Goal: Transaction & Acquisition: Purchase product/service

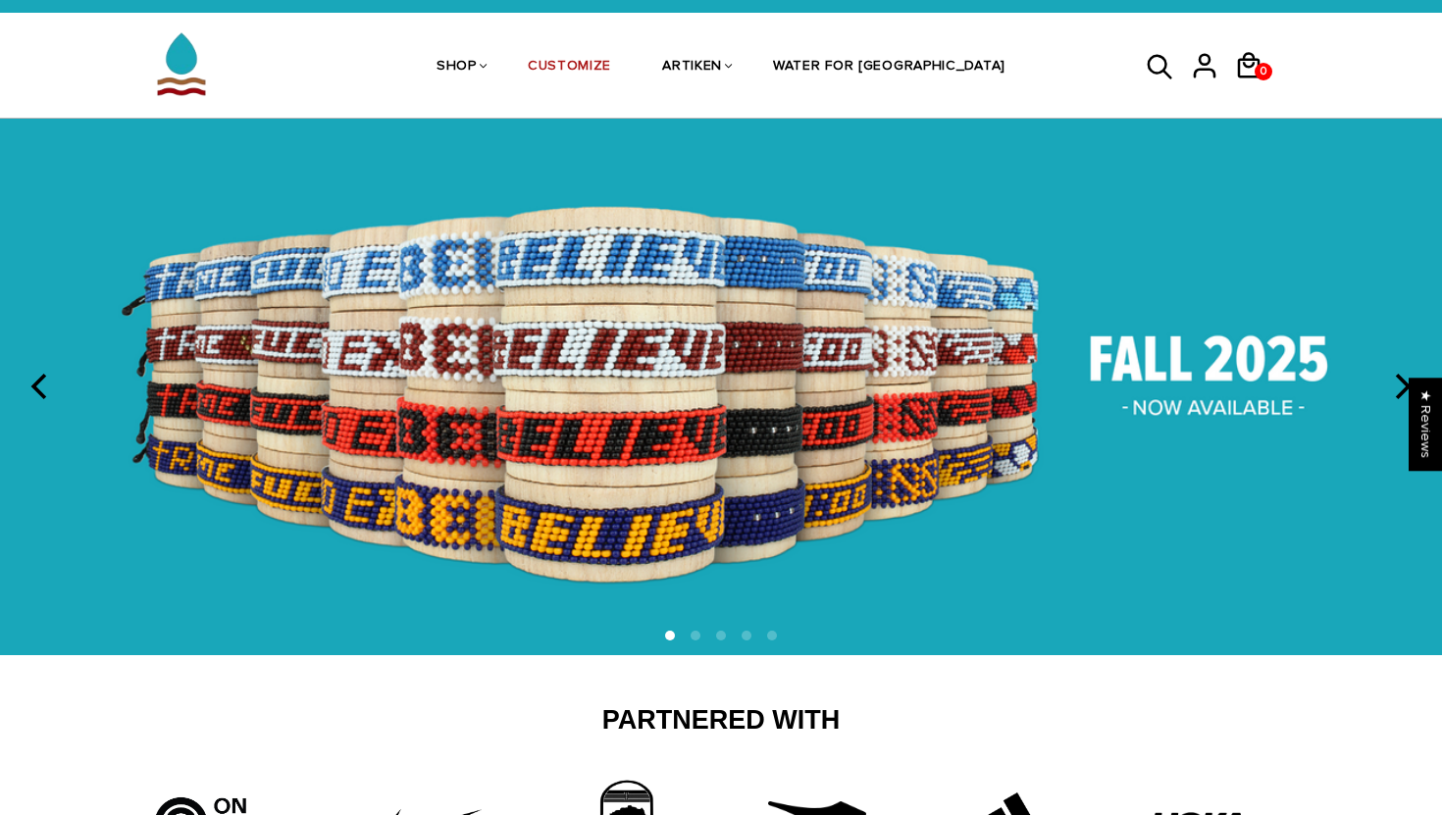
scroll to position [36, 0]
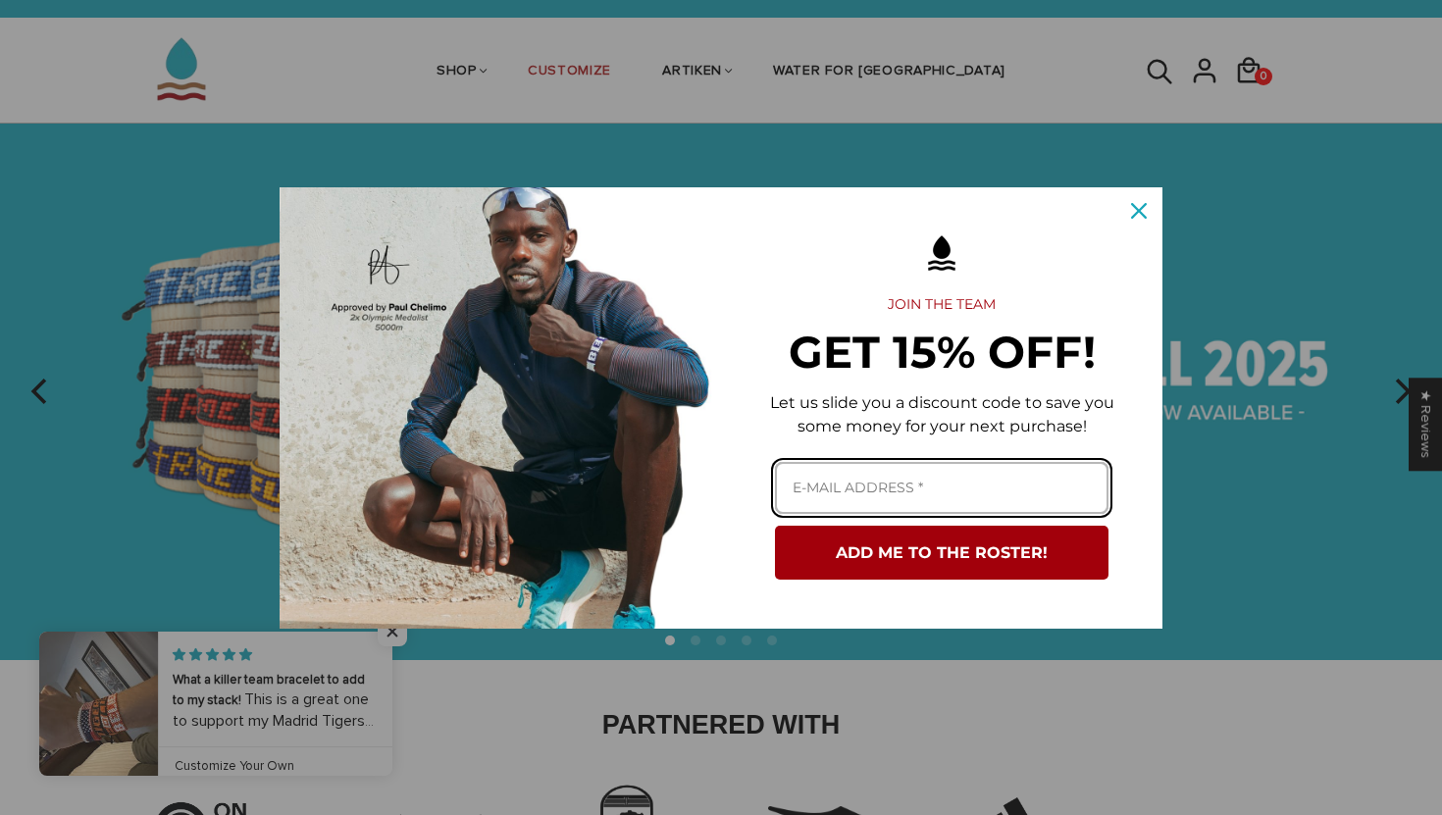
click at [935, 470] on input "Email field" at bounding box center [942, 488] width 334 height 52
type input "darienlemus4567@gmail.com"
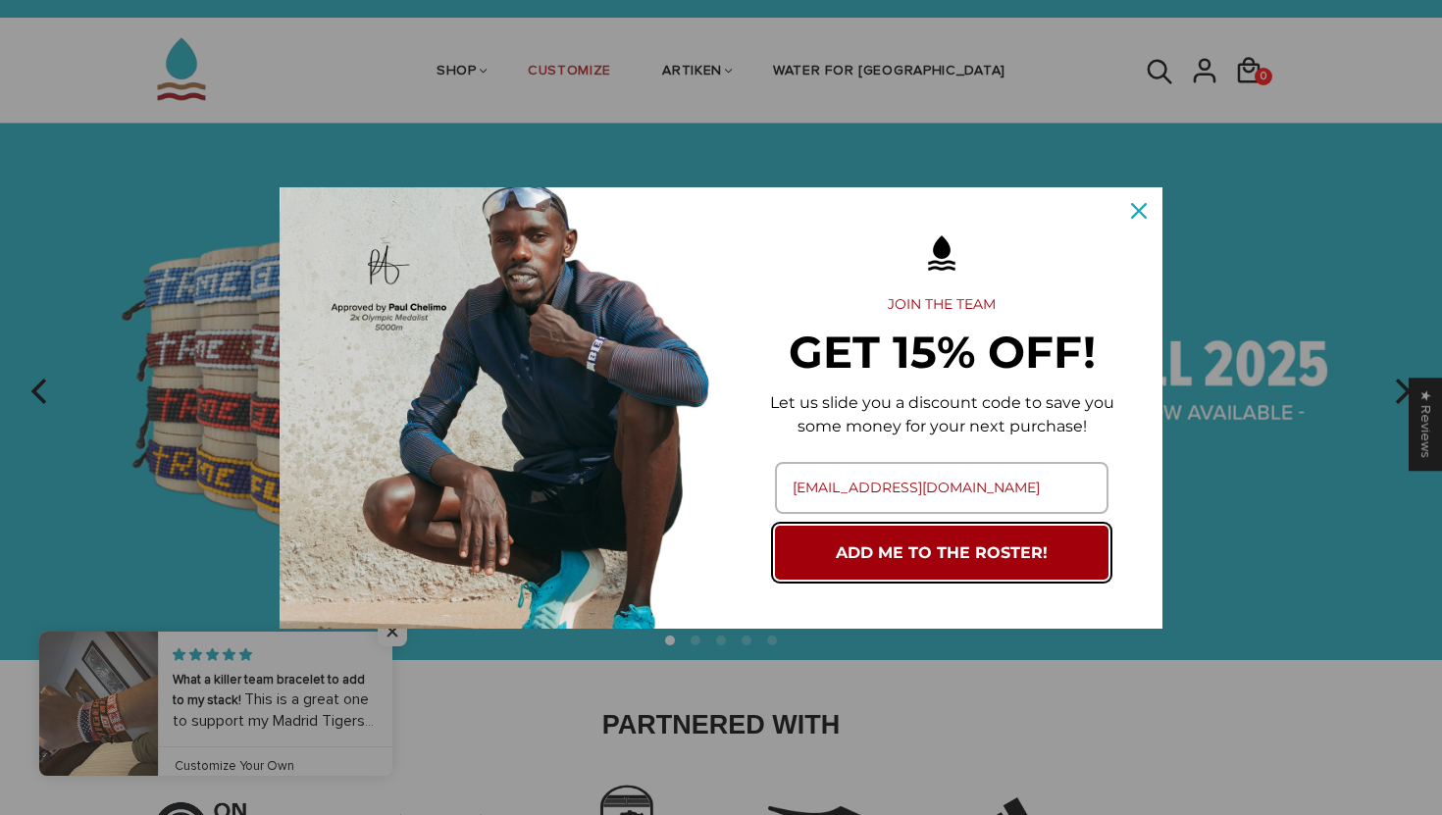
click at [932, 570] on button "ADD ME TO THE ROSTER!" at bounding box center [942, 553] width 334 height 54
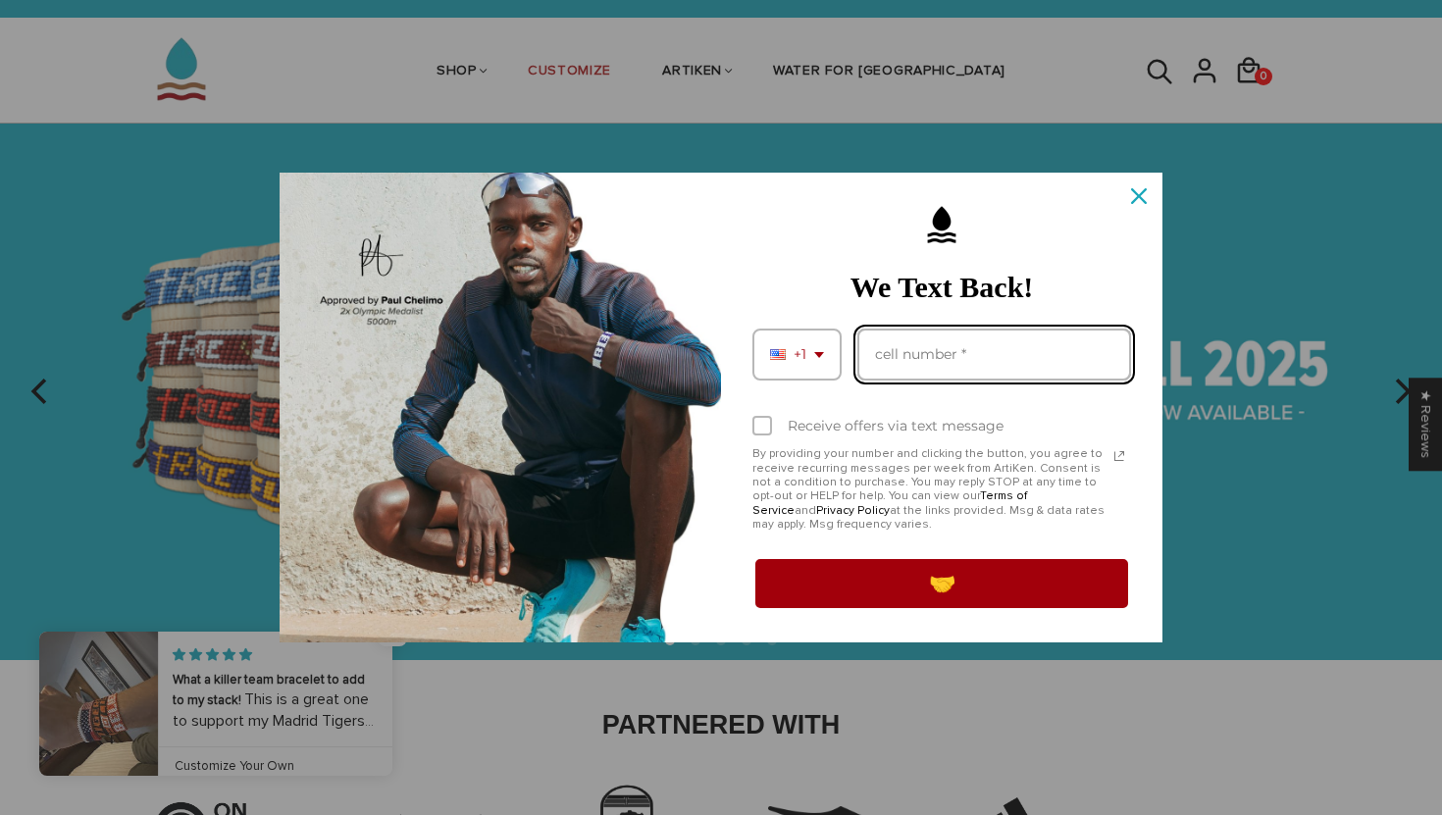
click at [922, 376] on input "Phone number field" at bounding box center [995, 355] width 274 height 52
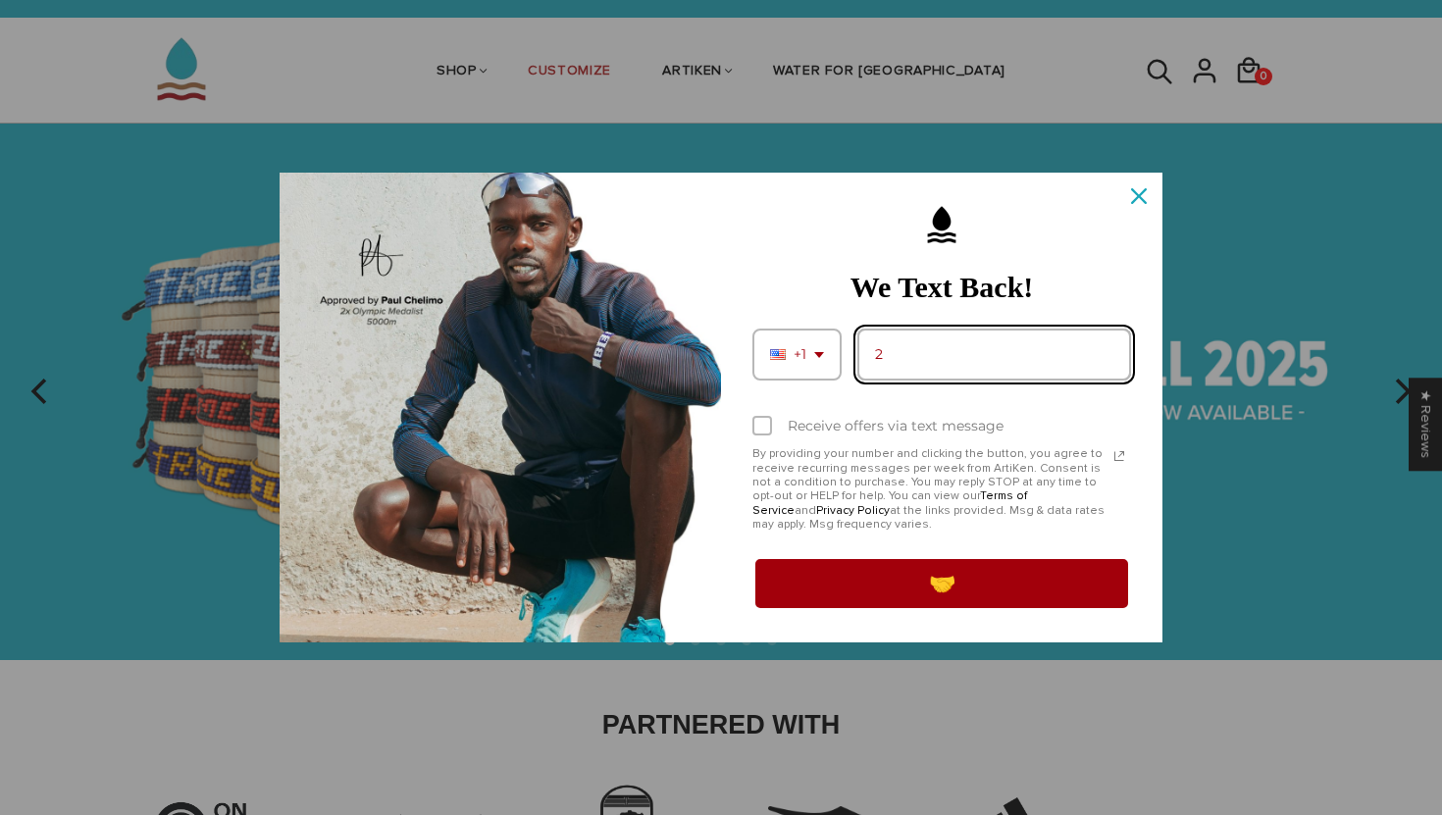
type input "12108730685"
click at [785, 444] on label "Receive offers via text message" at bounding box center [942, 425] width 379 height 43
click at [765, 435] on input "Receive offers via text message" at bounding box center [759, 428] width 13 height 13
checkbox input "true"
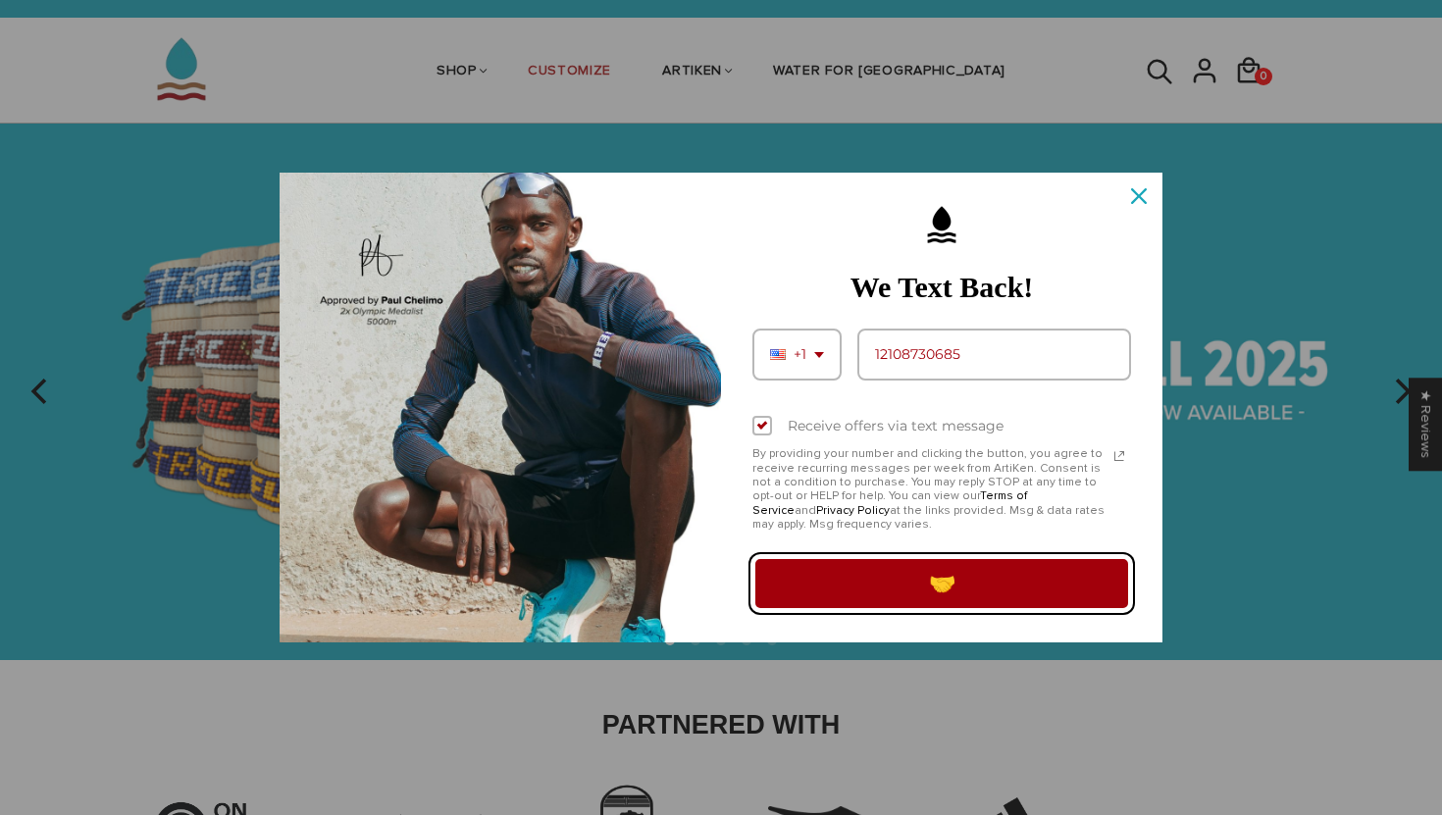
click at [929, 580] on button "🤝" at bounding box center [942, 583] width 379 height 55
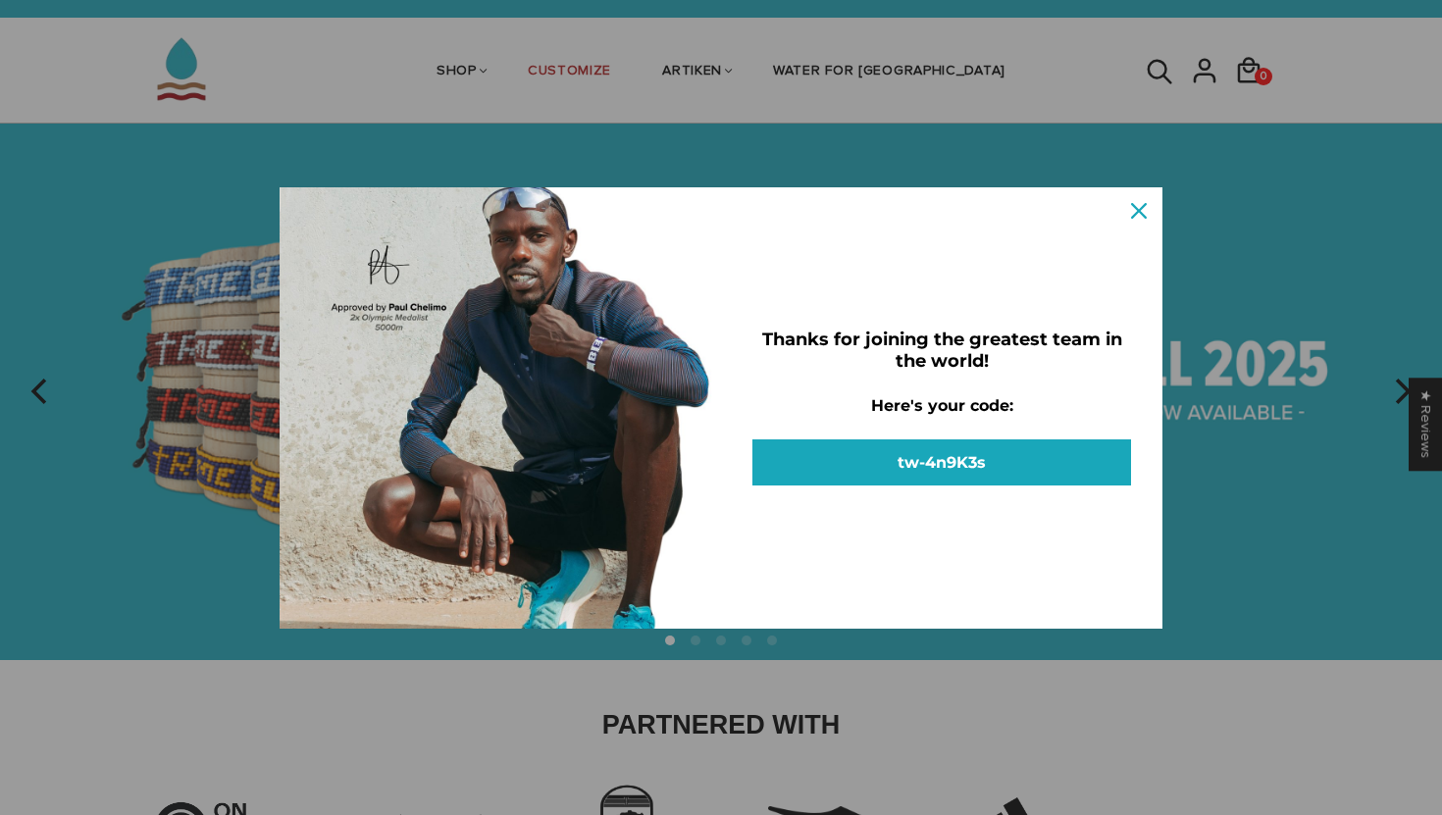
click at [603, 320] on img "Marketing offer form" at bounding box center [501, 408] width 442 height 442
click at [1129, 213] on div "Close" at bounding box center [1138, 210] width 31 height 31
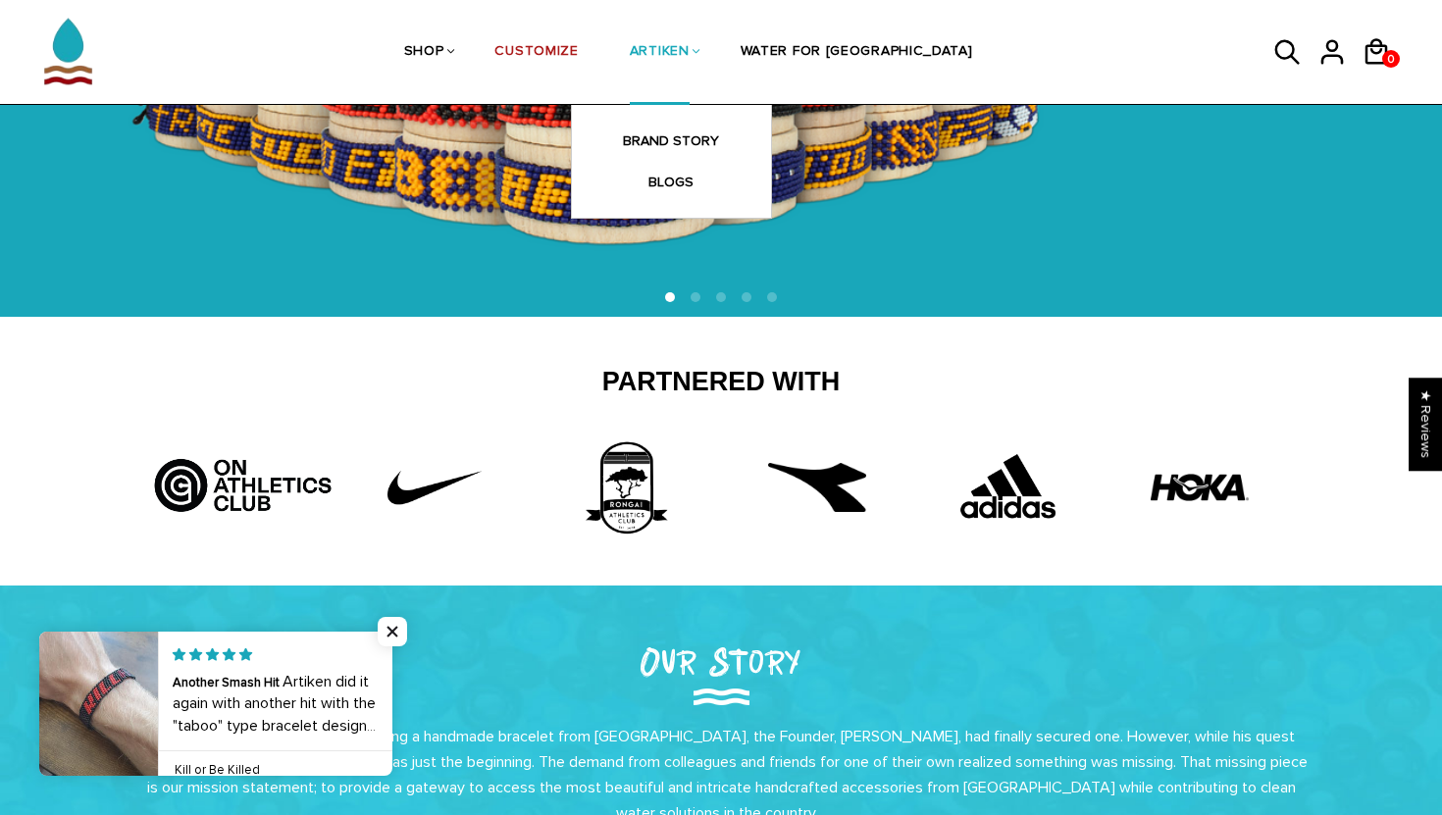
scroll to position [450, 0]
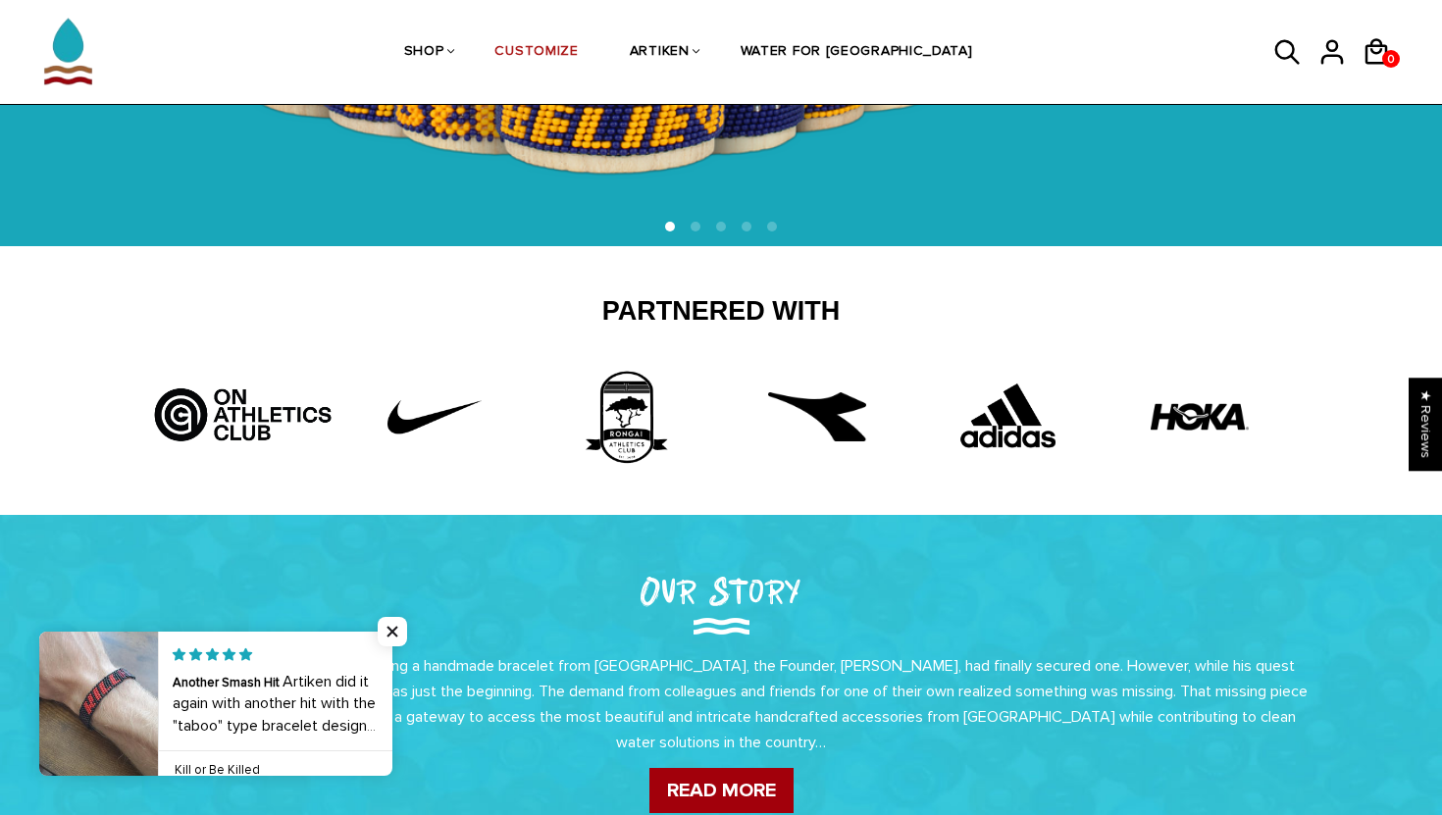
click at [382, 612] on h2 "Our Story" at bounding box center [721, 590] width 824 height 52
click at [391, 635] on span "Close popup widget" at bounding box center [392, 631] width 29 height 29
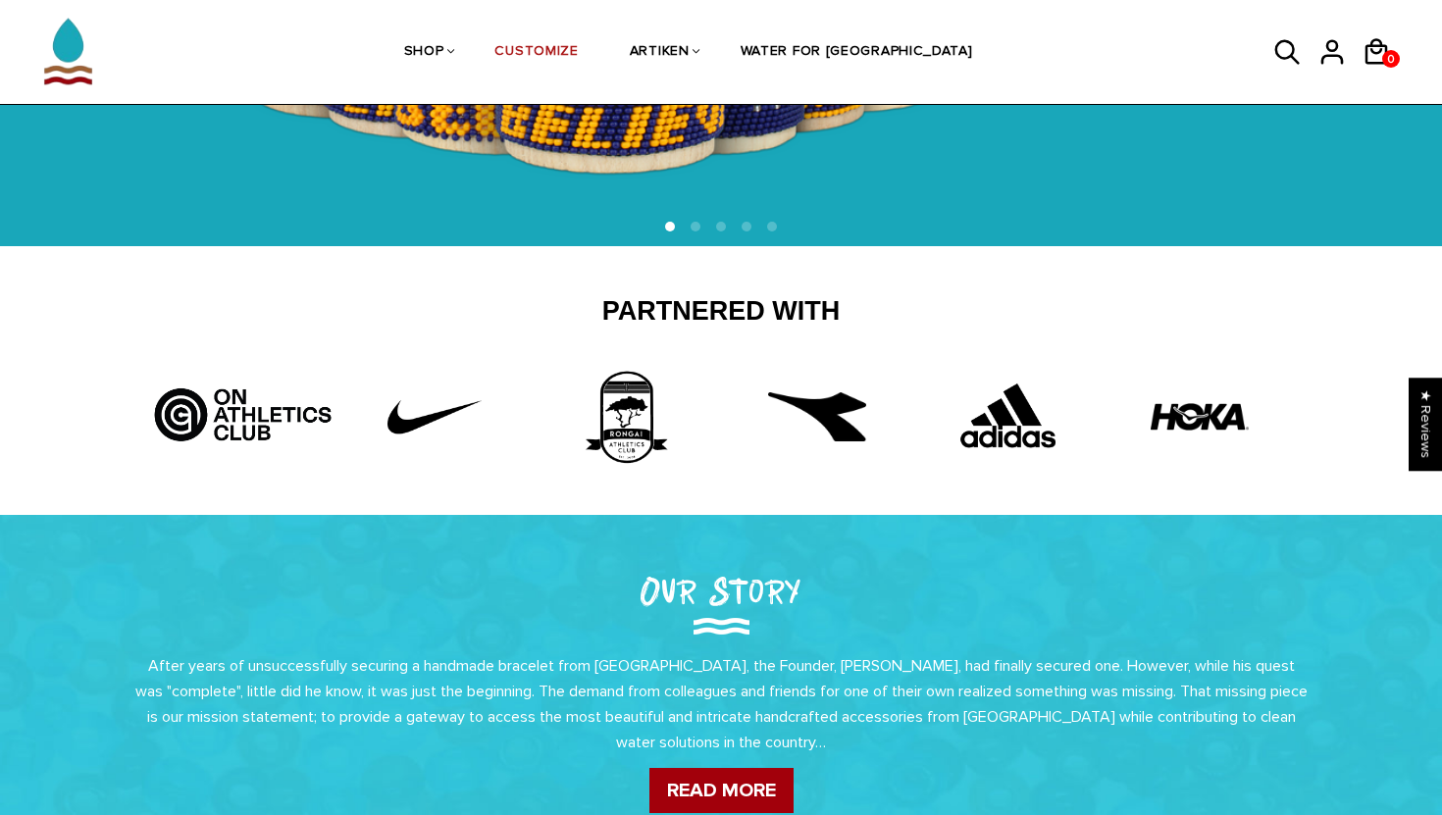
scroll to position [0, 0]
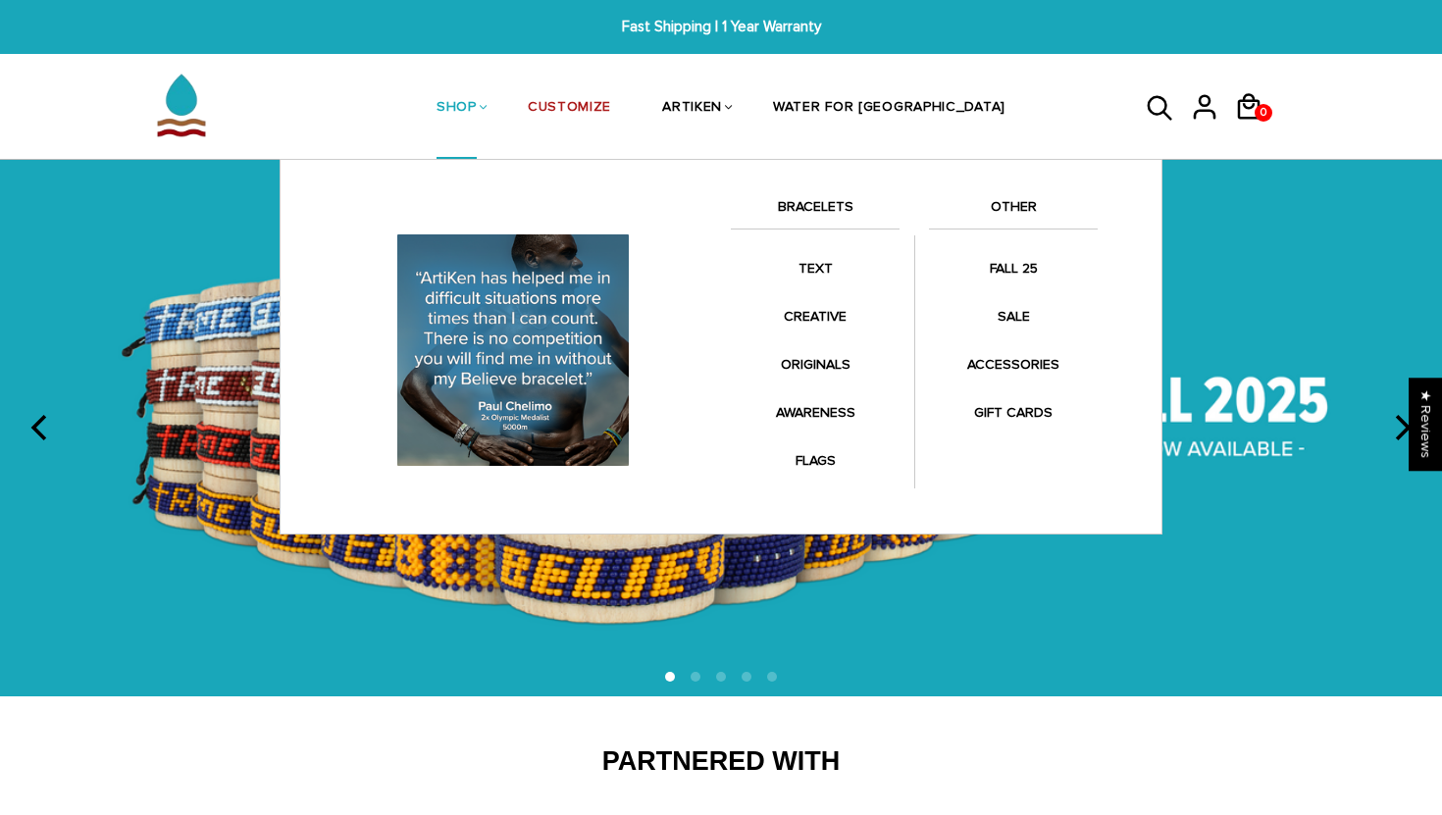
click at [477, 106] on link "SHOP" at bounding box center [457, 109] width 40 height 104
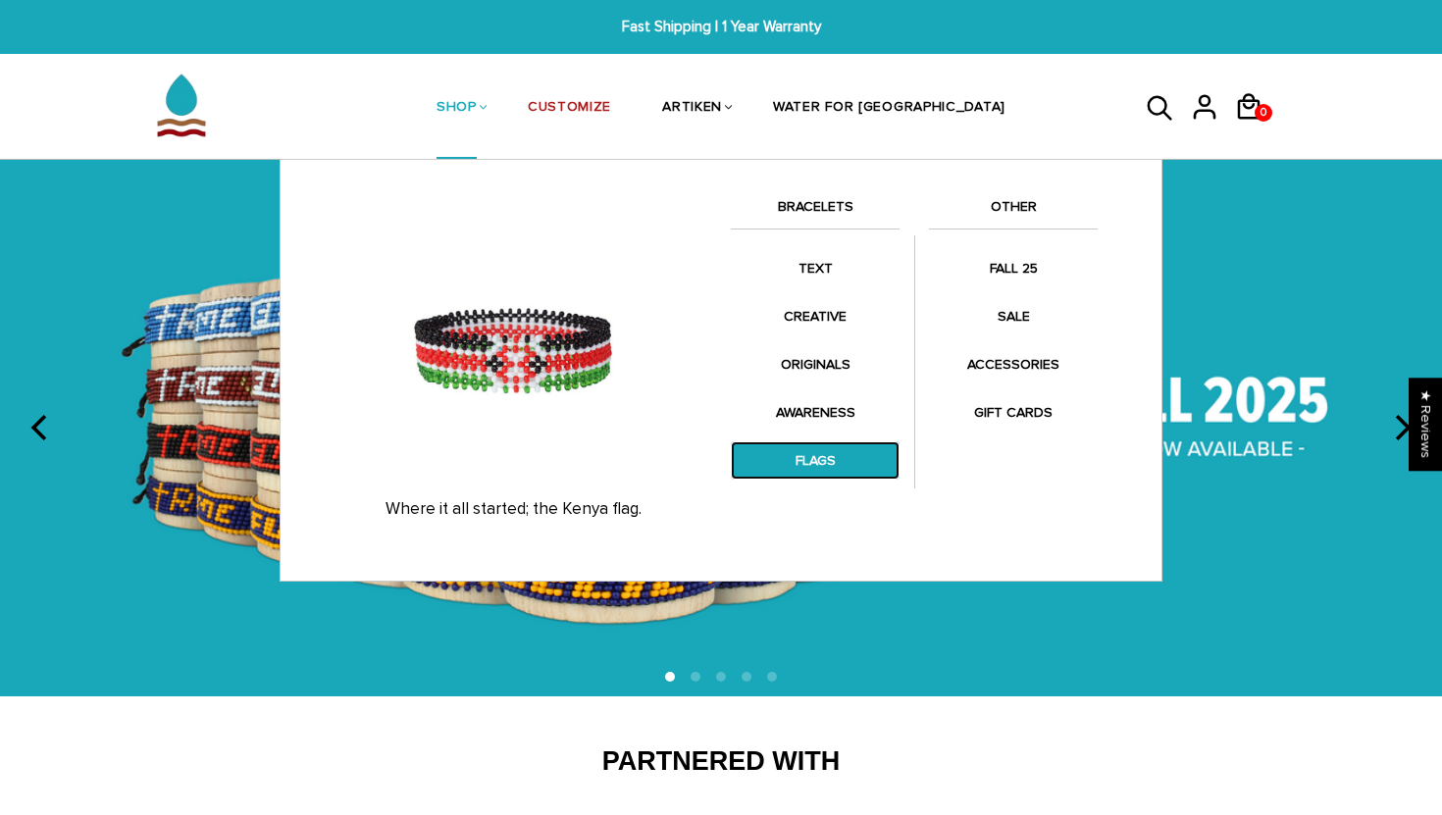
click at [831, 461] on link "FLAGS" at bounding box center [815, 461] width 169 height 38
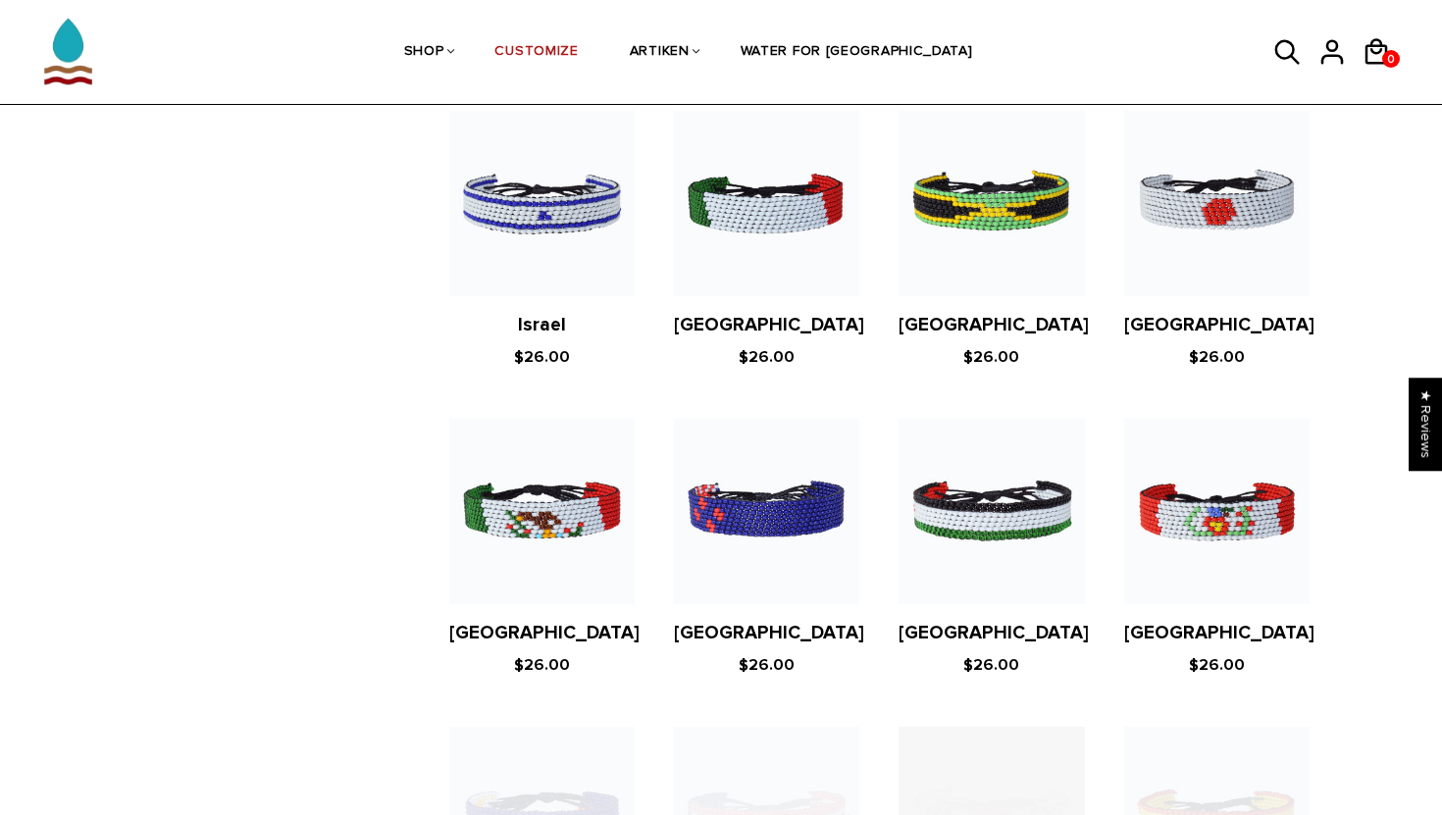
scroll to position [3303, 0]
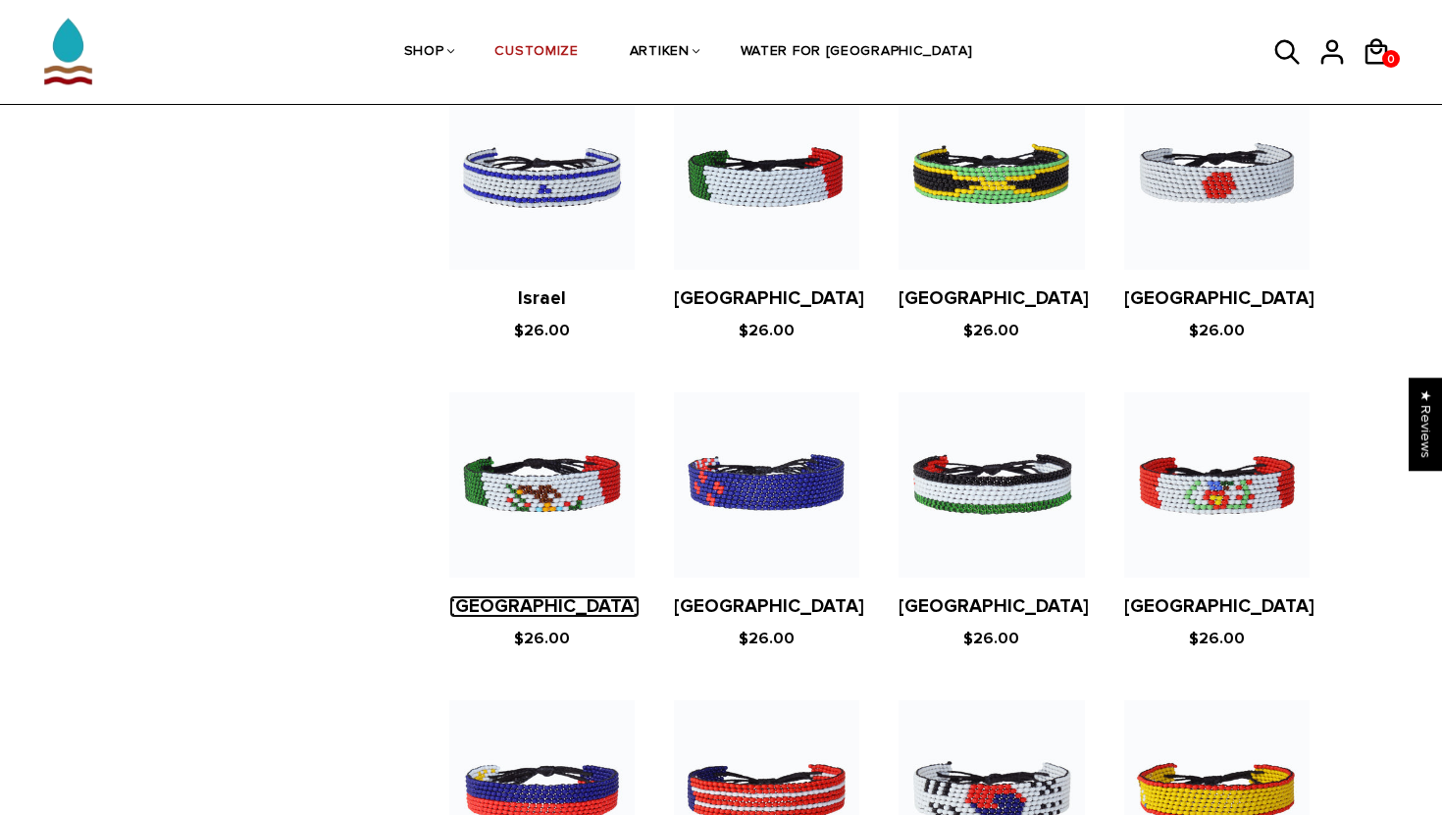
click at [528, 596] on link "Mexico" at bounding box center [544, 607] width 190 height 23
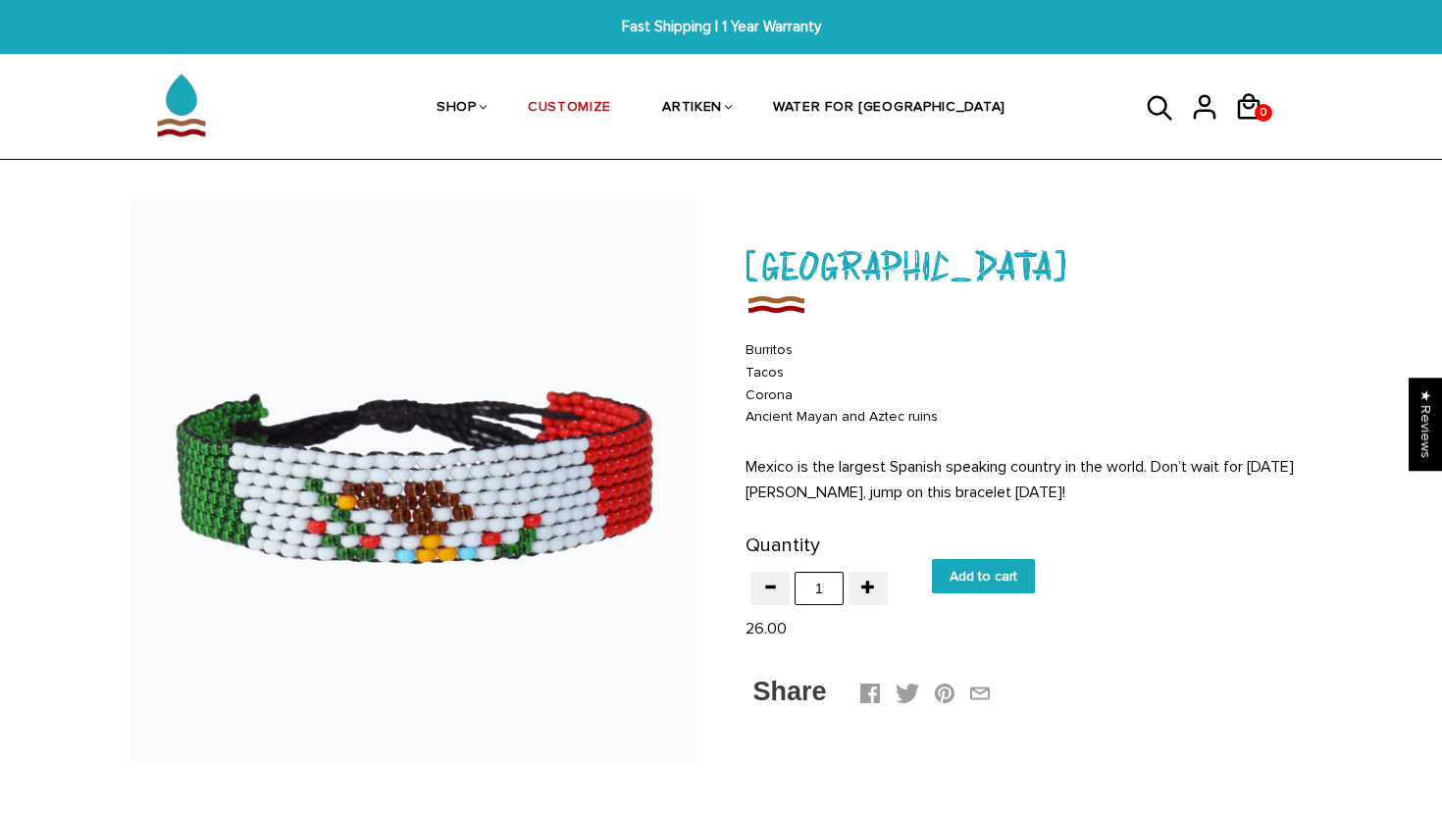
click at [992, 576] on input "Add to cart" at bounding box center [983, 576] width 103 height 34
type input "Add to cart"
click at [611, 104] on link "CUSTOMIZE" at bounding box center [569, 109] width 83 height 104
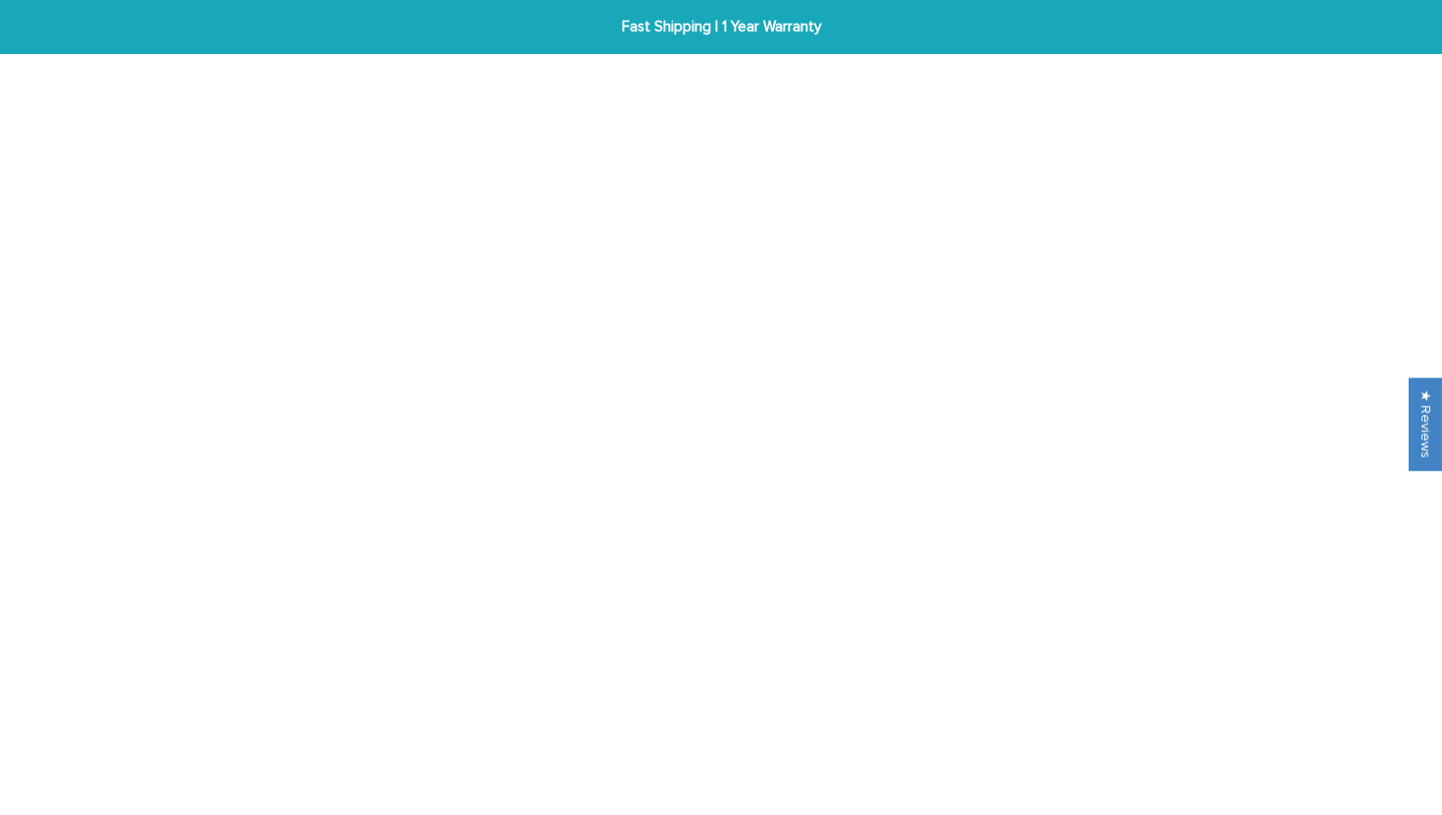
click at [722, 133] on link "ARTIKEN" at bounding box center [692, 107] width 60 height 101
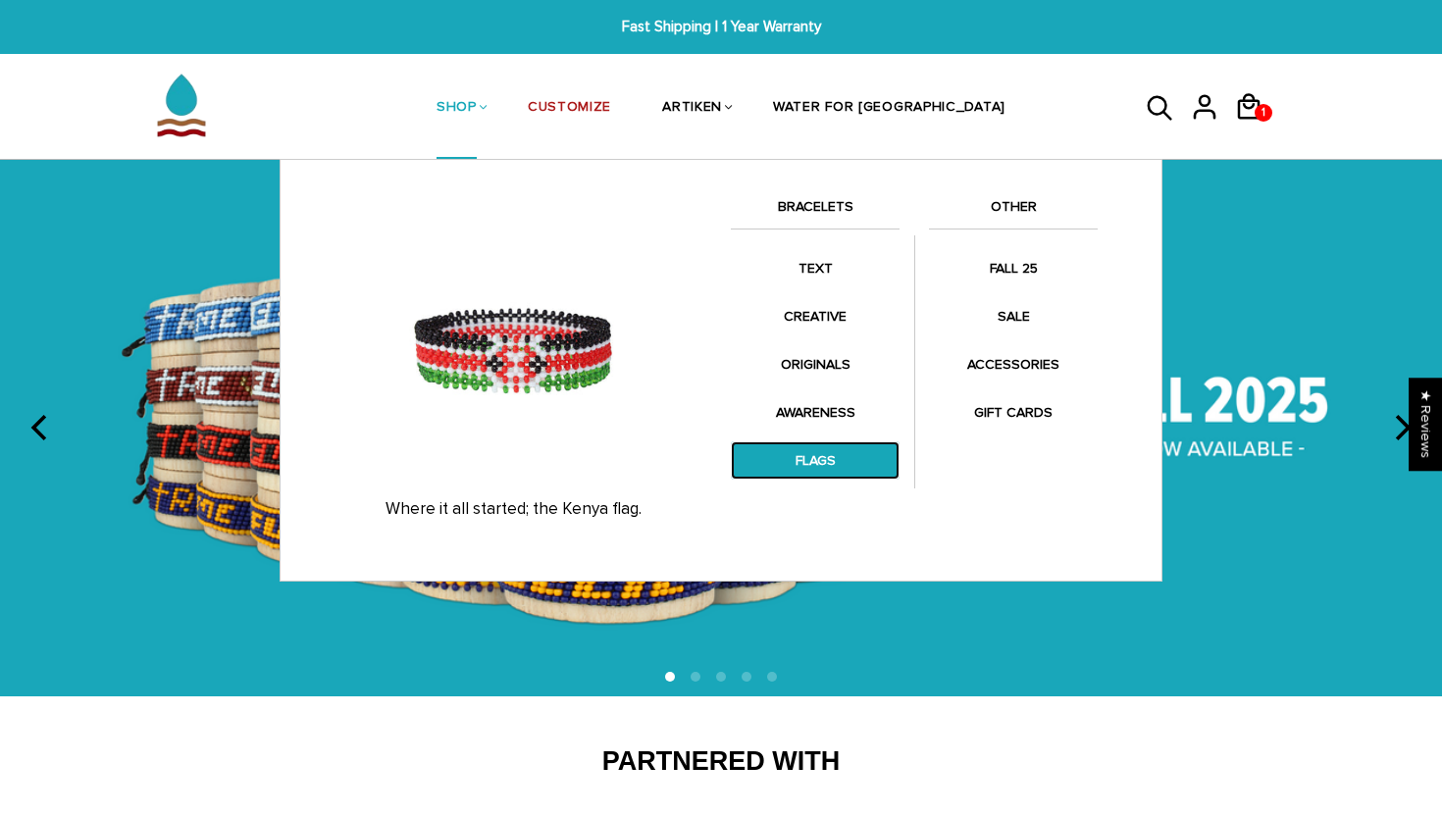
click at [817, 453] on link "FLAGS" at bounding box center [815, 461] width 169 height 38
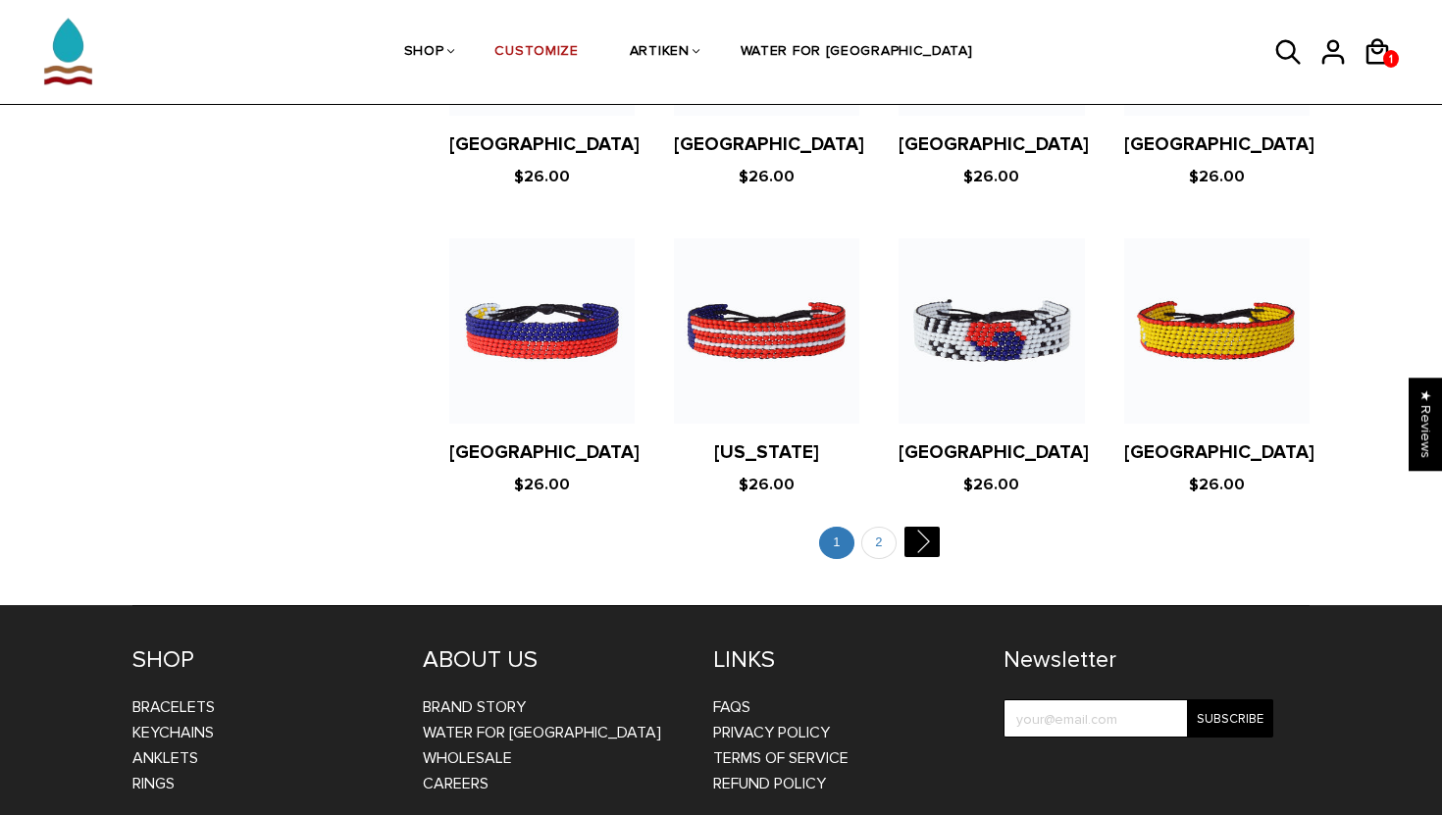
scroll to position [3748, 0]
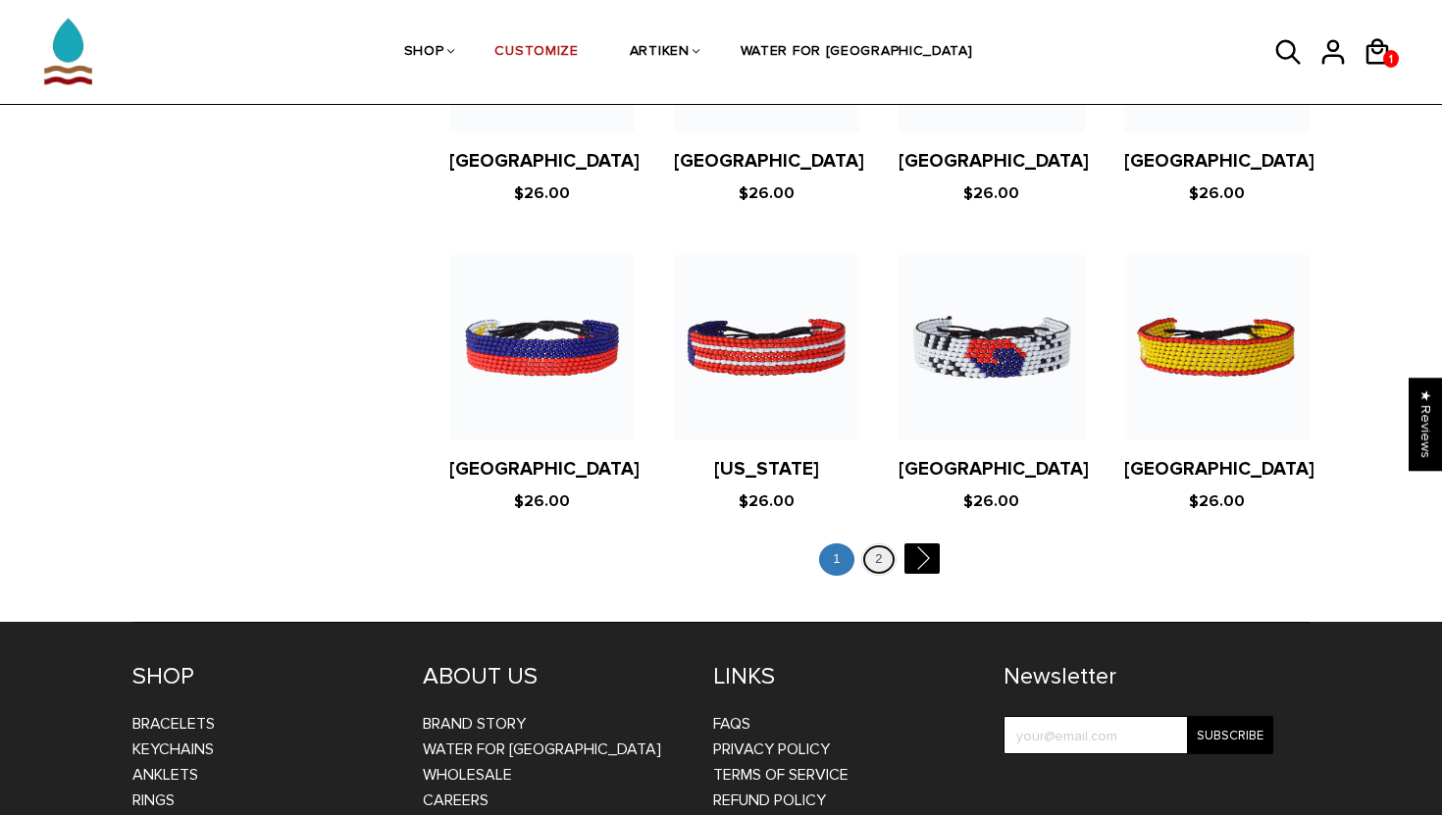
click at [868, 544] on link "2" at bounding box center [878, 560] width 35 height 32
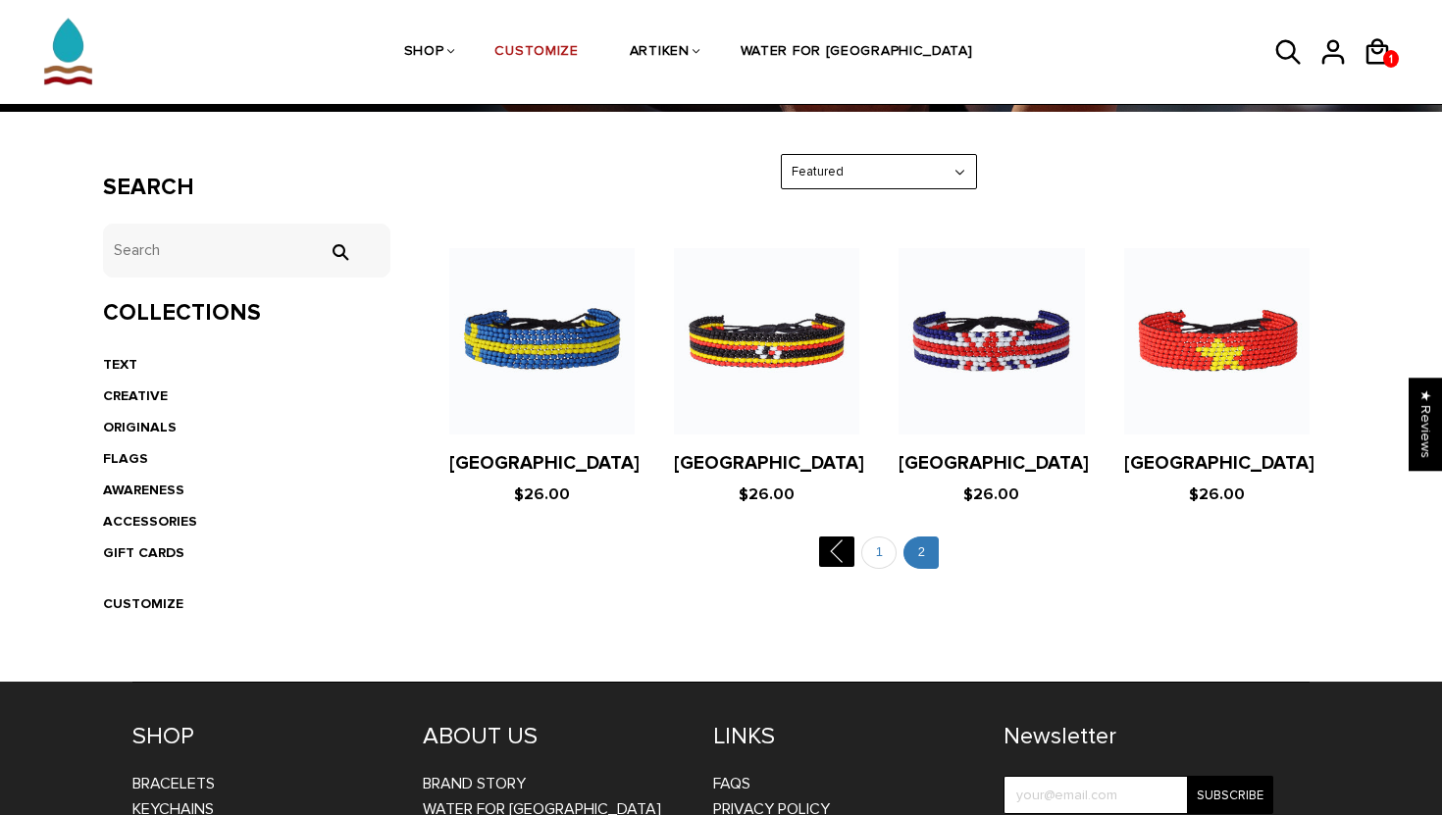
scroll to position [282, 0]
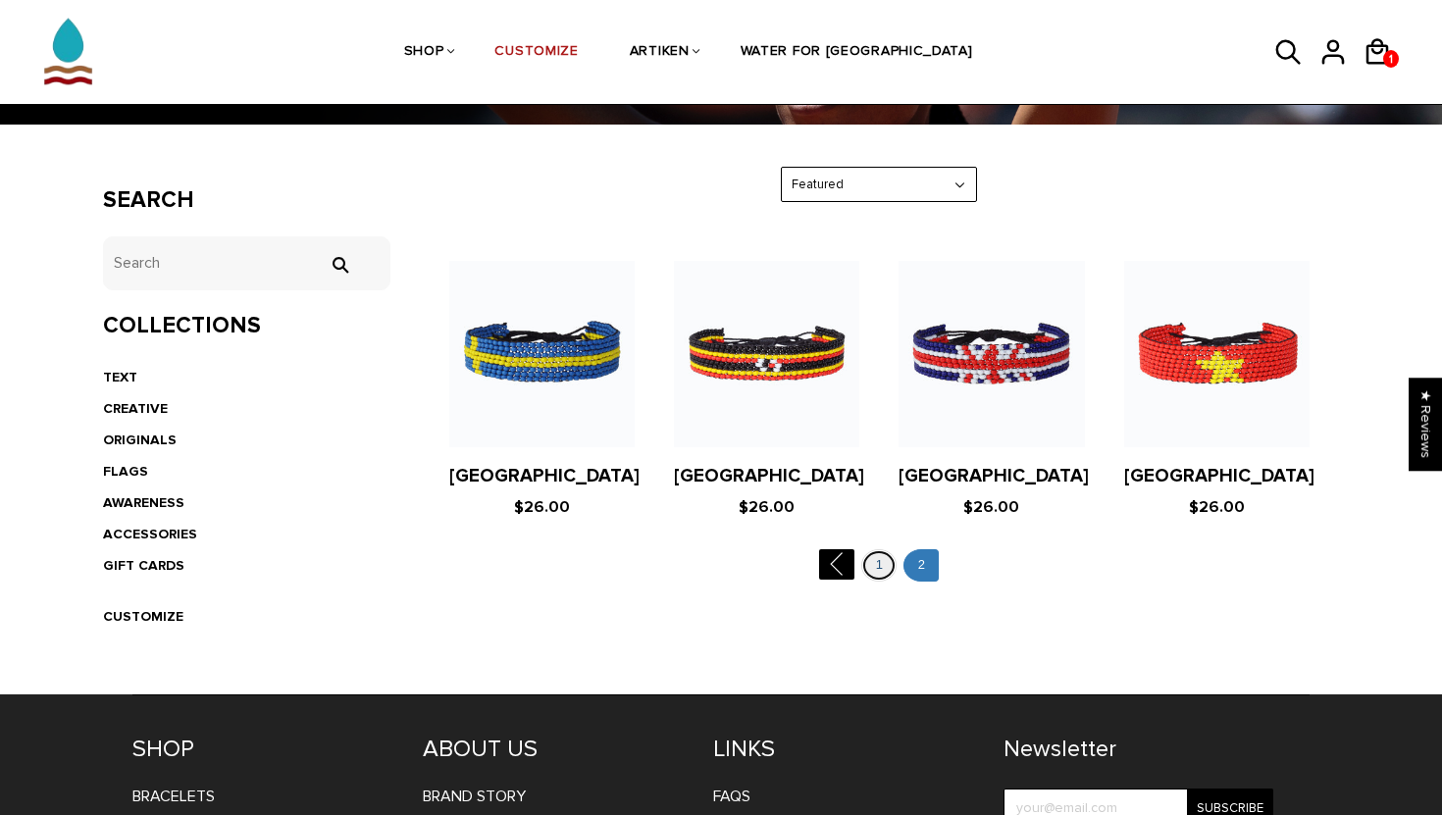
click at [882, 571] on link "1" at bounding box center [878, 565] width 35 height 32
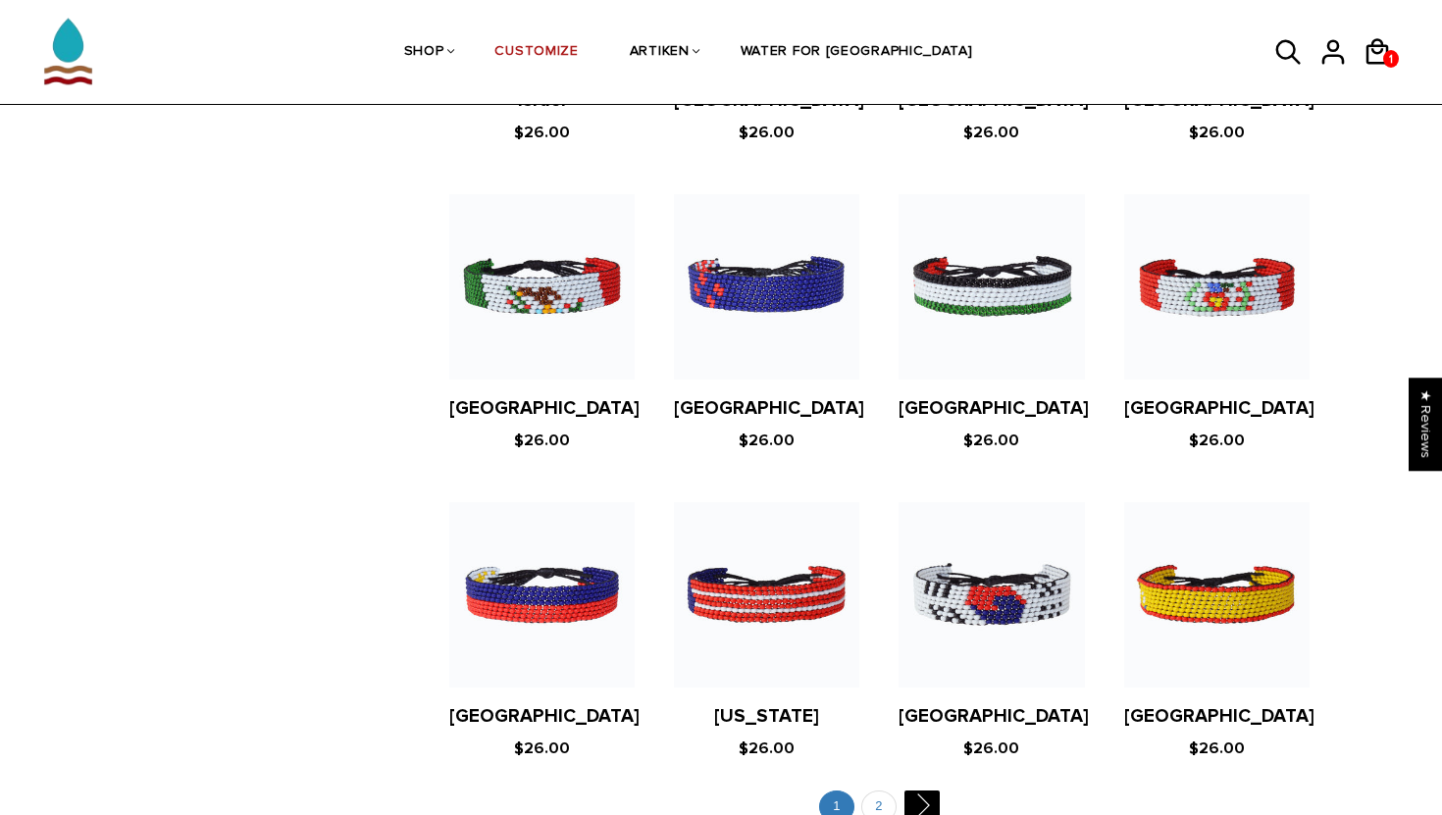
scroll to position [3820, 0]
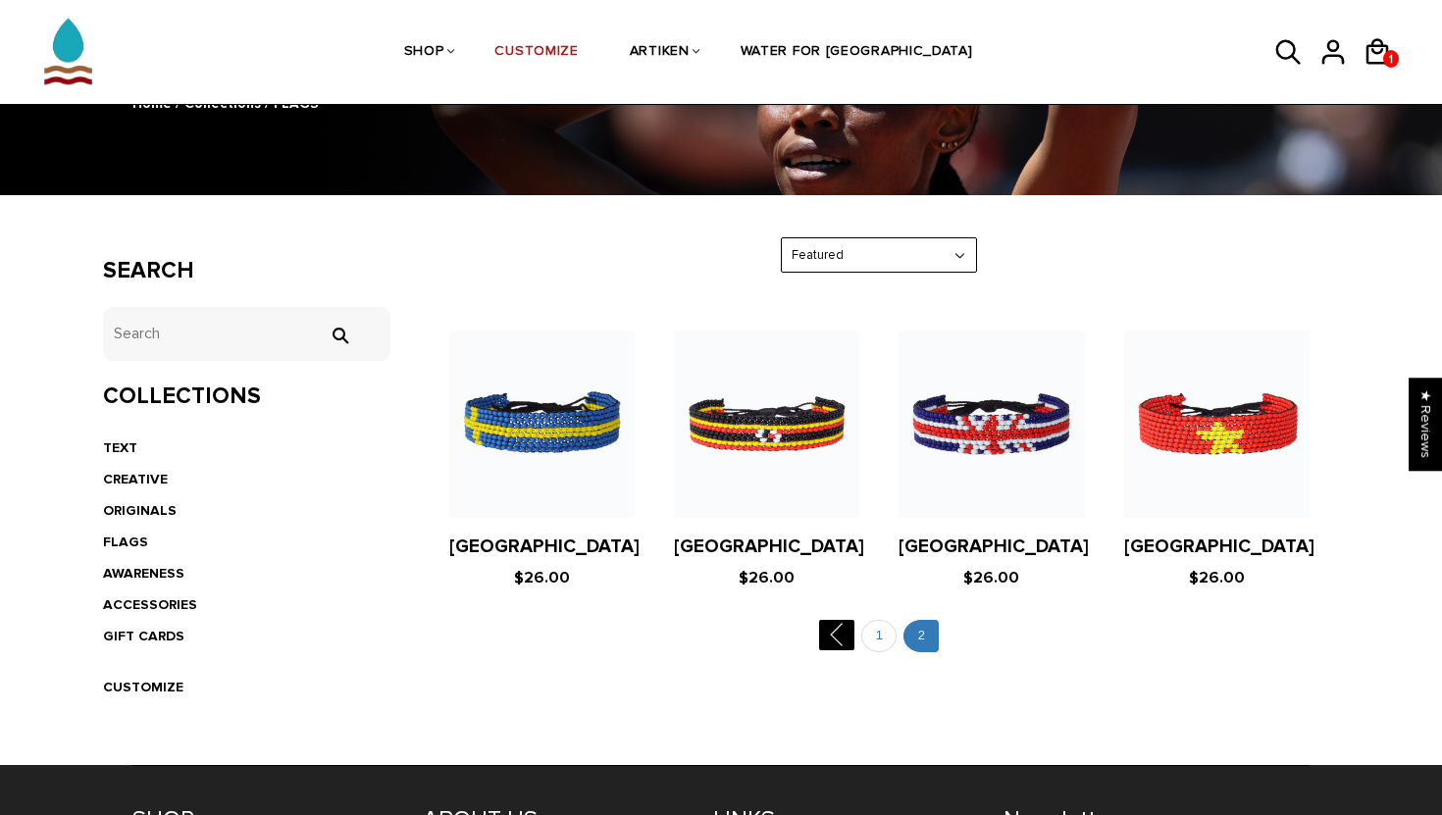
scroll to position [209, 0]
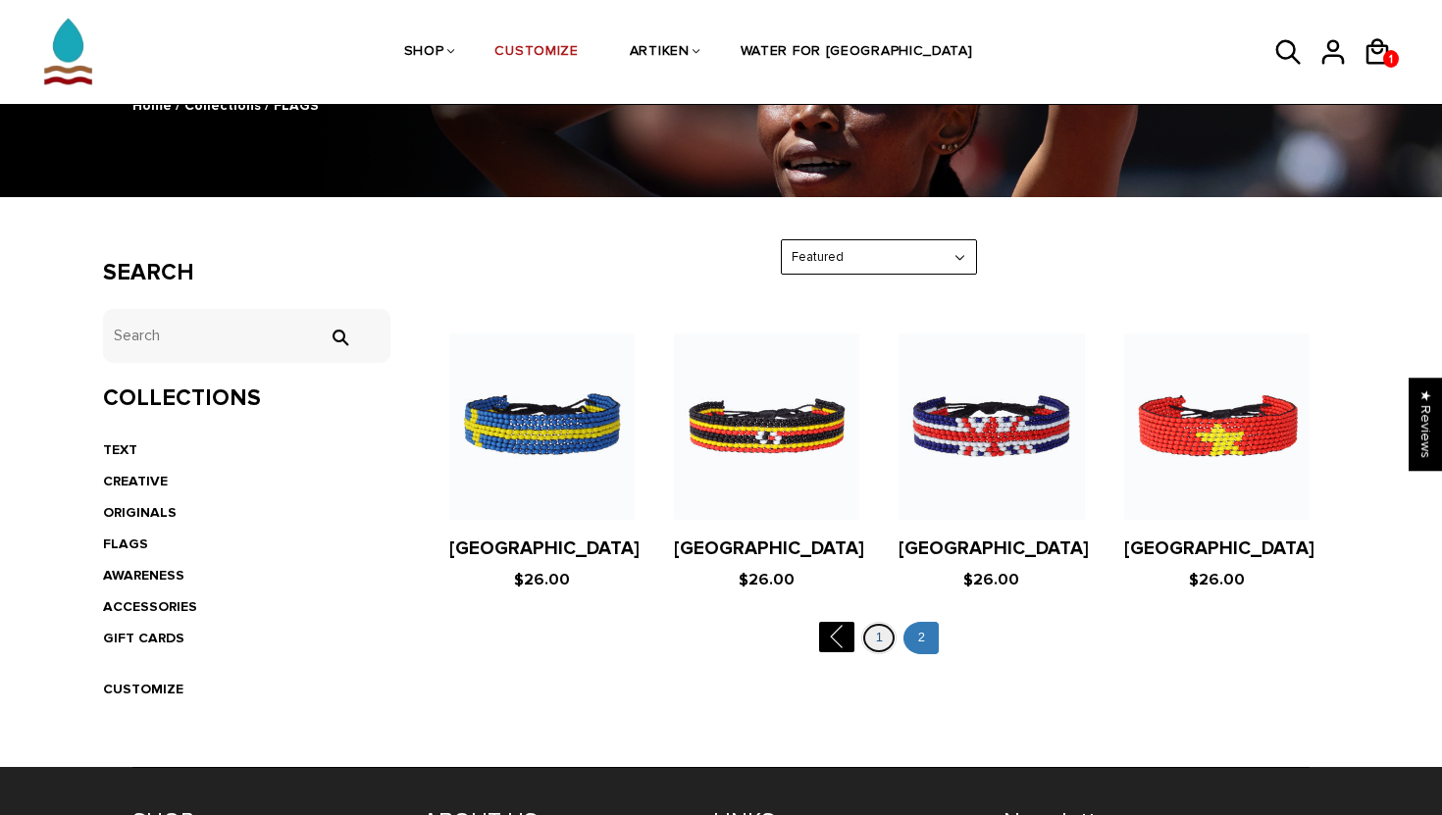
click at [867, 636] on link "1" at bounding box center [878, 638] width 35 height 32
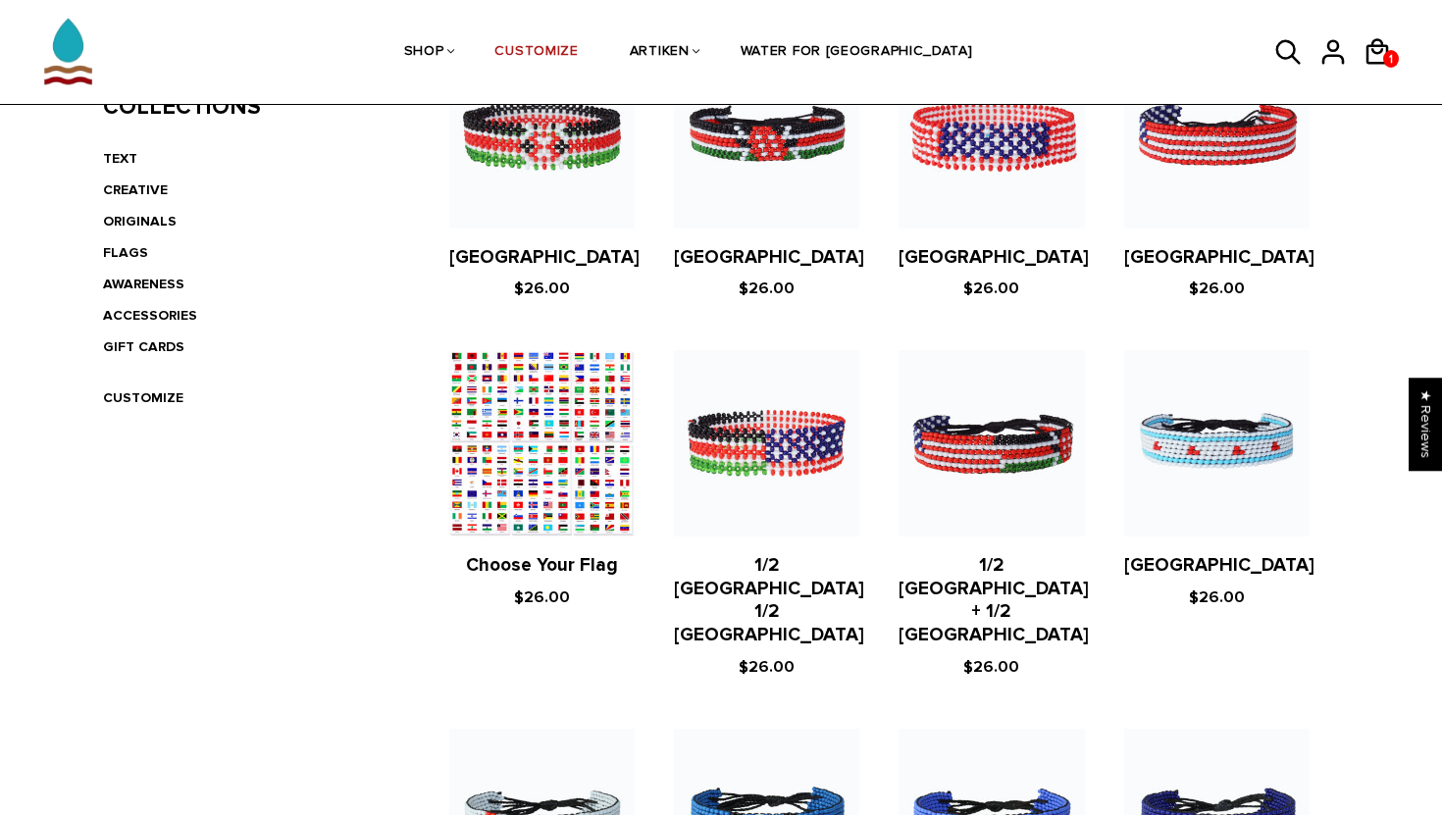
scroll to position [536, 0]
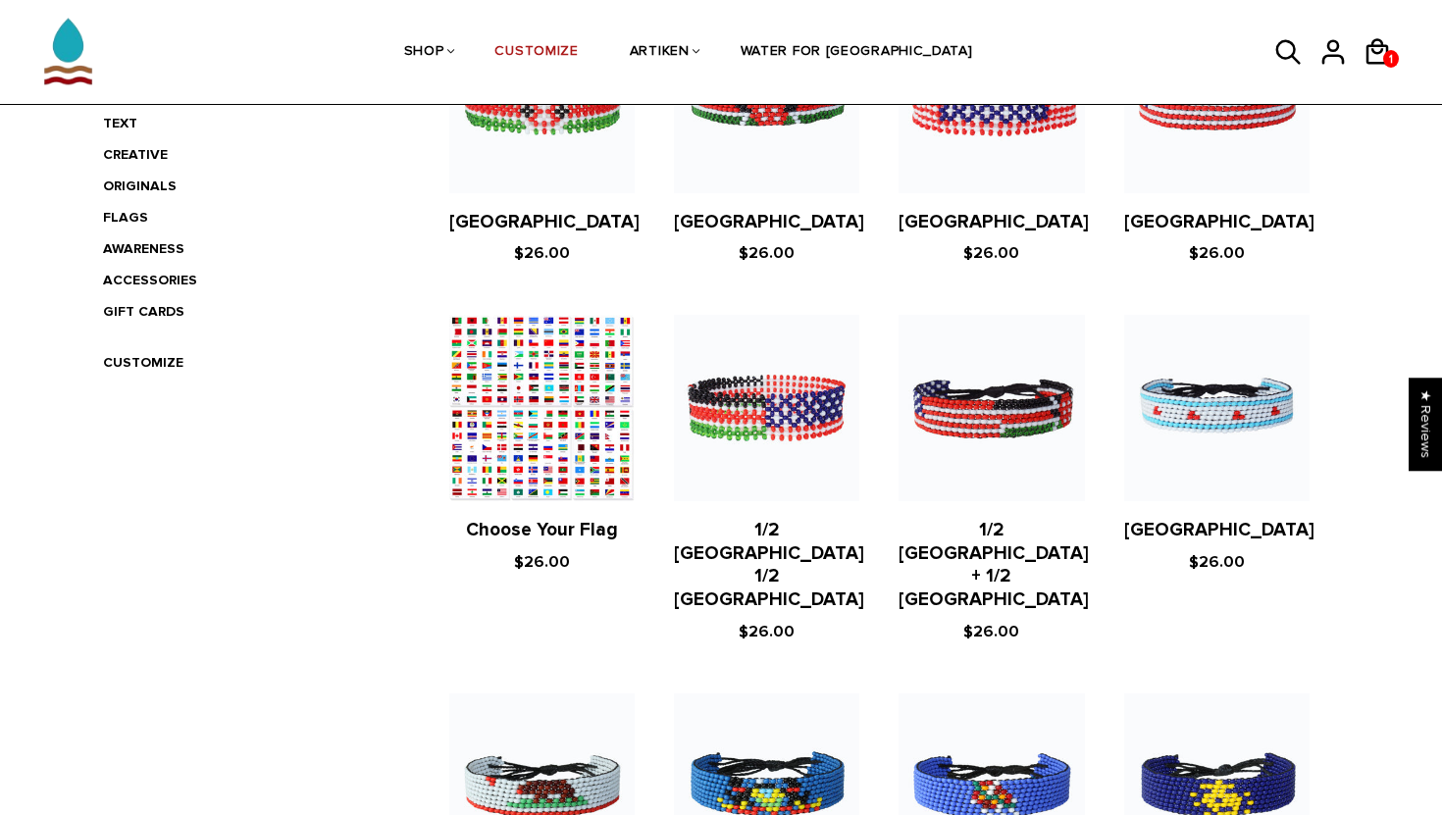
click at [557, 500] on figure at bounding box center [541, 407] width 185 height 185
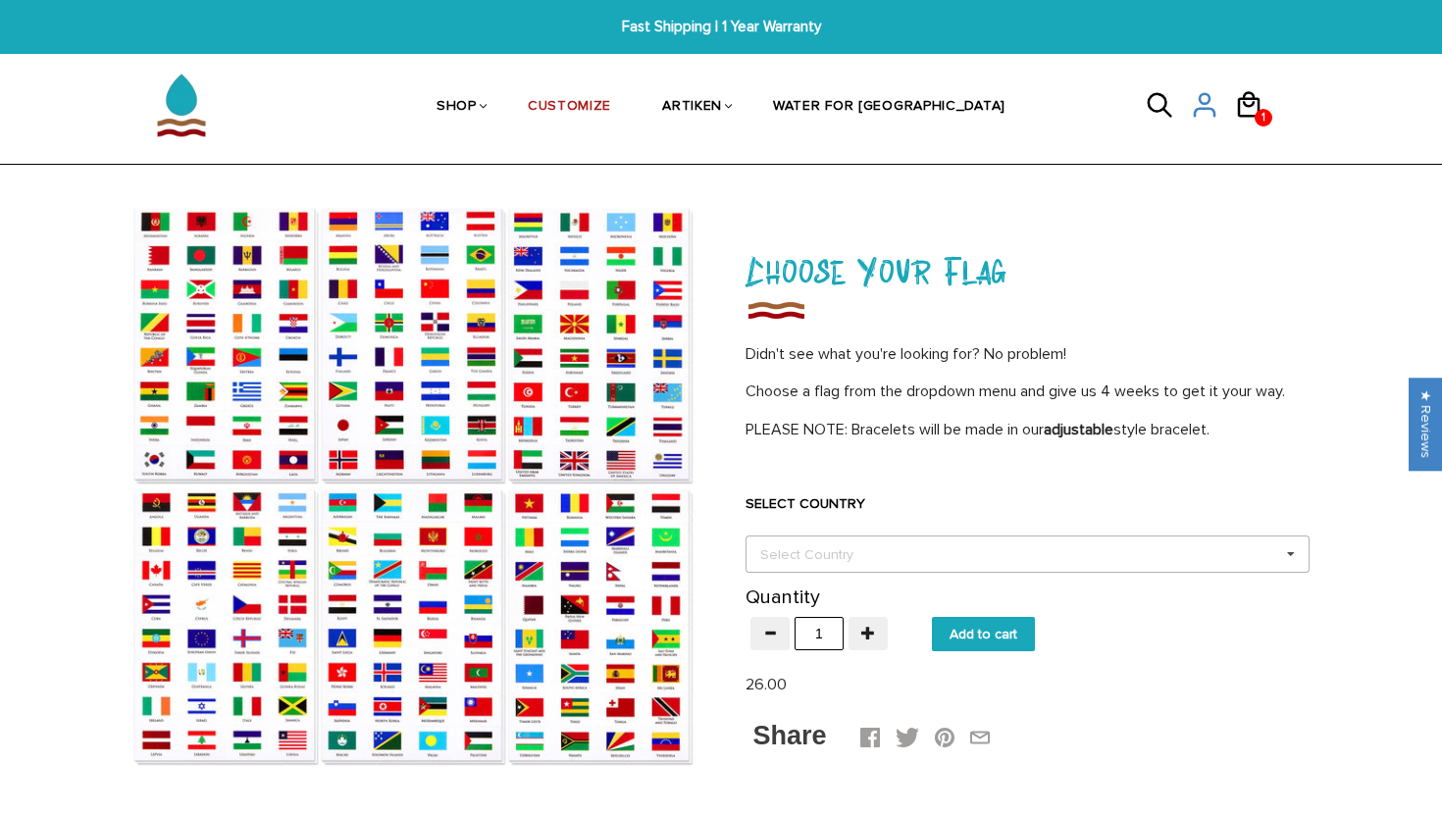
click at [871, 550] on div "Select Country" at bounding box center [818, 555] width 127 height 23
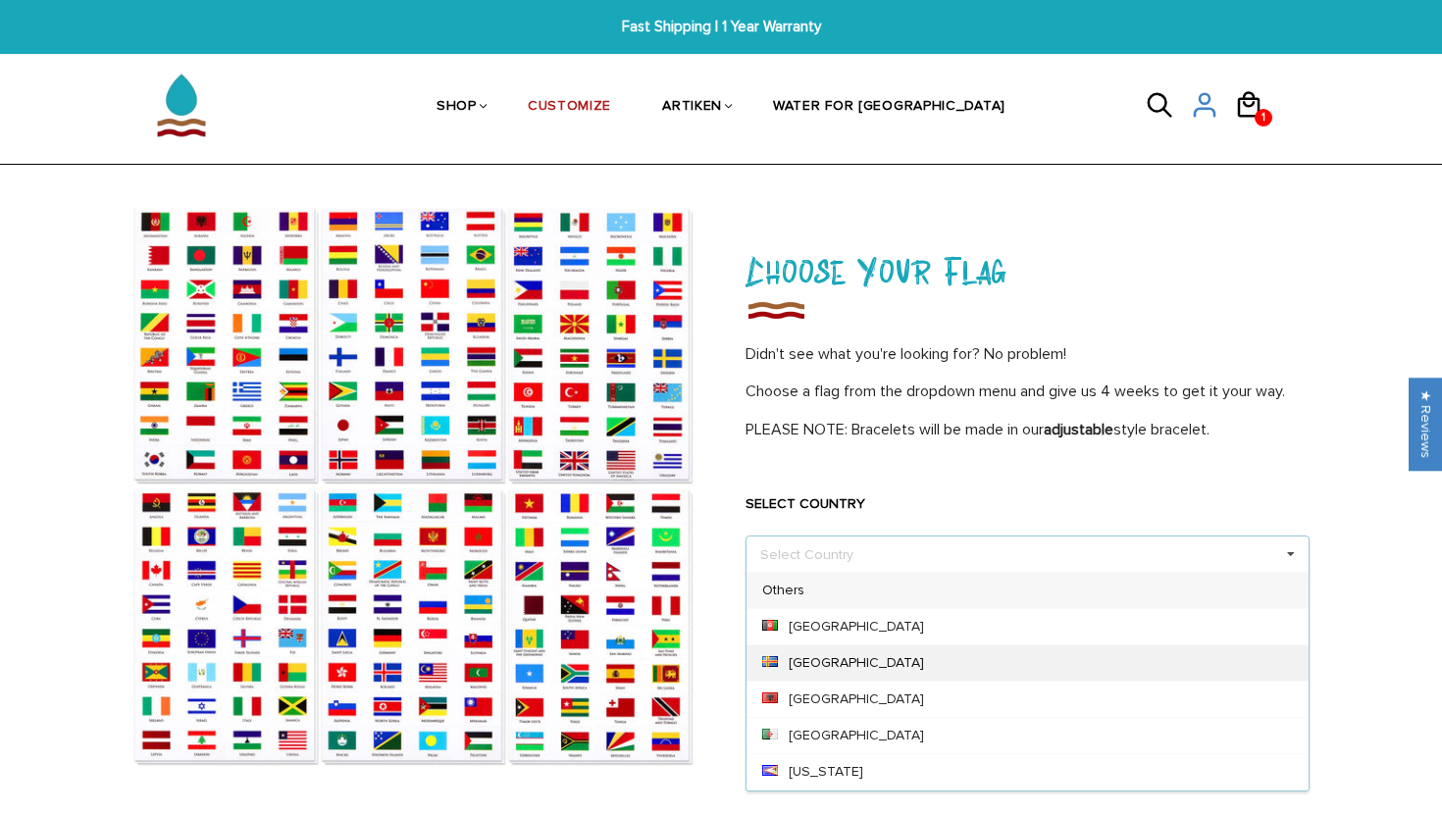
click at [840, 651] on div "[GEOGRAPHIC_DATA]" at bounding box center [1028, 663] width 562 height 36
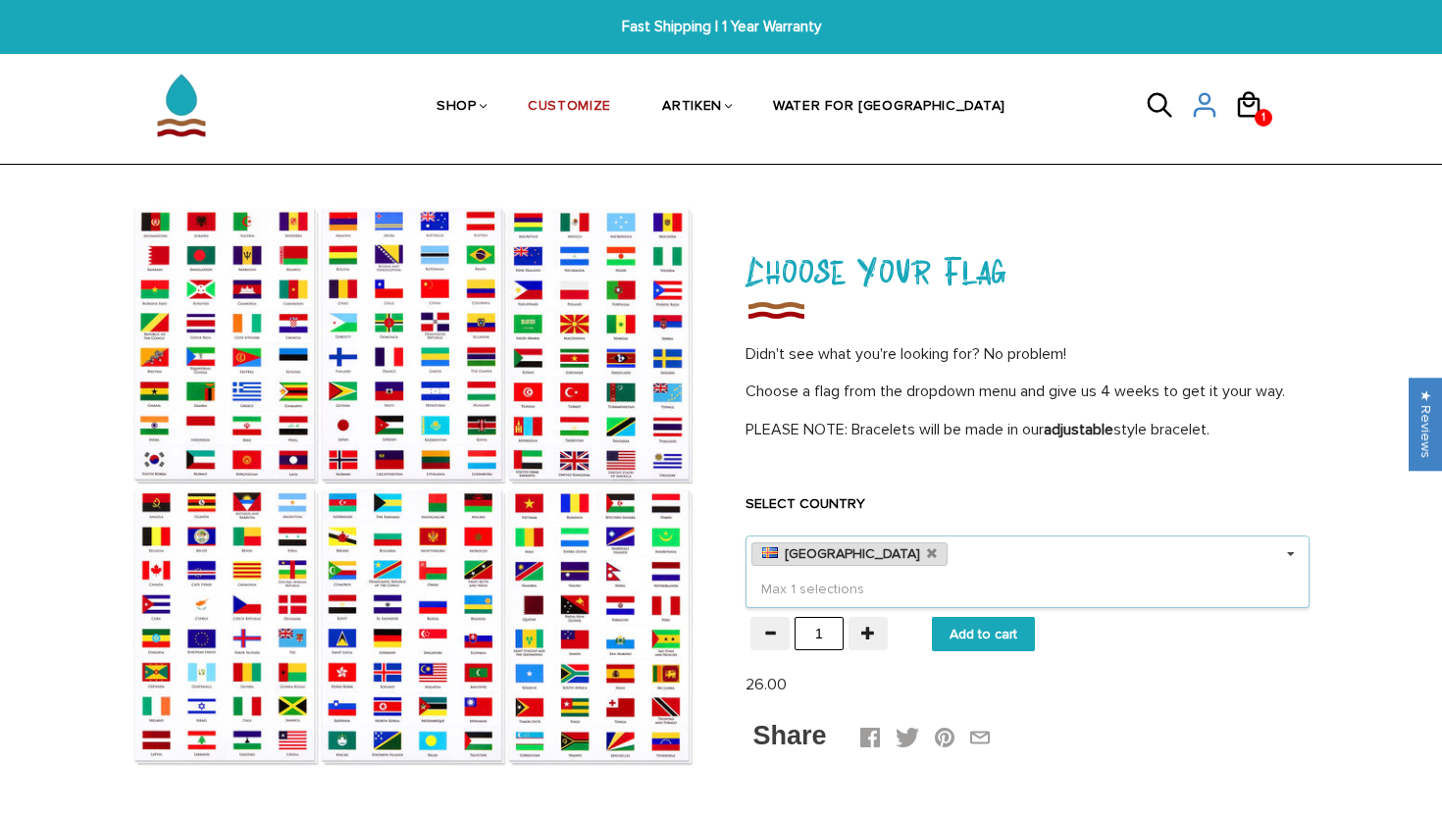
click at [881, 557] on link "[GEOGRAPHIC_DATA]" at bounding box center [850, 555] width 196 height 24
click at [927, 551] on icon at bounding box center [932, 553] width 10 height 13
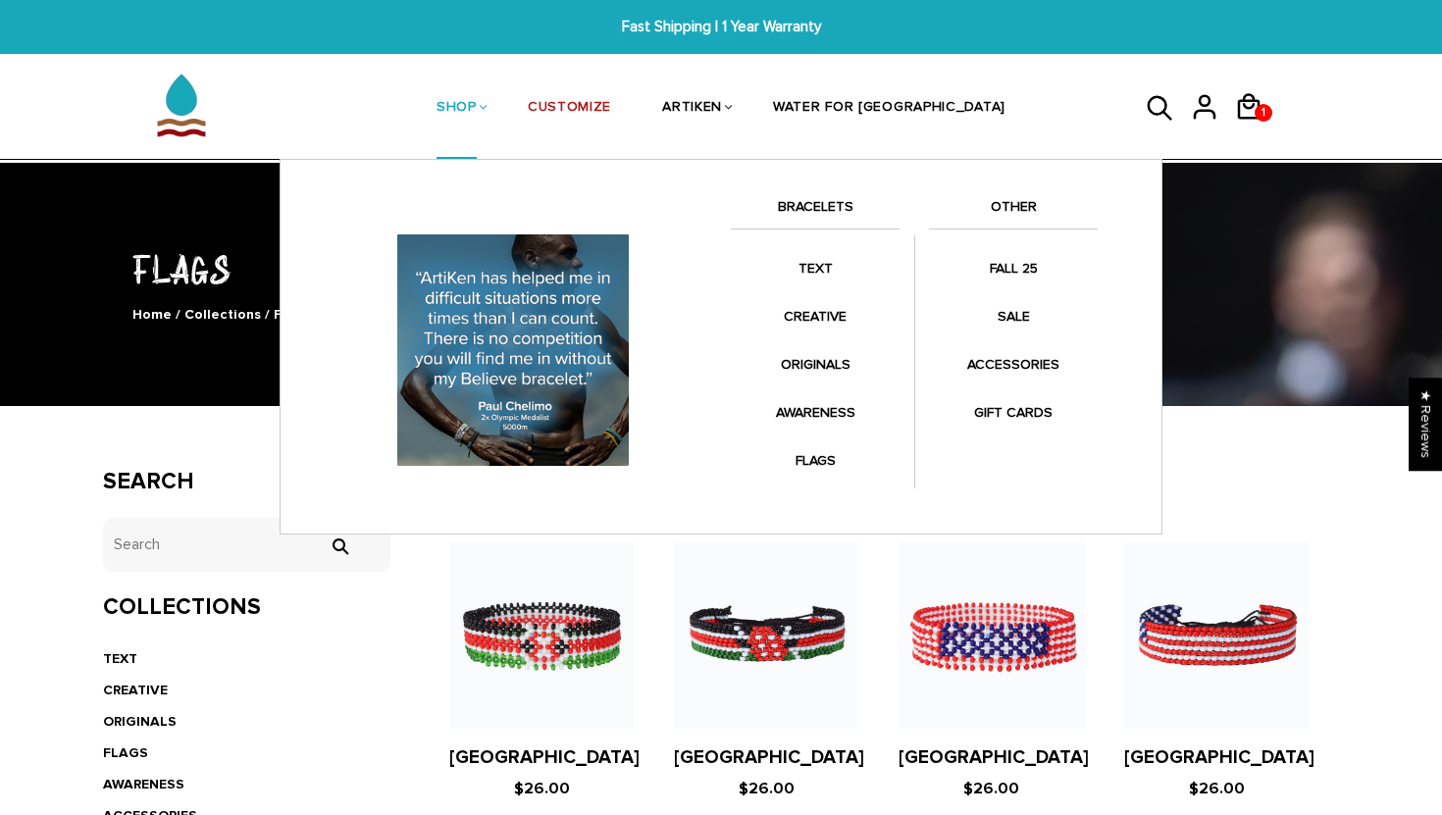
click at [477, 102] on link "SHOP" at bounding box center [457, 109] width 40 height 104
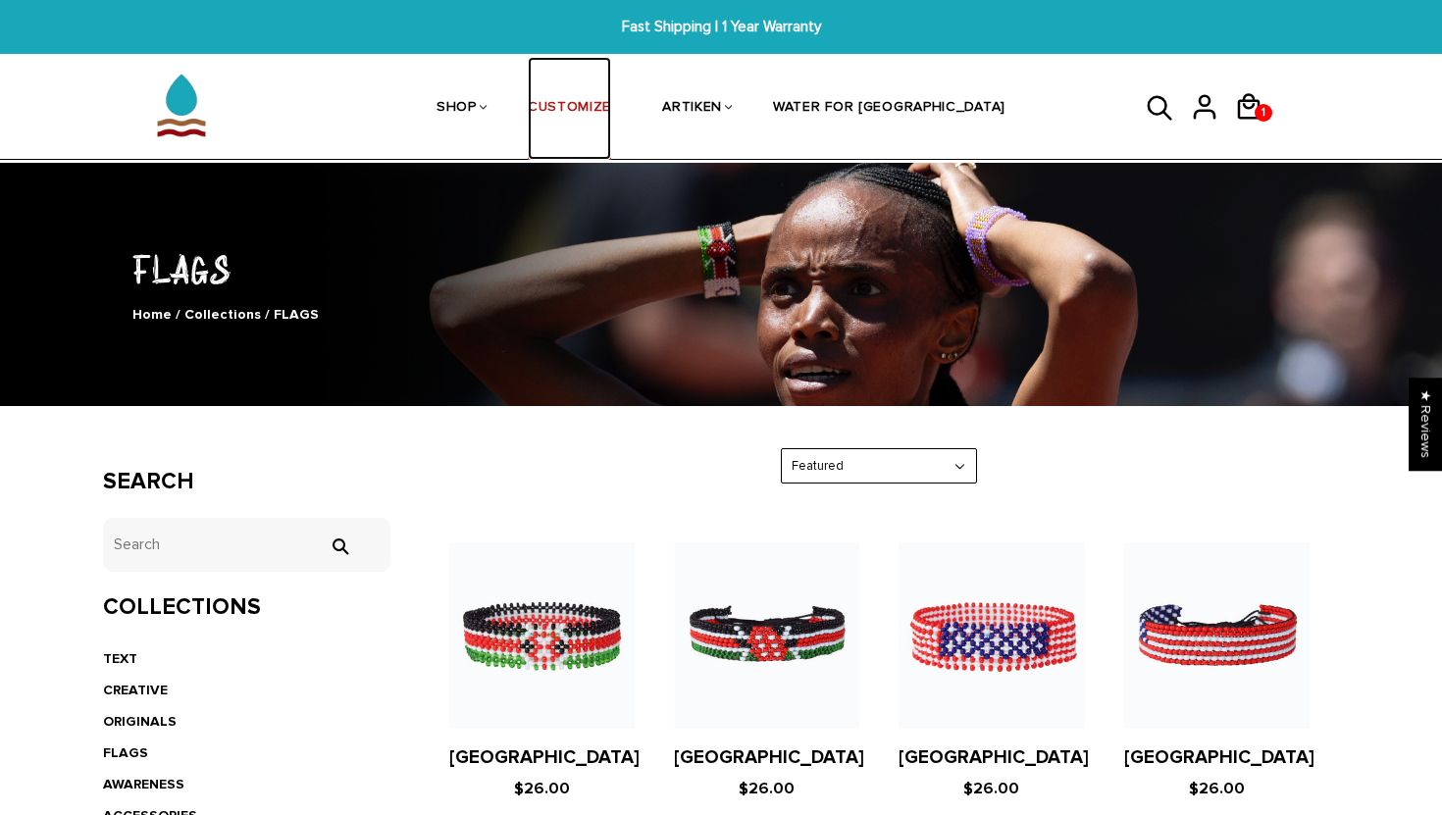
click at [611, 110] on link "CUSTOMIZE" at bounding box center [569, 109] width 83 height 104
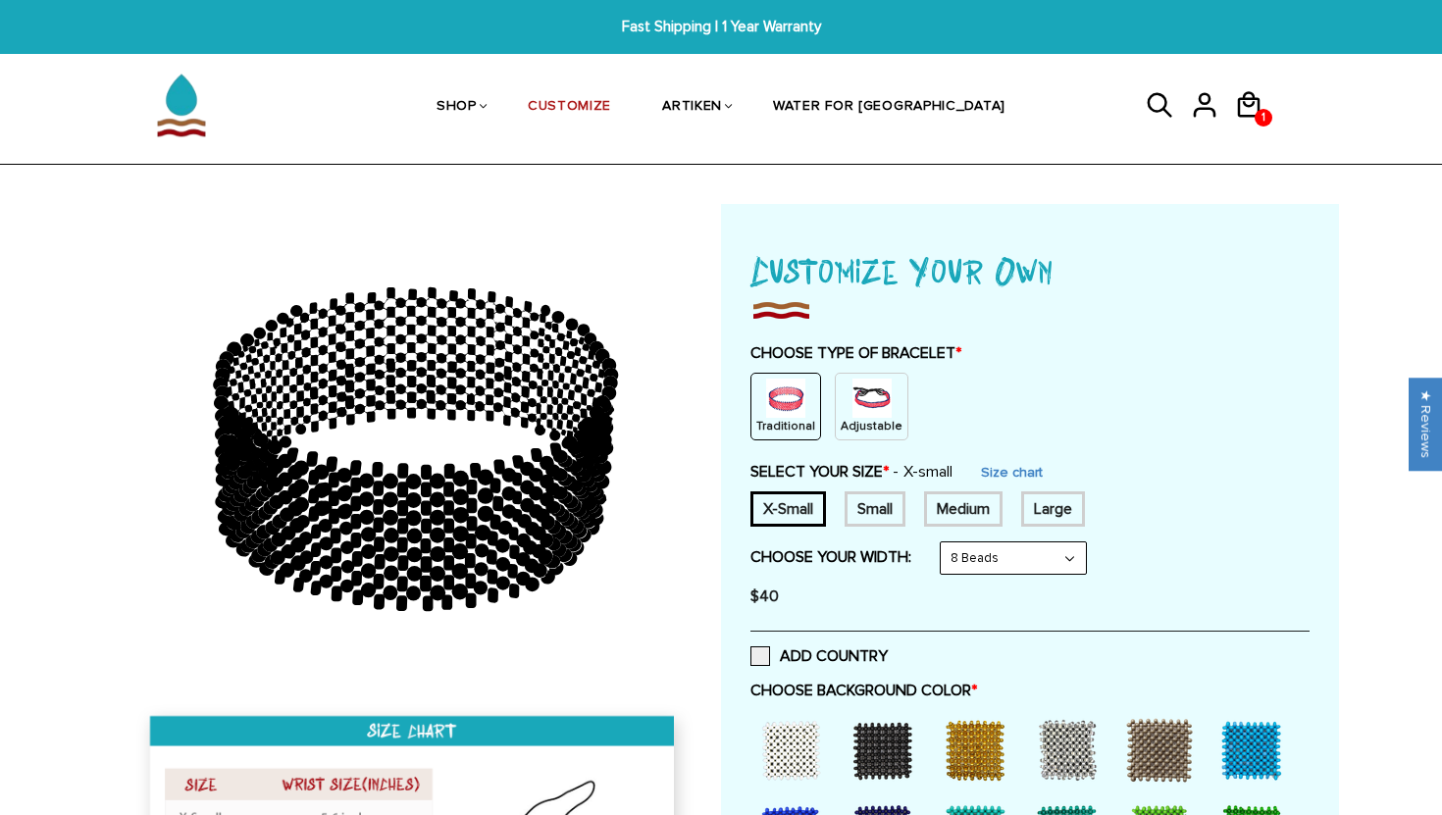
click at [876, 415] on img at bounding box center [872, 398] width 39 height 39
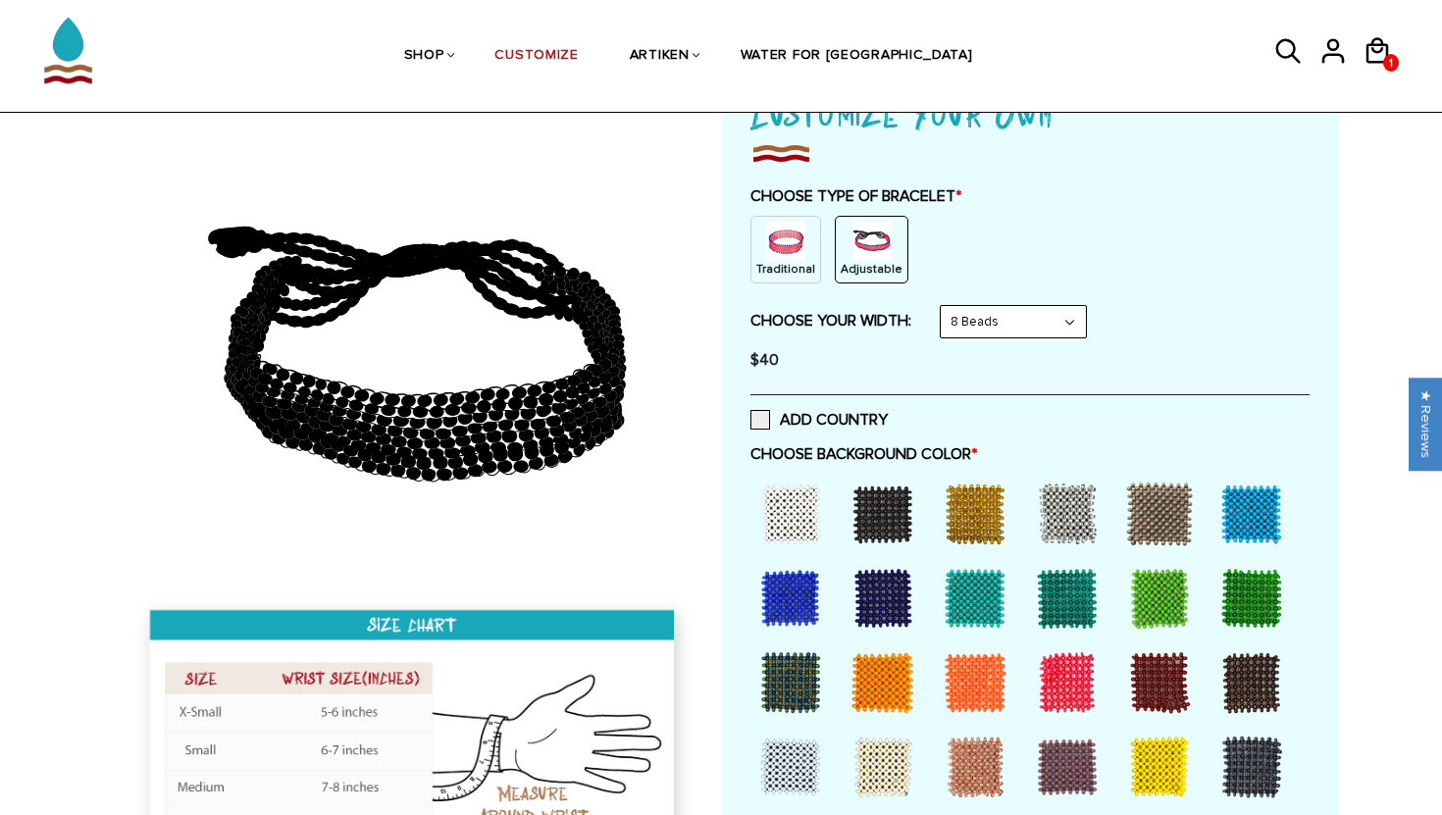
scroll to position [154, 0]
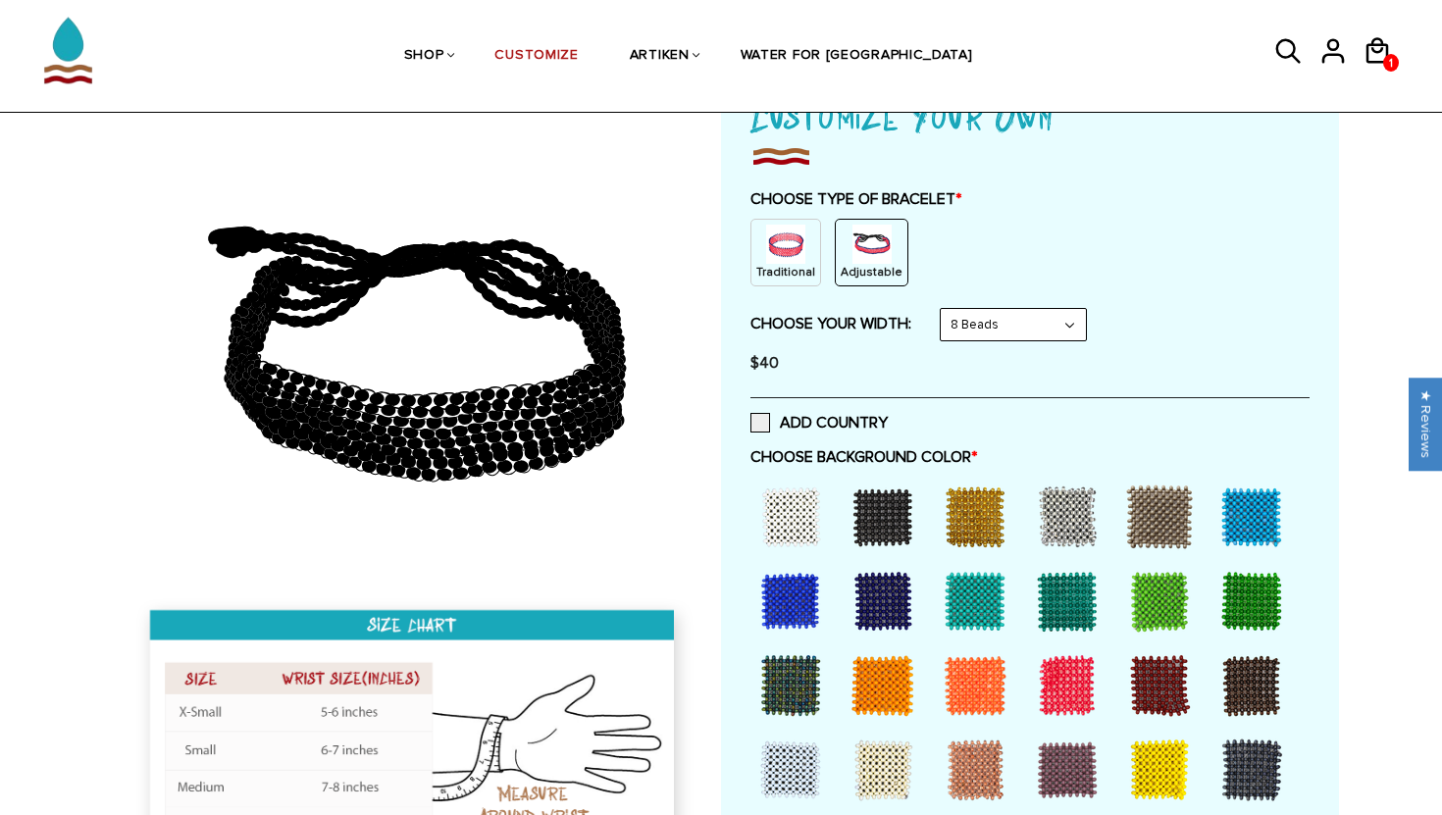
click at [756, 259] on div "Traditional" at bounding box center [786, 253] width 71 height 68
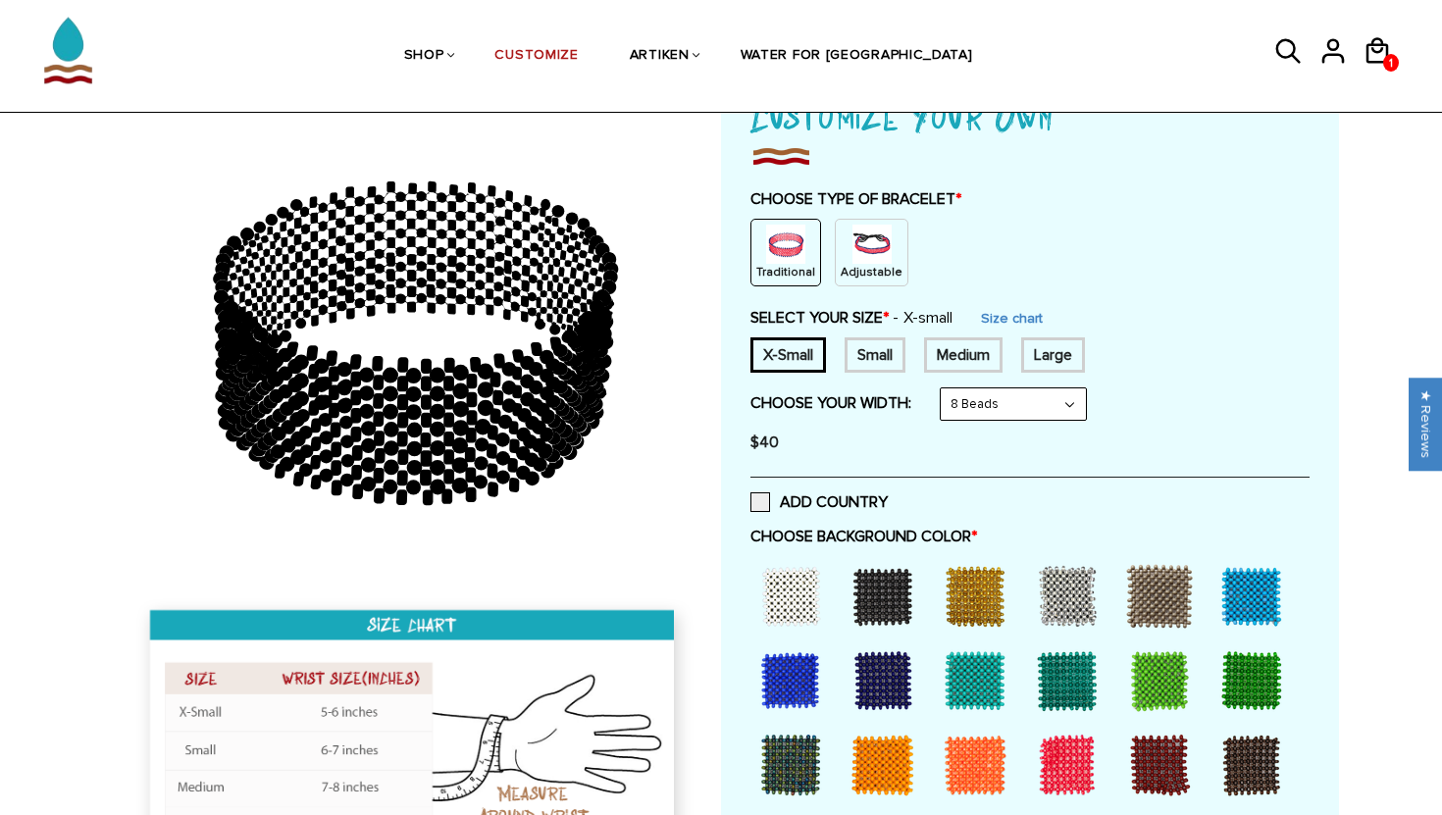
click at [468, 399] on icon at bounding box center [472, 399] width 11 height 15
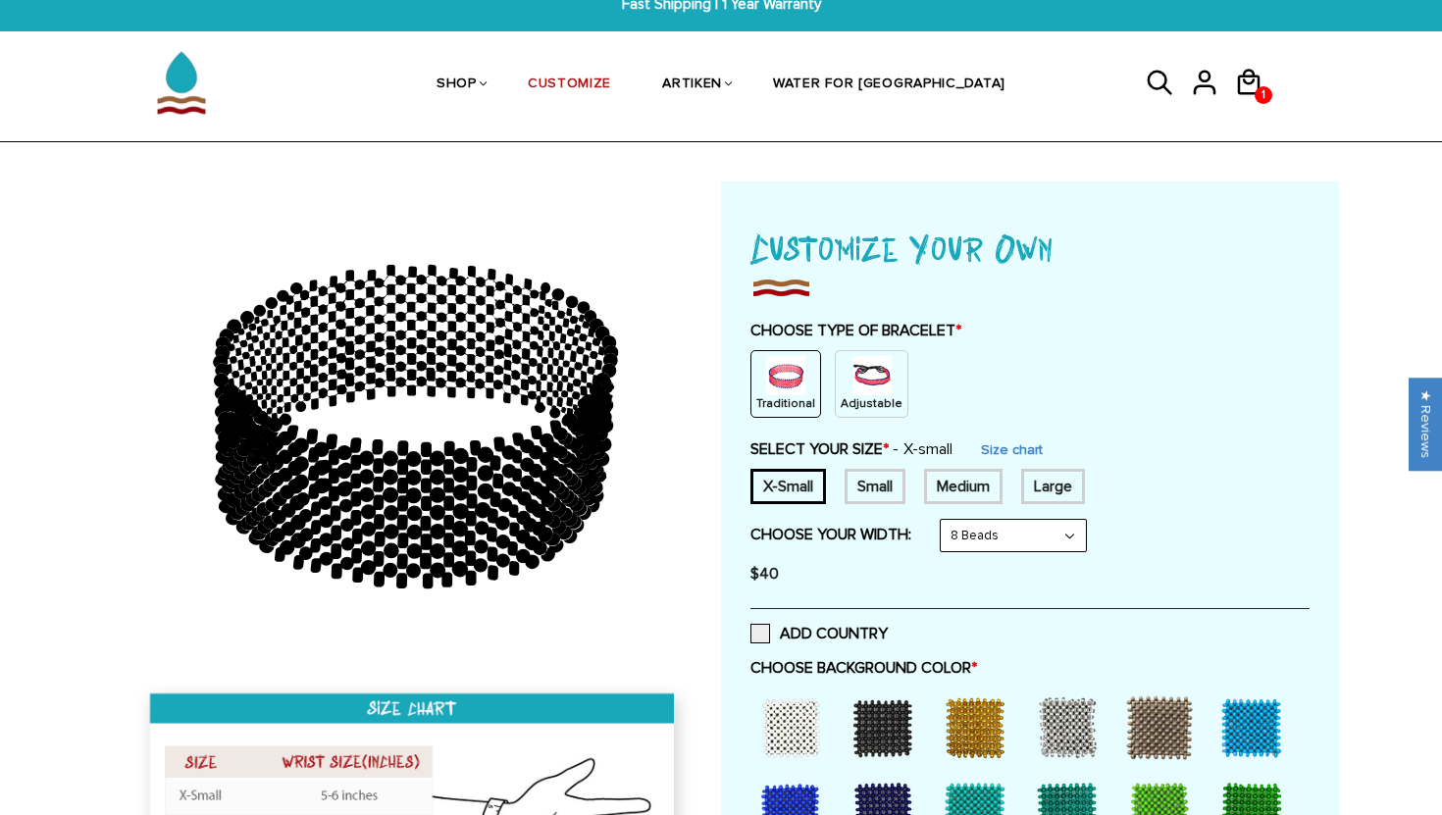
scroll to position [0, 0]
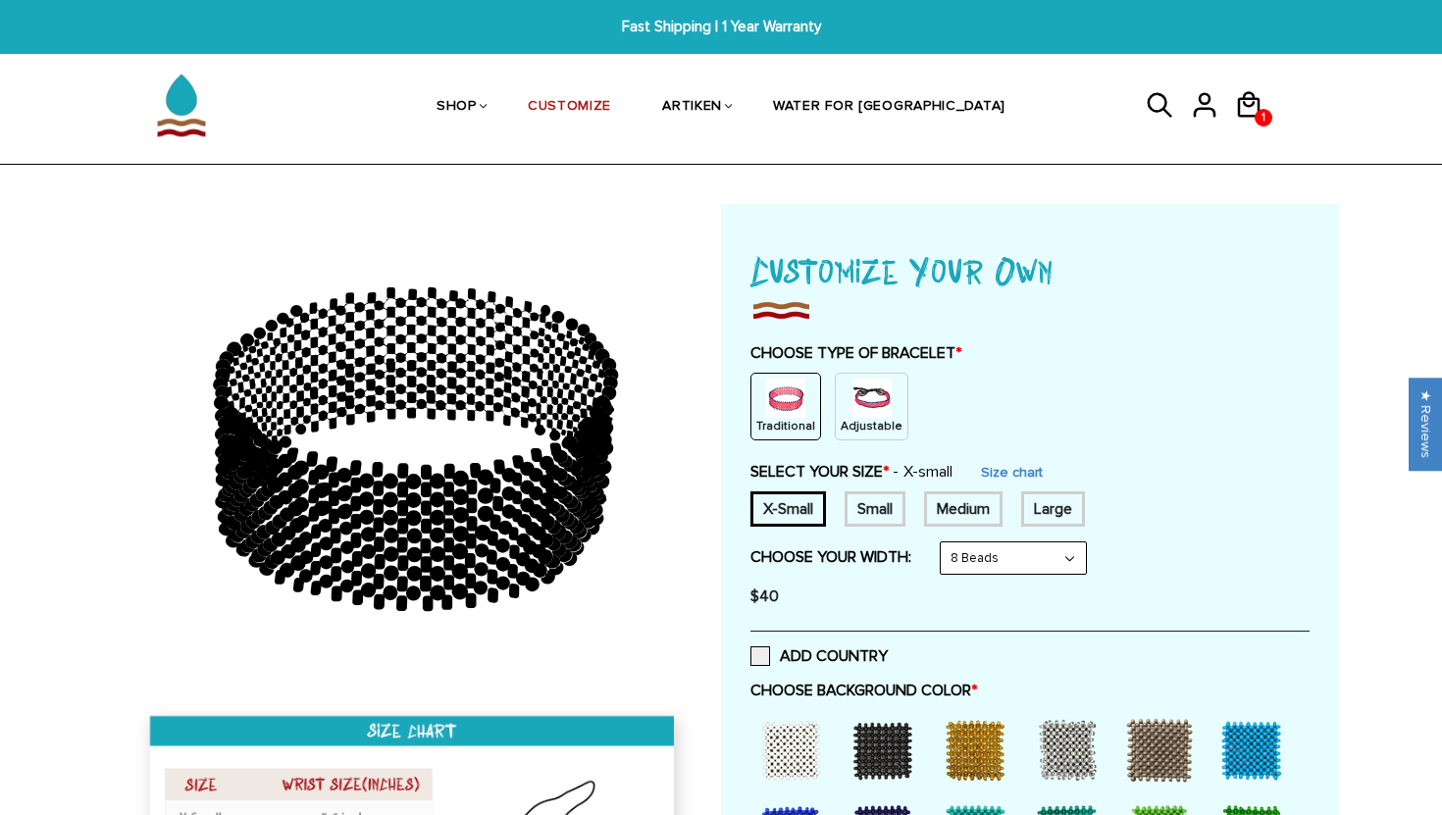
click at [1023, 558] on select "8 Beads 6 Beads 10 Beads" at bounding box center [1013, 558] width 145 height 31
click at [1069, 563] on select "8 Beads 6 Beads 10 Beads" at bounding box center [1013, 558] width 145 height 31
click at [945, 543] on select "8 Beads 6 Beads 10 Beads" at bounding box center [1013, 558] width 145 height 31
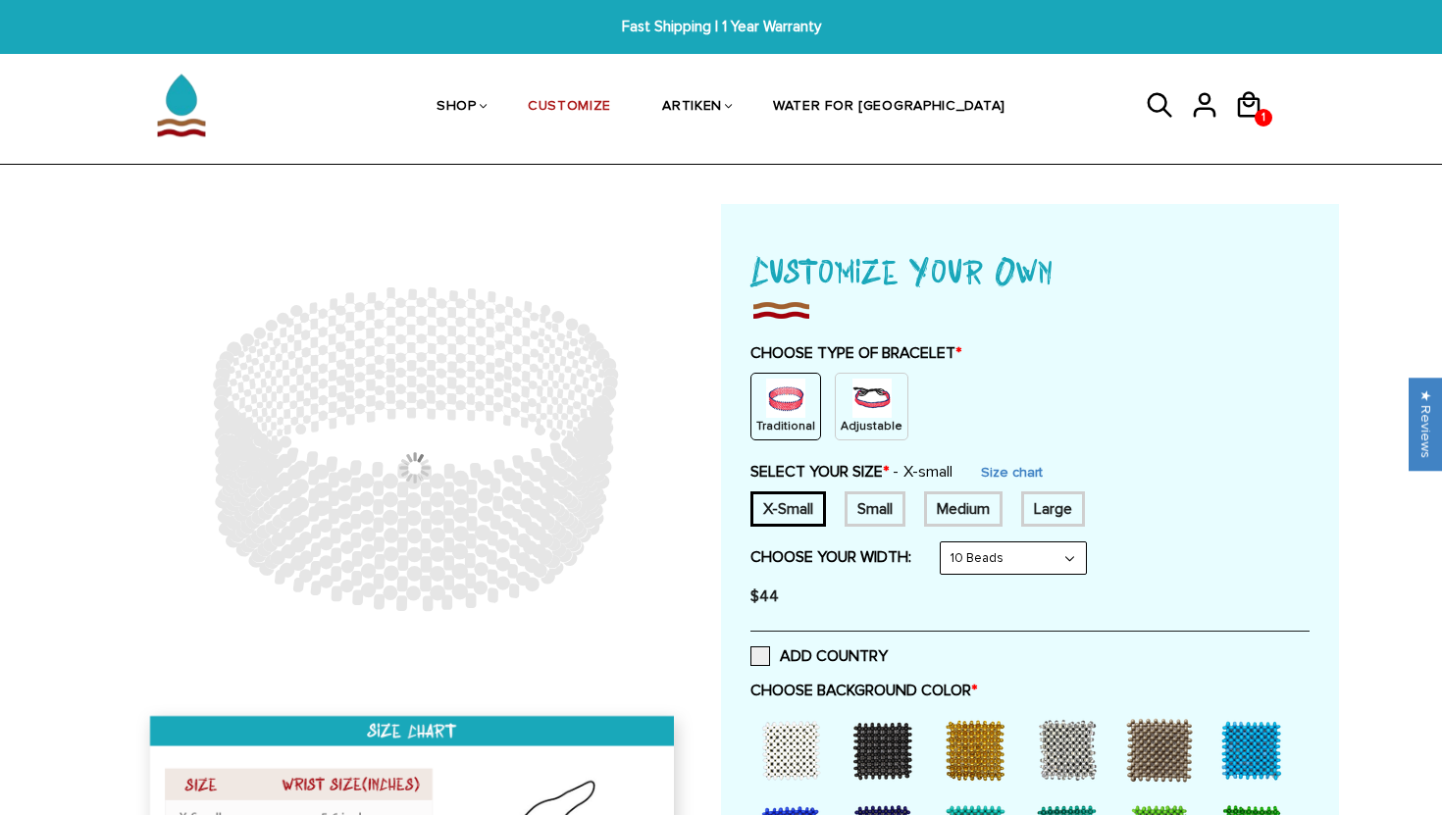
click at [1042, 567] on select "8 Beads 6 Beads 10 Beads" at bounding box center [1013, 558] width 145 height 31
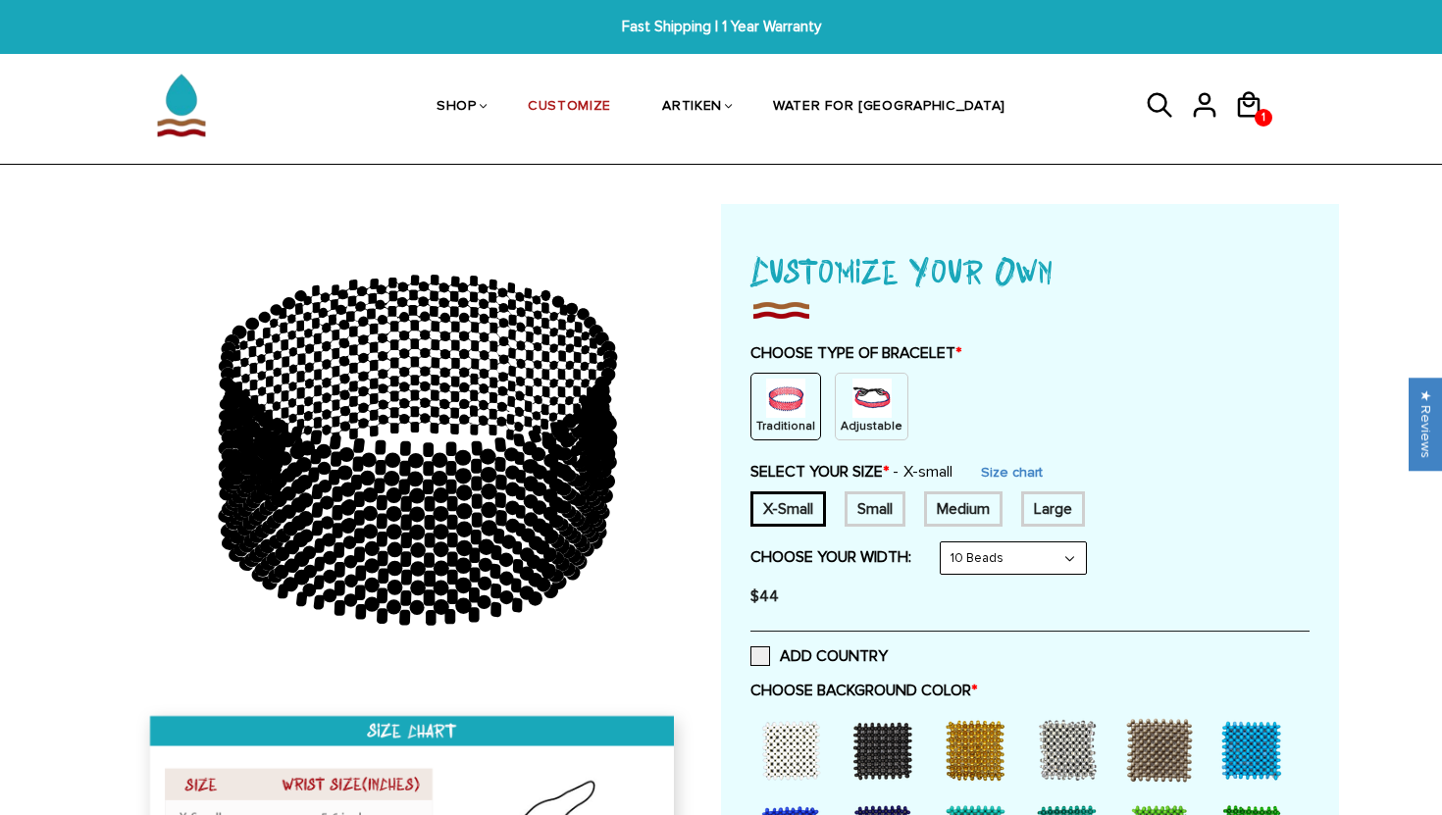
select select "8-beads"
click at [945, 543] on select "8 Beads 6 Beads 10 Beads" at bounding box center [1013, 558] width 145 height 31
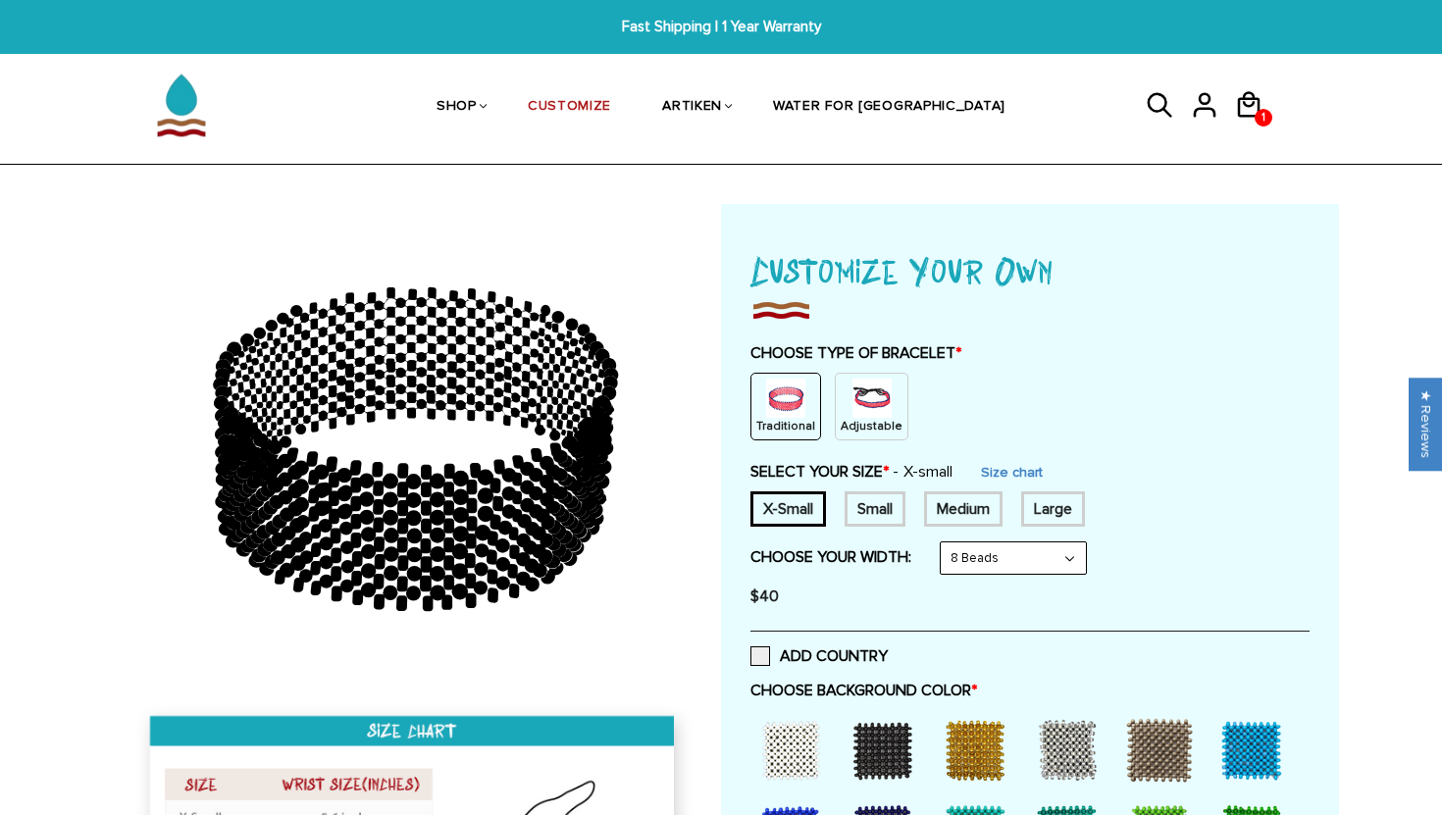
click at [877, 501] on div "Small" at bounding box center [875, 509] width 61 height 35
click at [1067, 495] on div "Large" at bounding box center [1053, 509] width 64 height 35
click at [859, 512] on div "Small" at bounding box center [875, 509] width 61 height 35
click at [853, 416] on img at bounding box center [872, 398] width 39 height 39
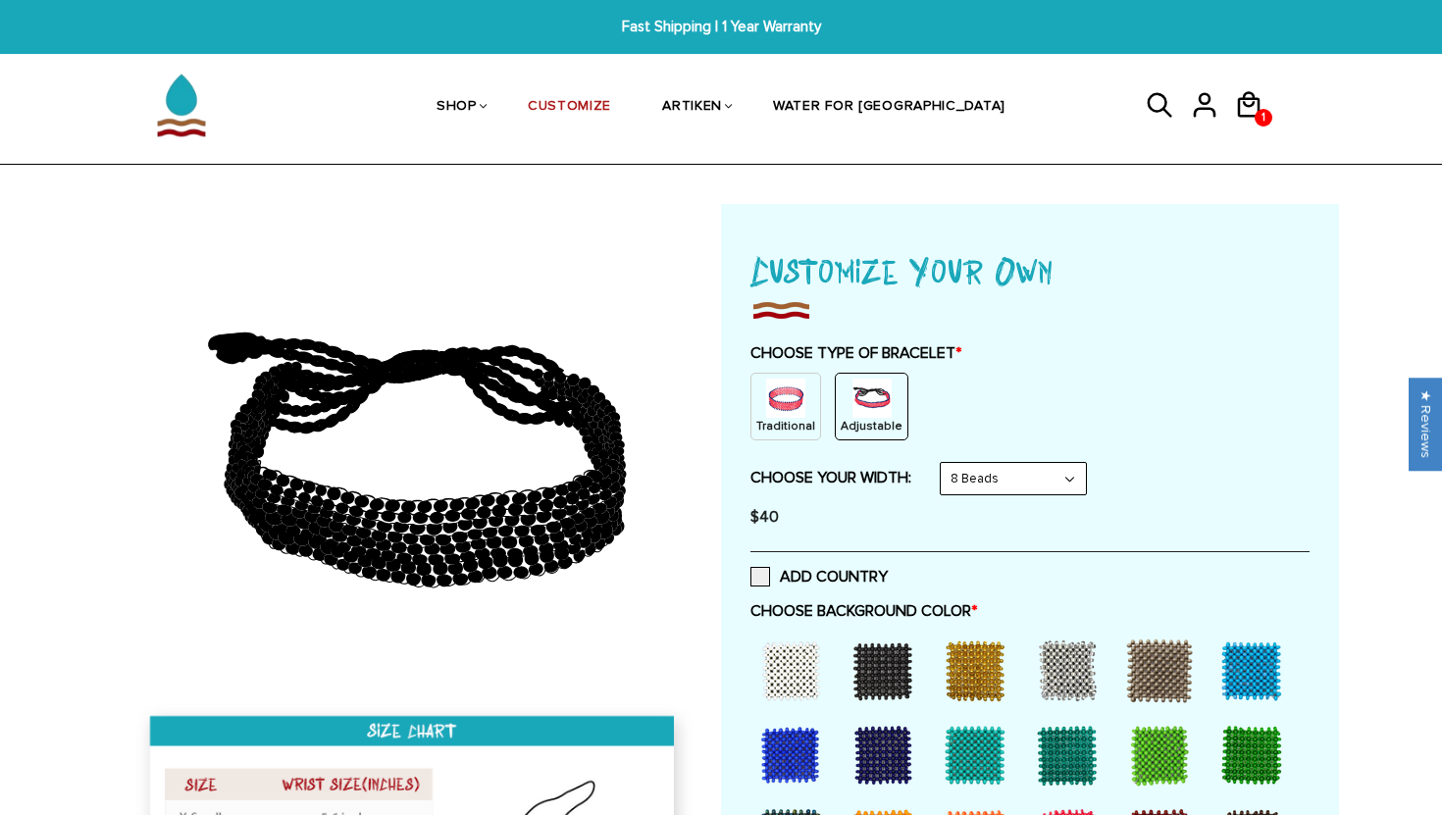
click at [798, 413] on img at bounding box center [785, 398] width 39 height 39
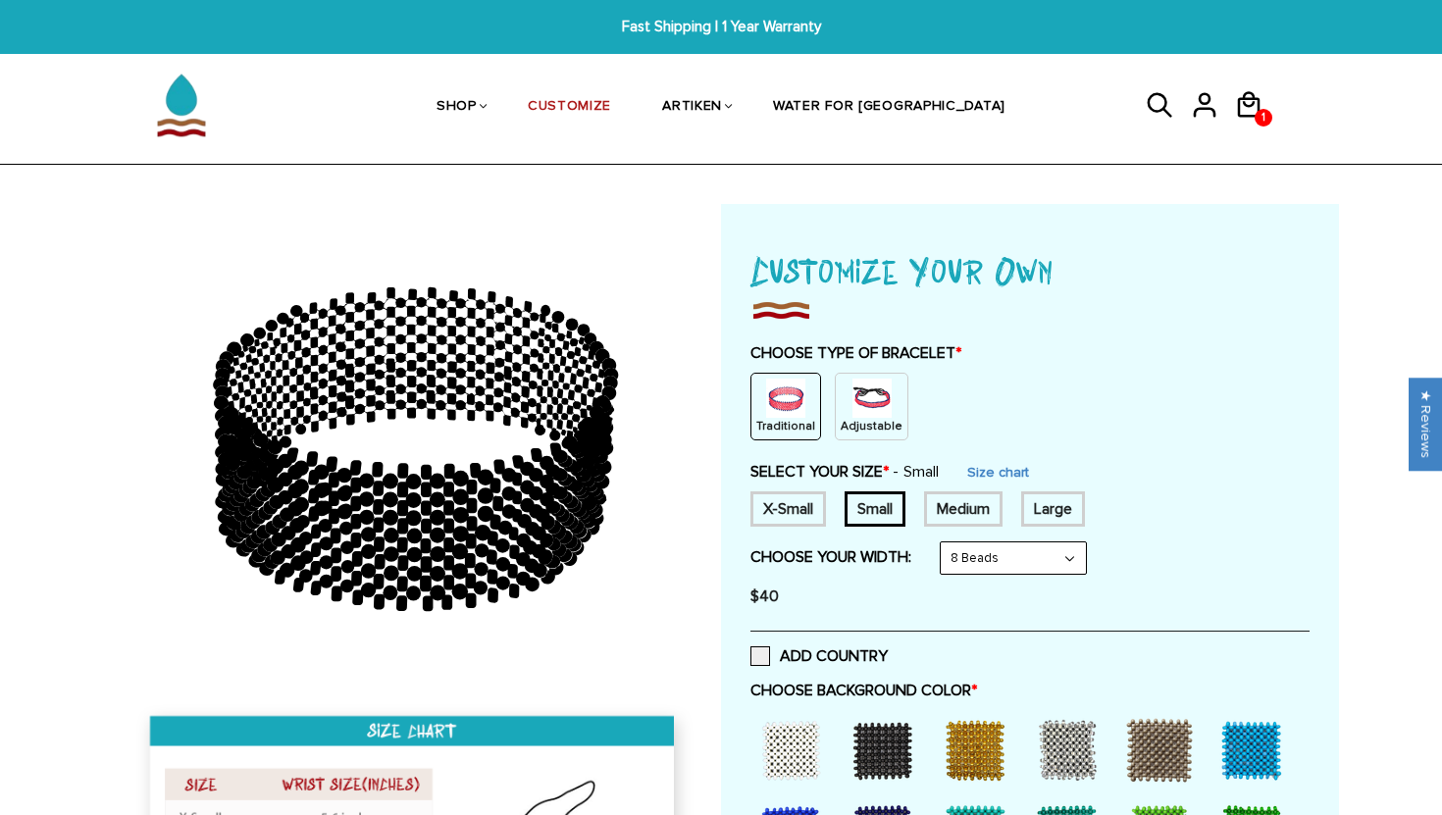
drag, startPoint x: 585, startPoint y: 335, endPoint x: 580, endPoint y: 355, distance: 21.2
click at [584, 337] on icon at bounding box center [414, 449] width 564 height 491
click at [570, 372] on icon at bounding box center [414, 449] width 564 height 491
click at [588, 381] on icon at bounding box center [586, 383] width 7 height 12
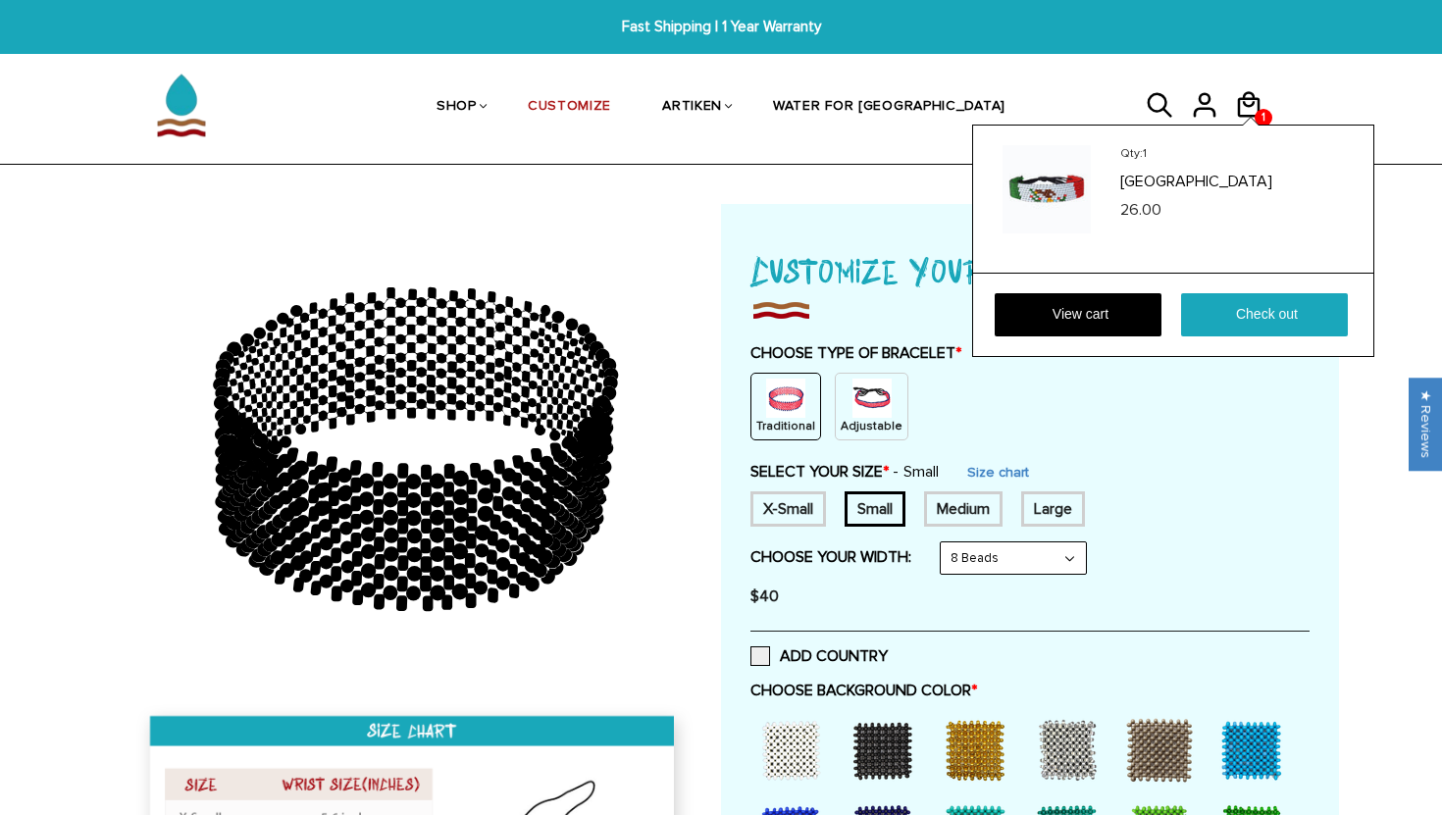
click at [1270, 125] on div "Qty: 1 Mexico 26.00 View cart Check out" at bounding box center [1173, 241] width 402 height 233
click at [1048, 203] on img at bounding box center [1047, 189] width 88 height 88
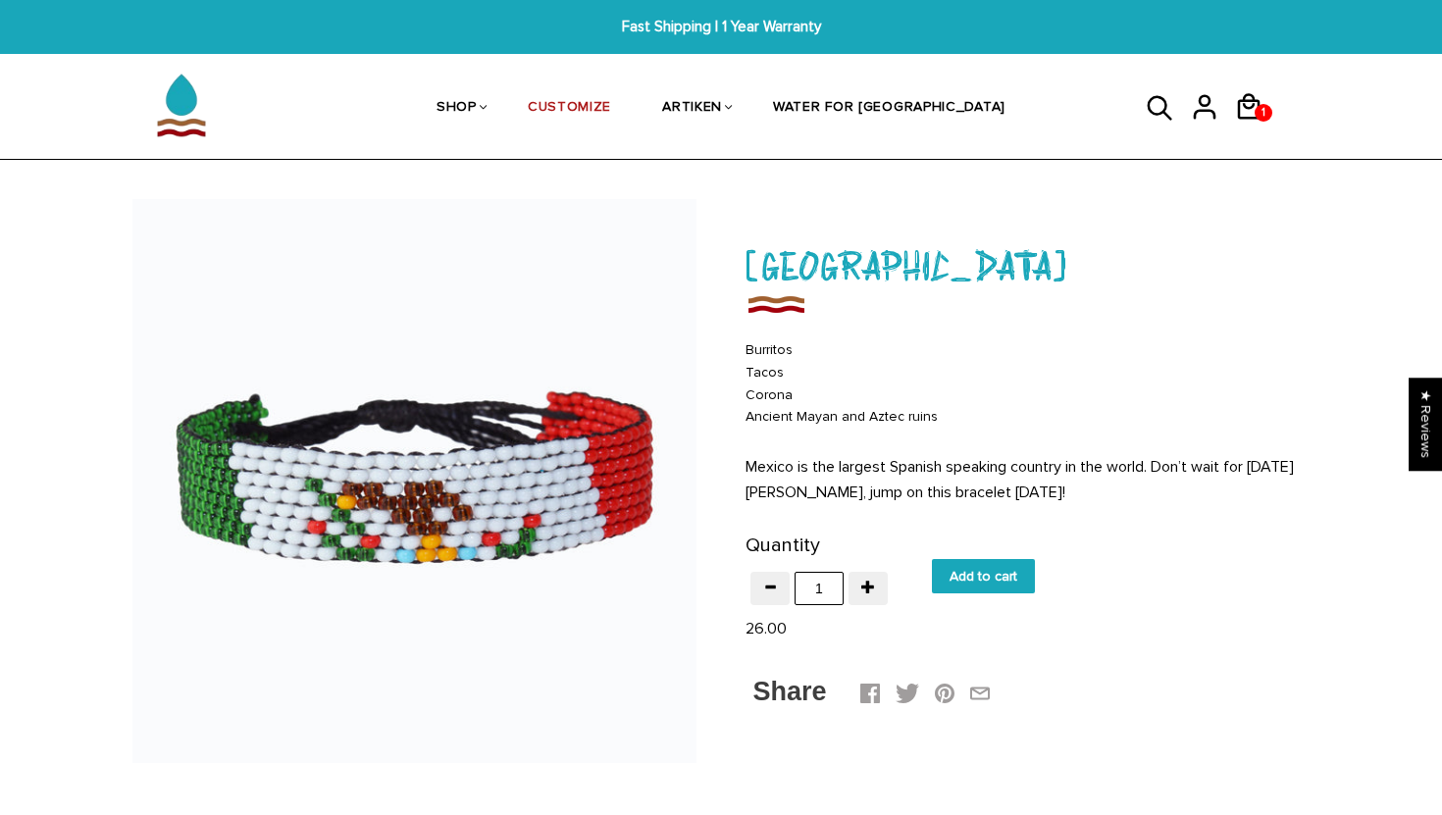
click at [1174, 103] on link at bounding box center [1168, 107] width 44 height 50
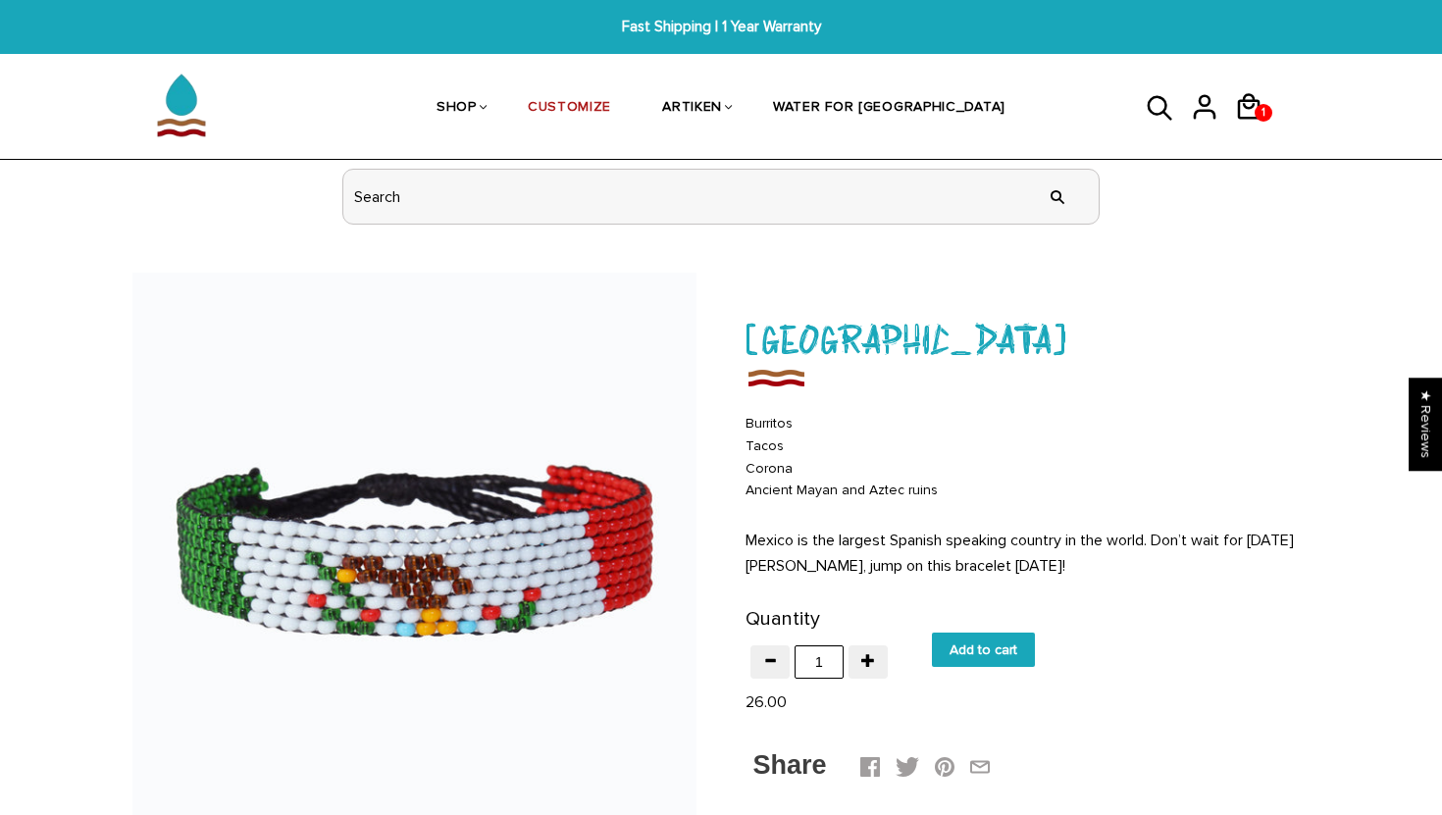
click at [544, 210] on input "header search" at bounding box center [720, 197] width 755 height 54
type input "mexico"
click at [1038, 160] on input "" at bounding box center [1057, 197] width 39 height 74
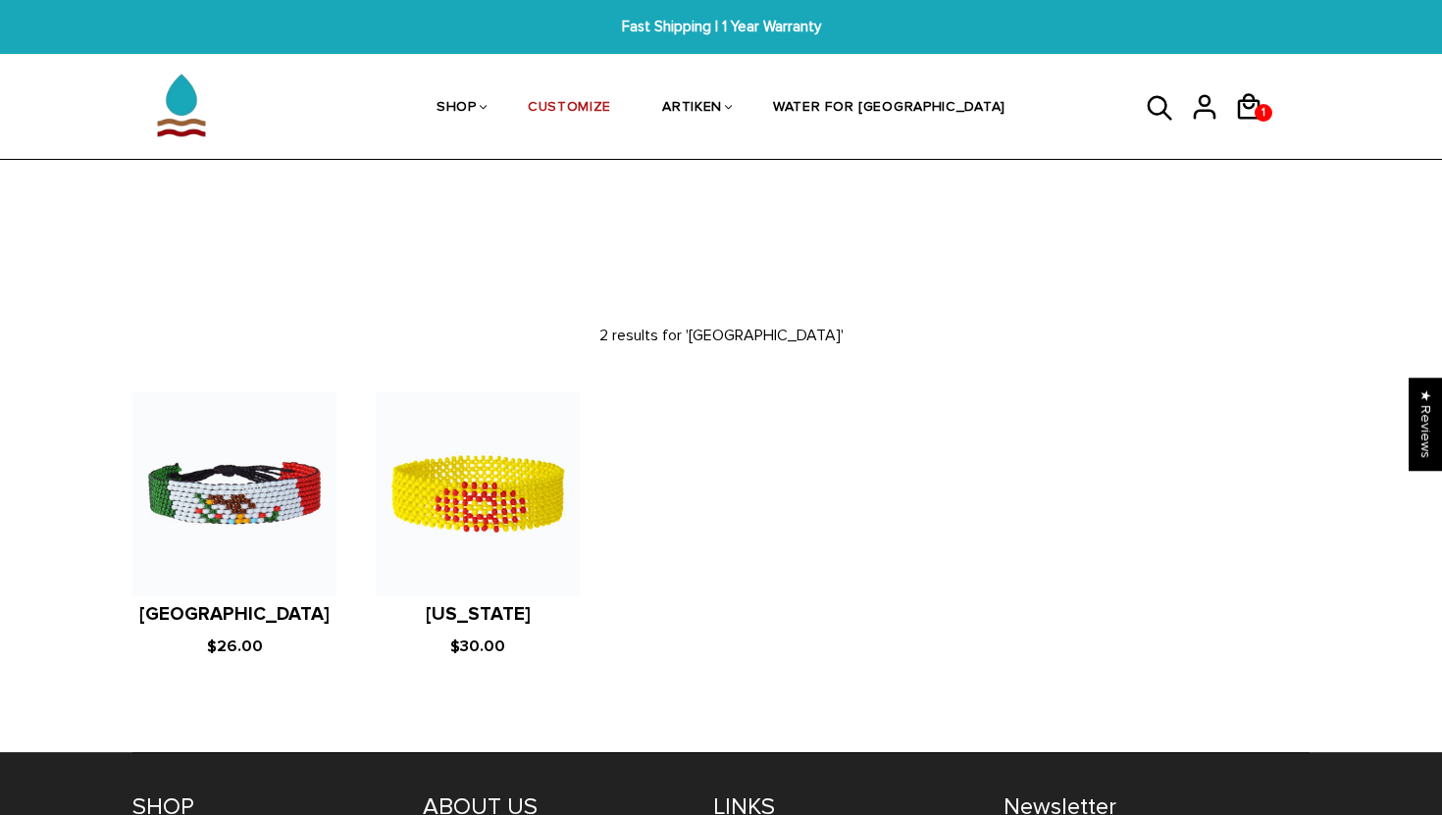
click at [294, 504] on figure at bounding box center [234, 494] width 204 height 204
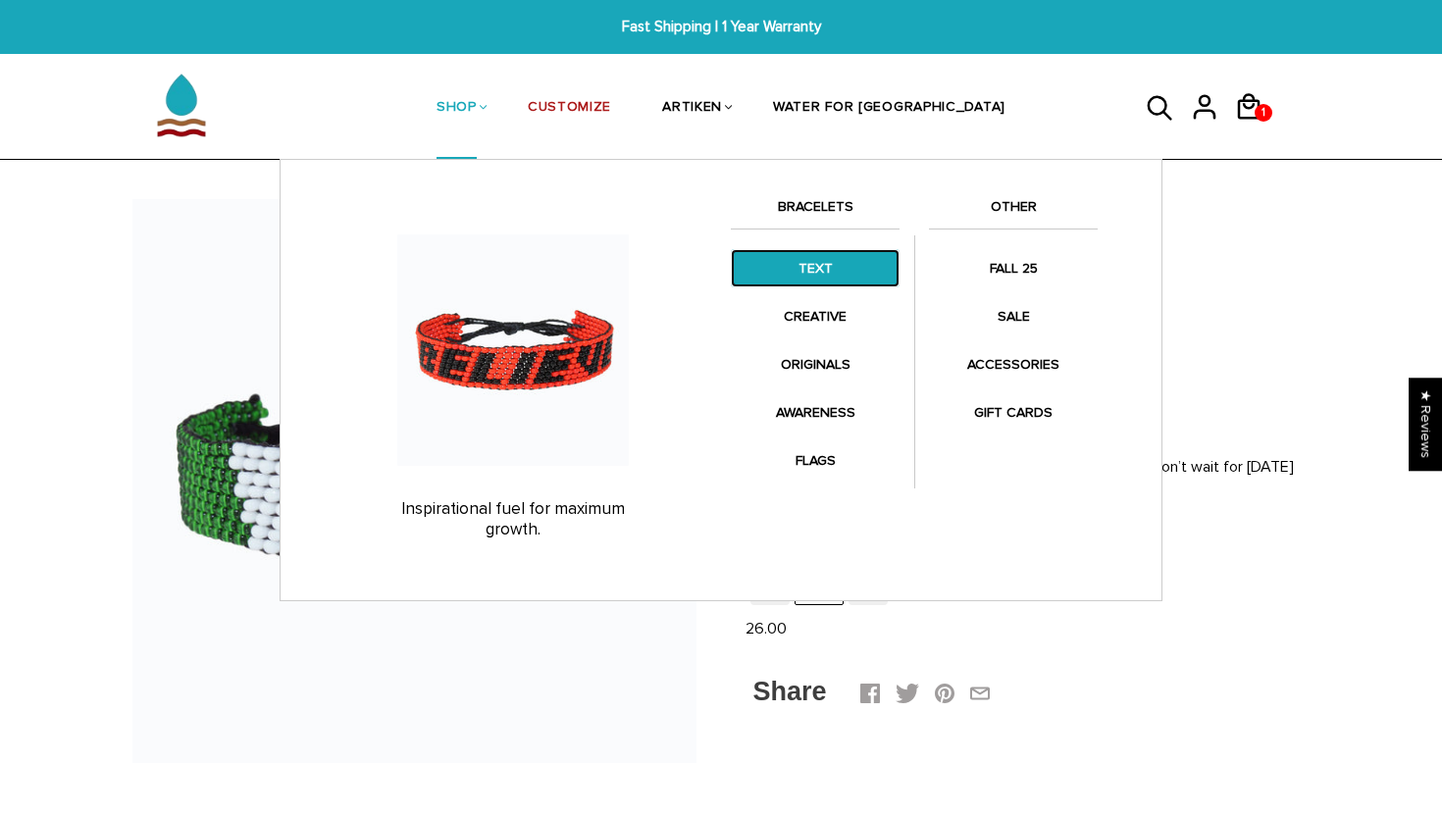
click at [821, 278] on link "TEXT" at bounding box center [815, 268] width 169 height 38
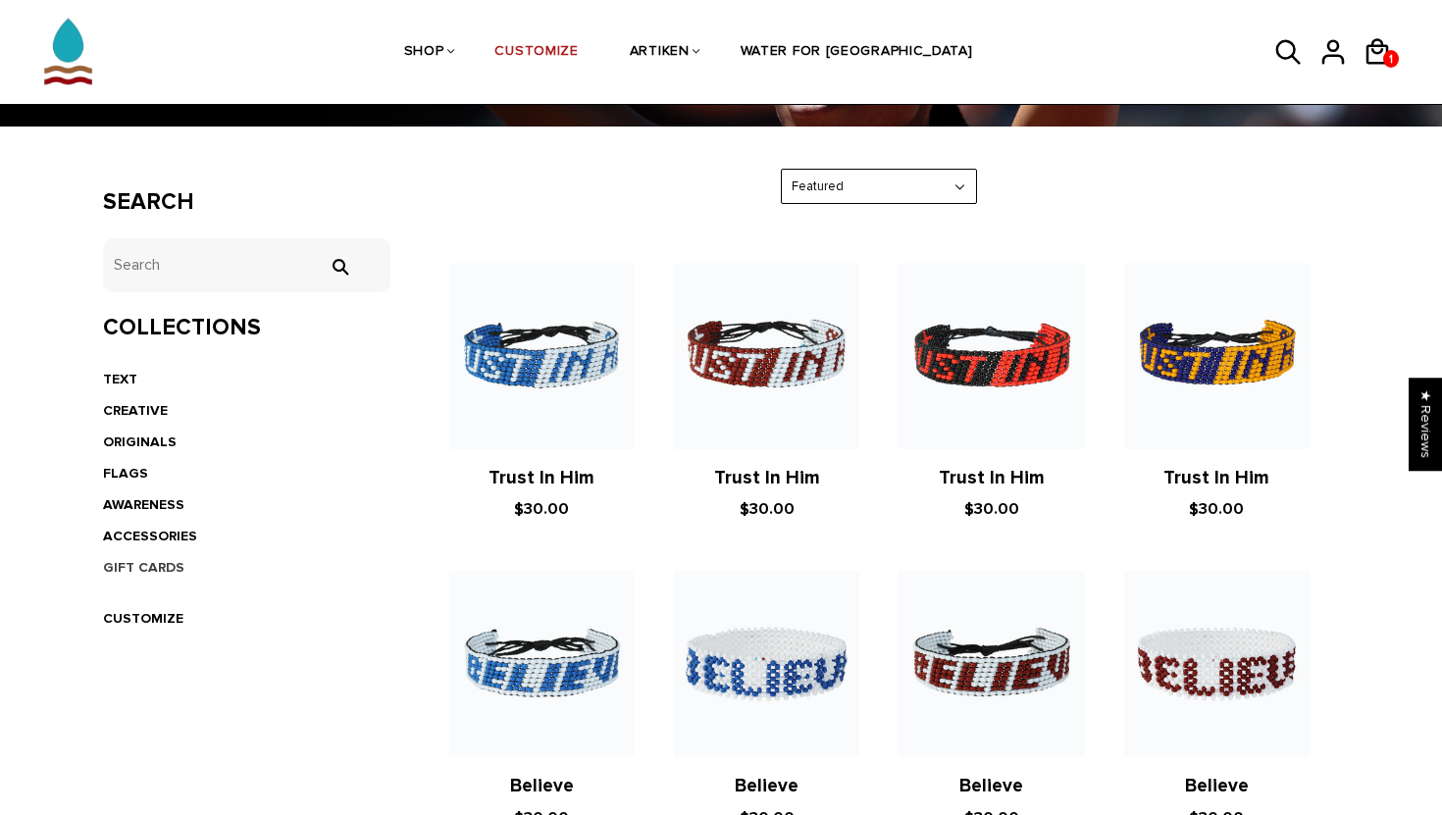
scroll to position [315, 0]
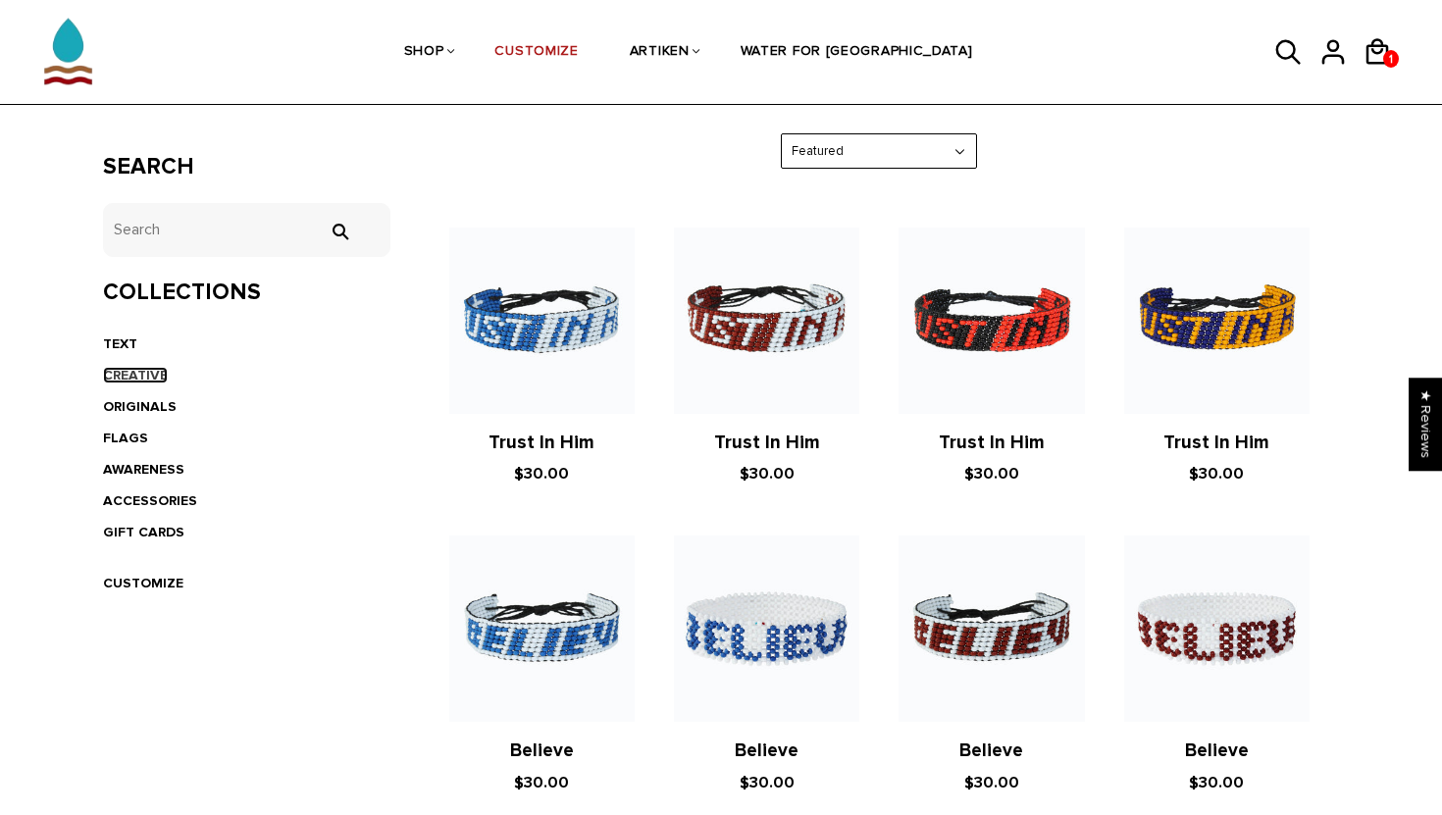
click at [126, 376] on link "CREATIVE" at bounding box center [135, 375] width 65 height 17
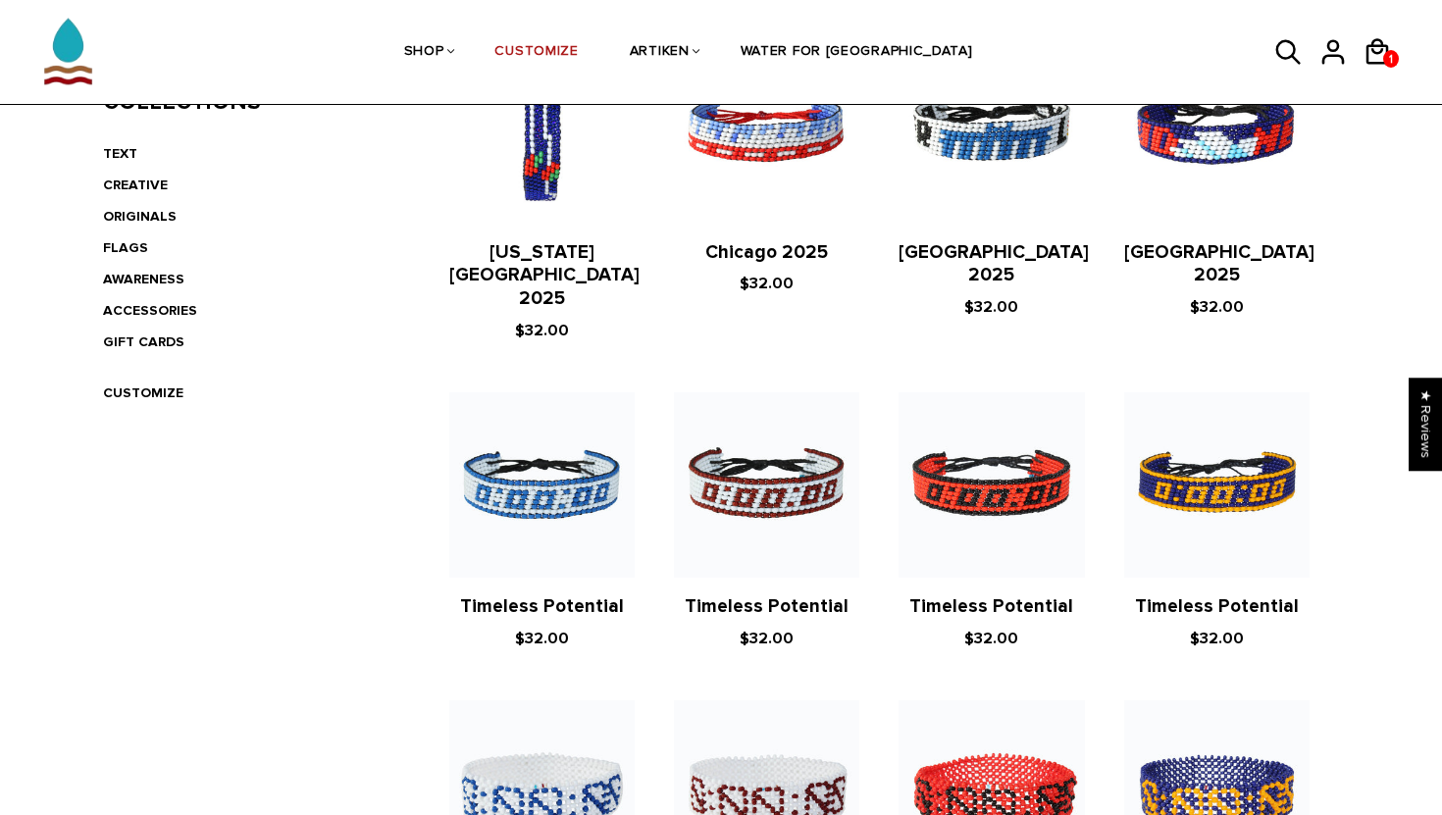
scroll to position [409, 0]
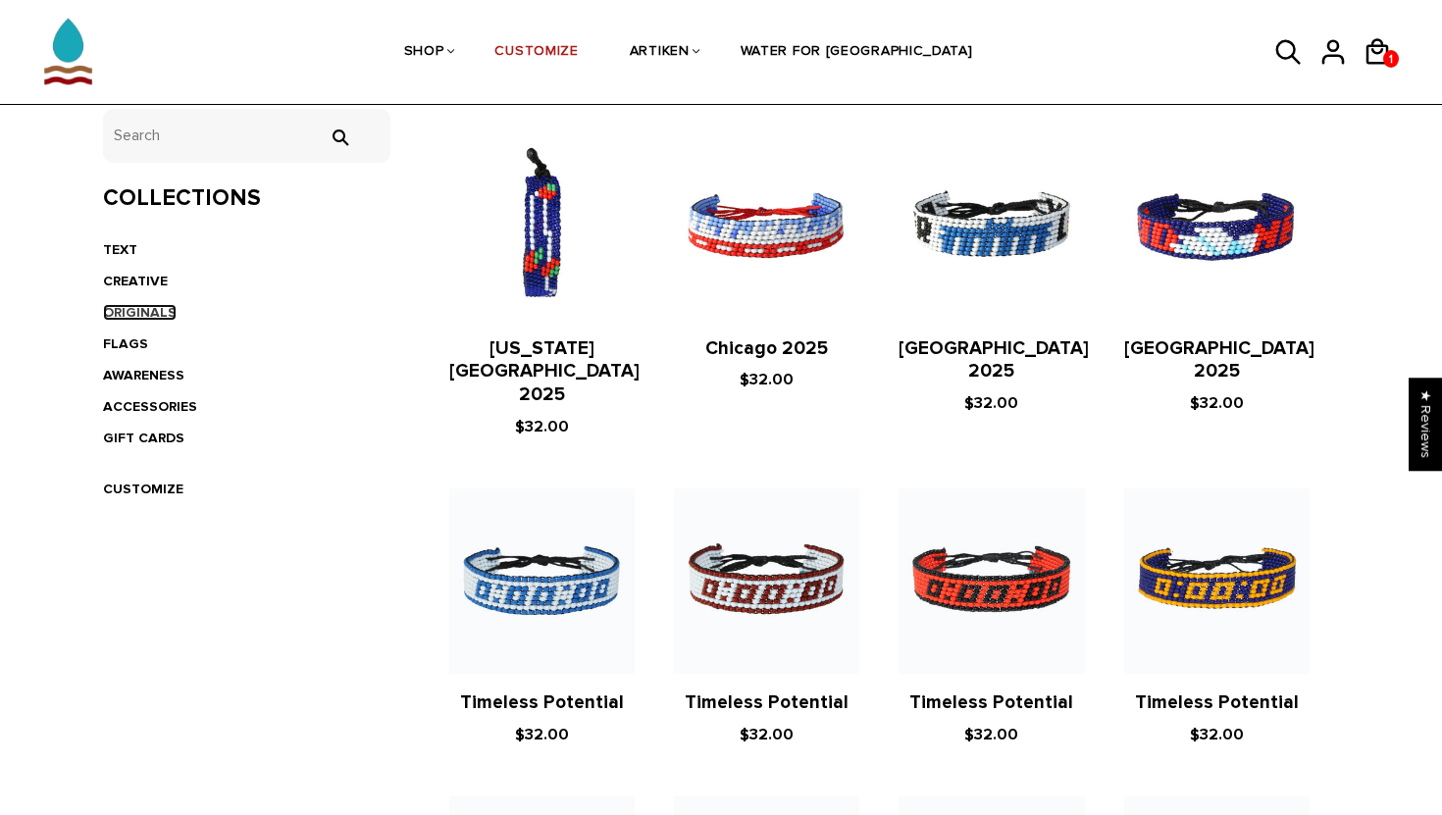
click at [151, 308] on link "ORIGINALS" at bounding box center [140, 312] width 74 height 17
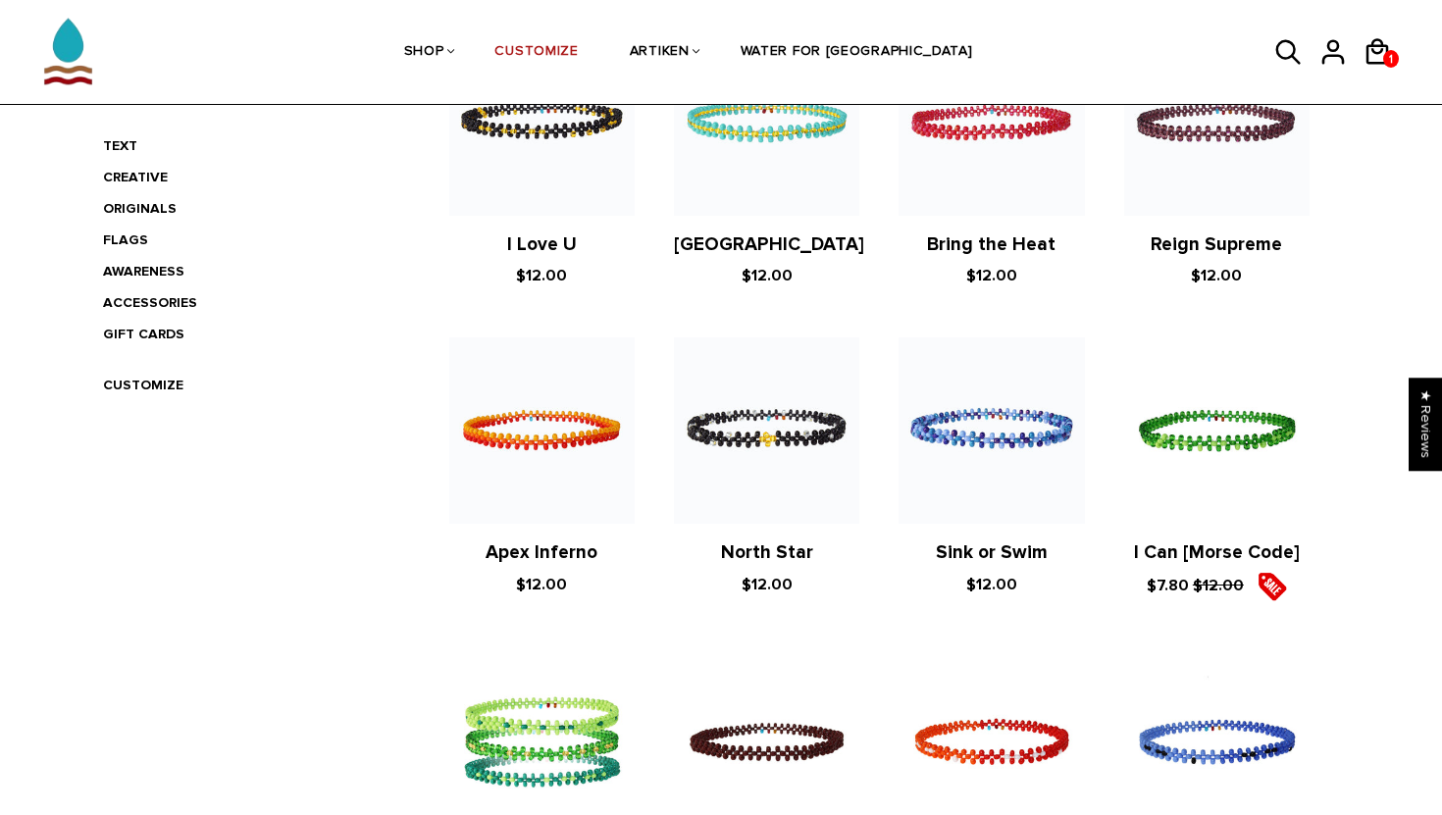
scroll to position [466, 0]
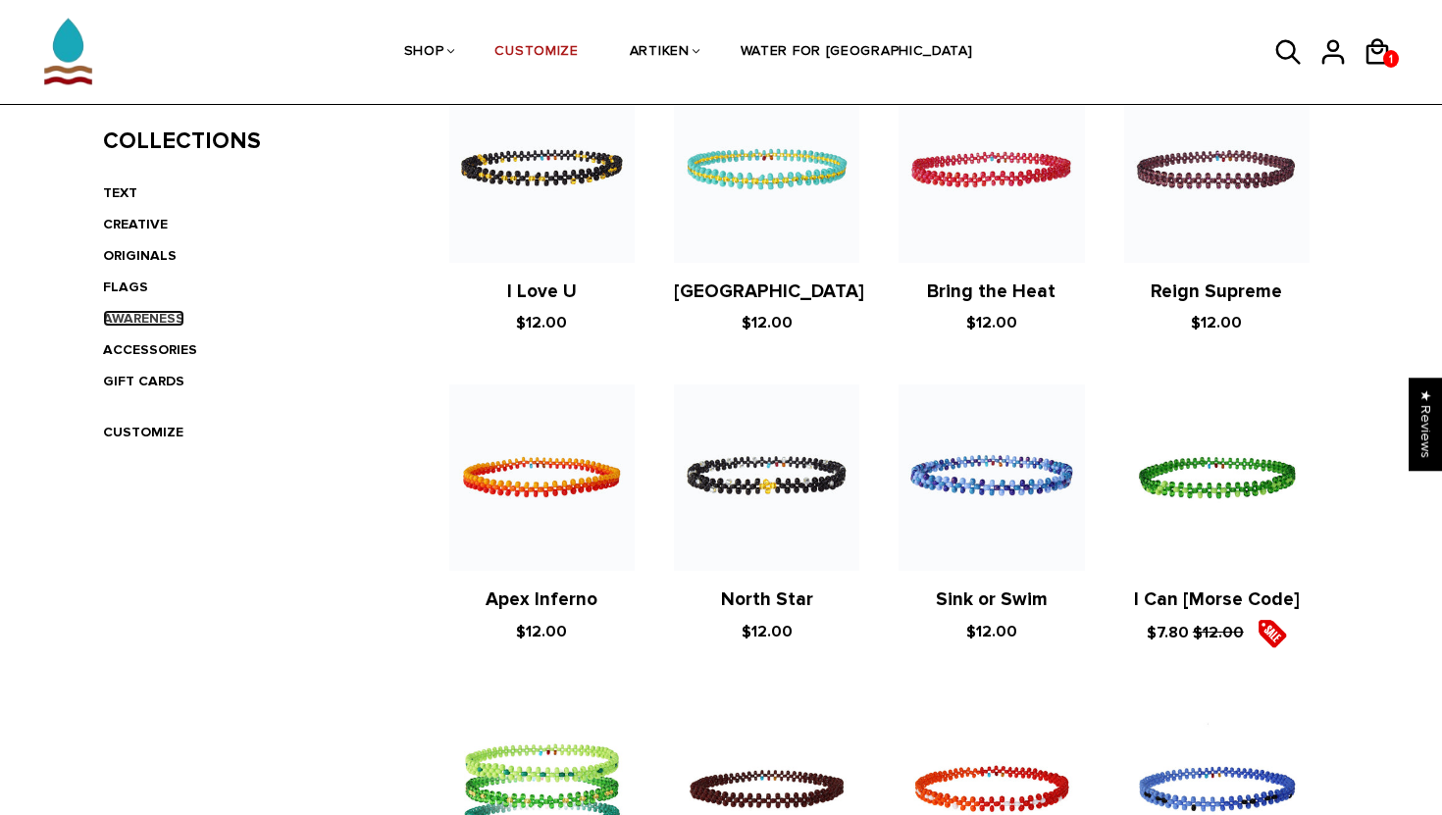
click at [158, 318] on link "AWARENESS" at bounding box center [143, 318] width 81 height 17
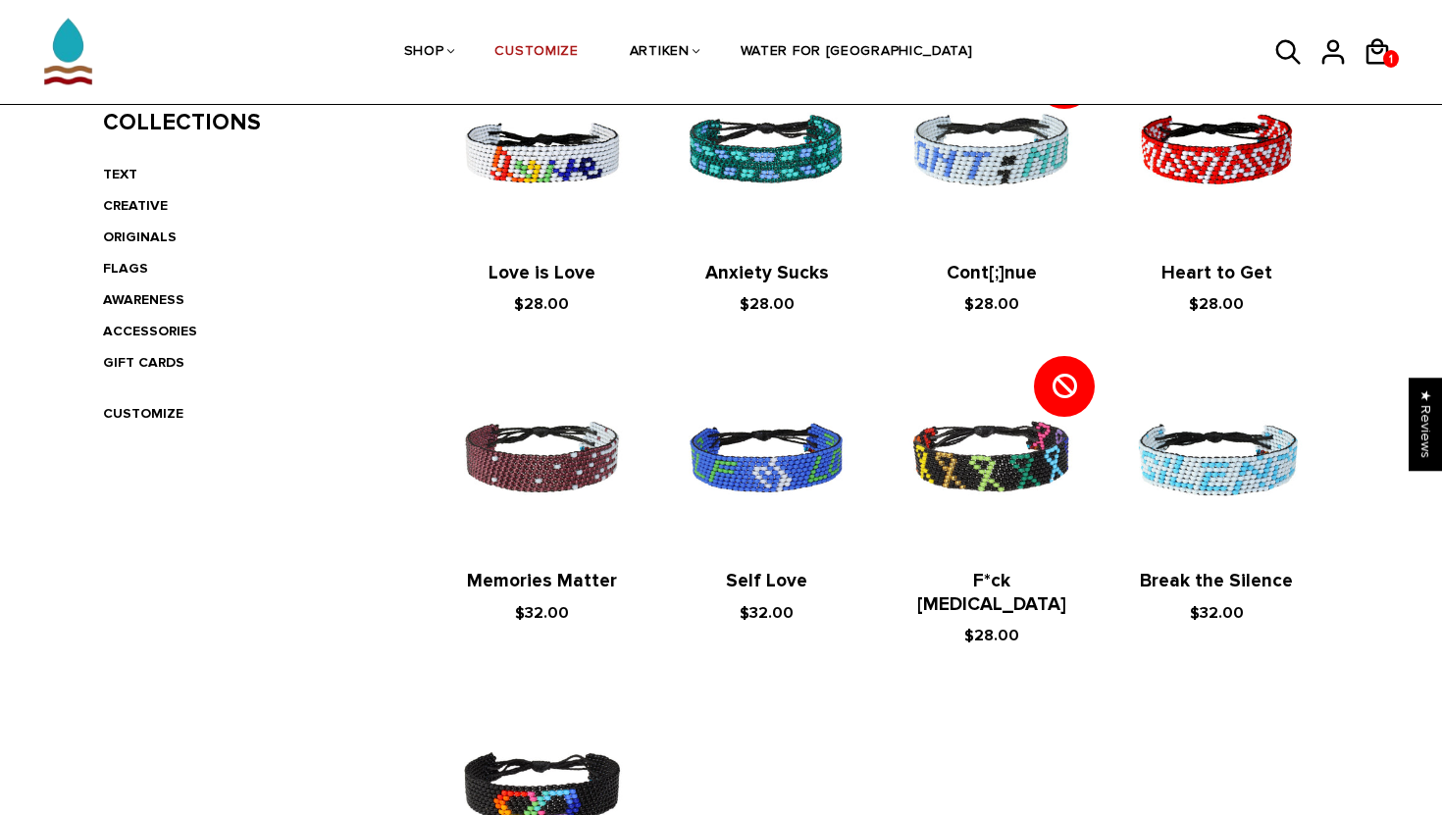
scroll to position [432, 0]
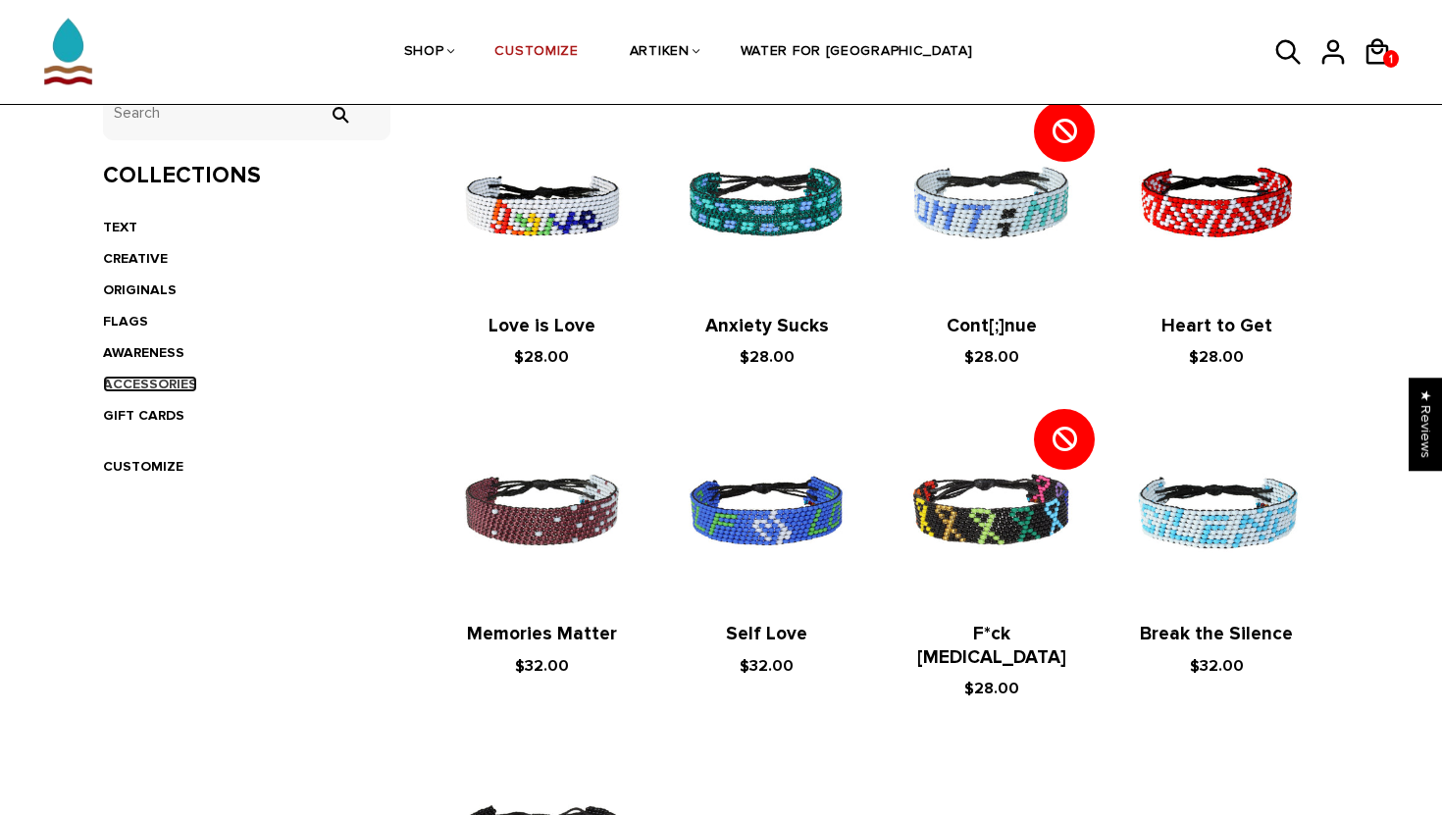
click at [179, 379] on link "ACCESSORIES" at bounding box center [150, 384] width 94 height 17
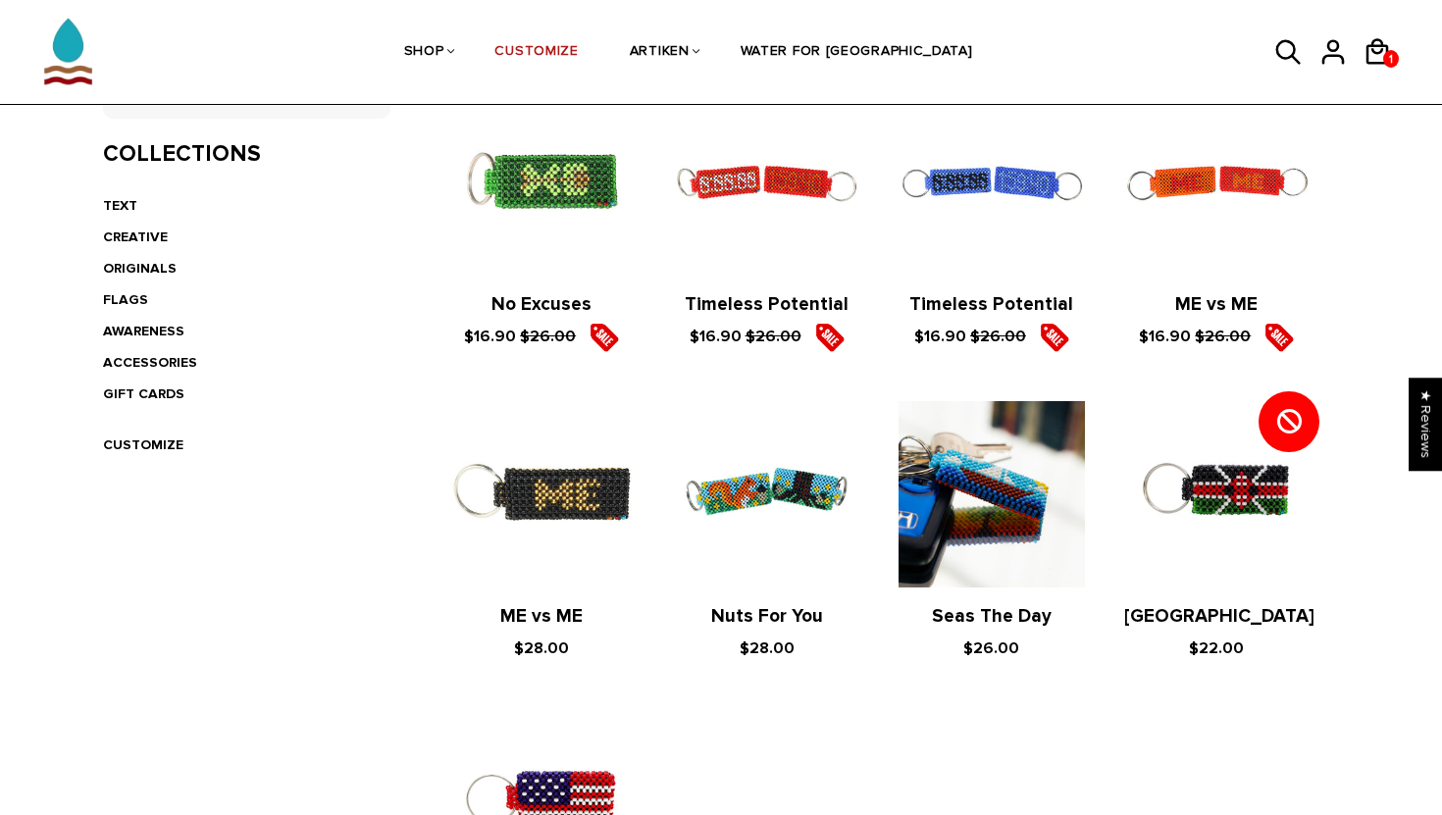
scroll to position [396, 0]
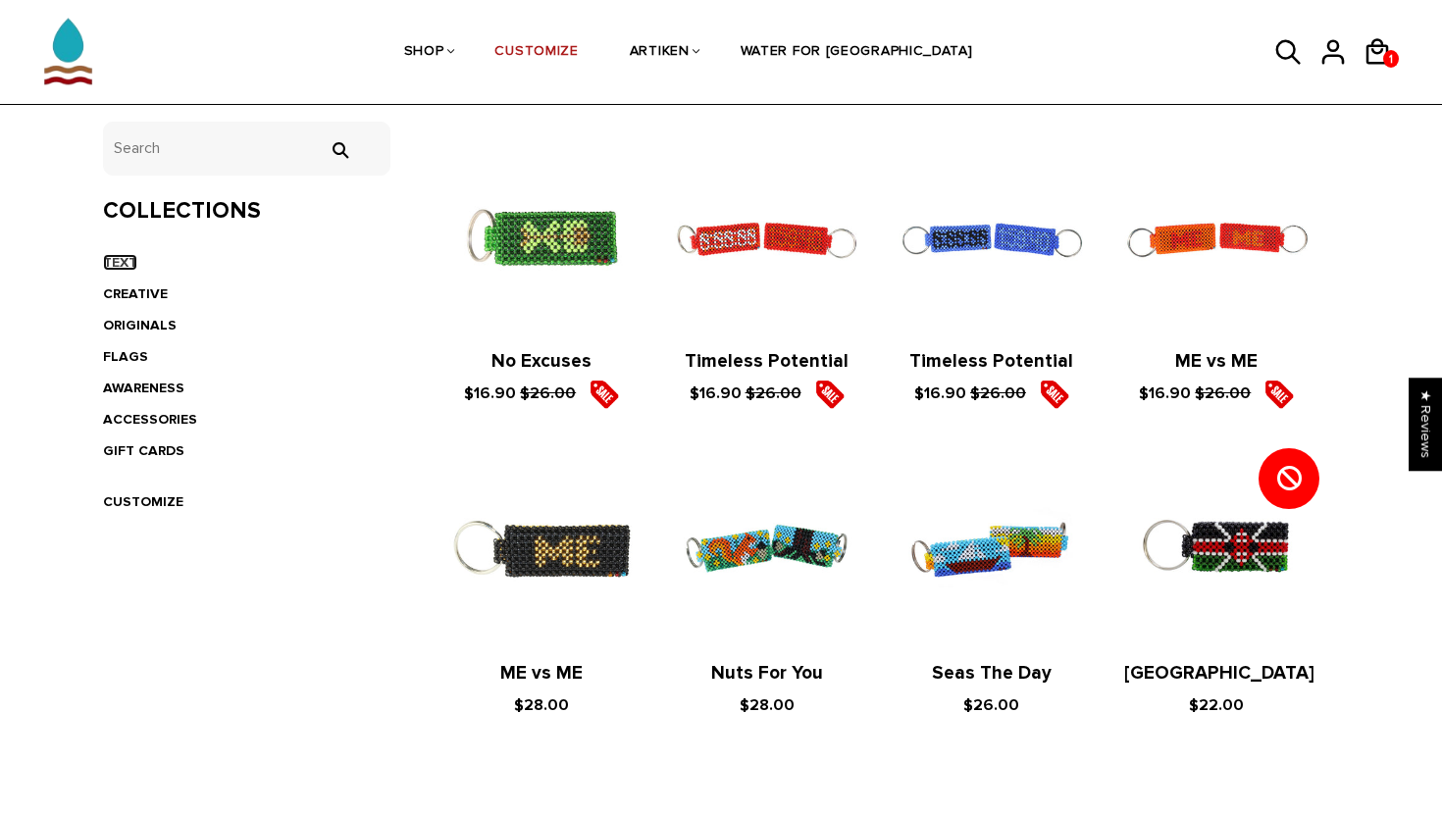
click at [130, 264] on link "TEXT" at bounding box center [120, 262] width 34 height 17
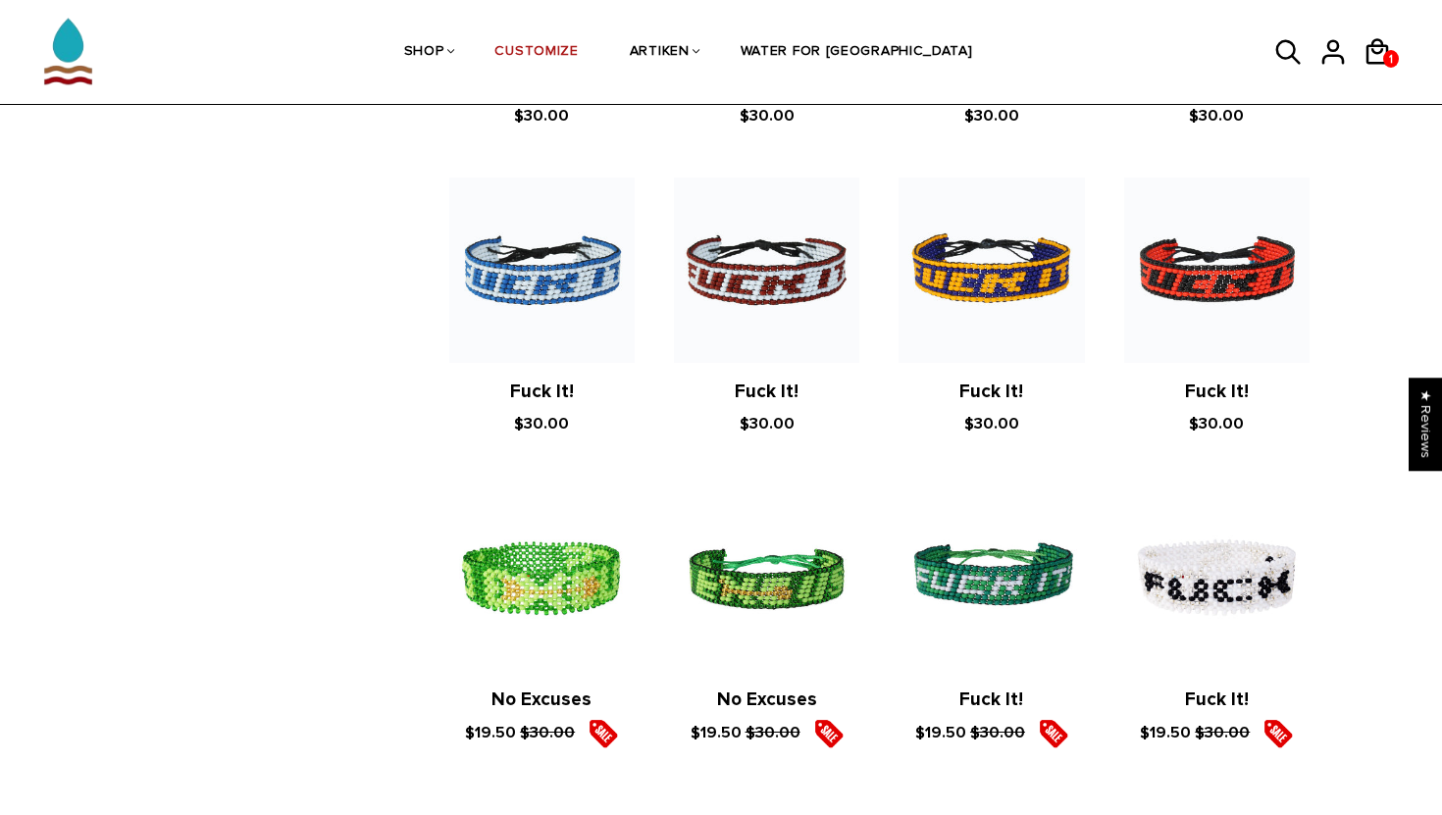
scroll to position [1924, 0]
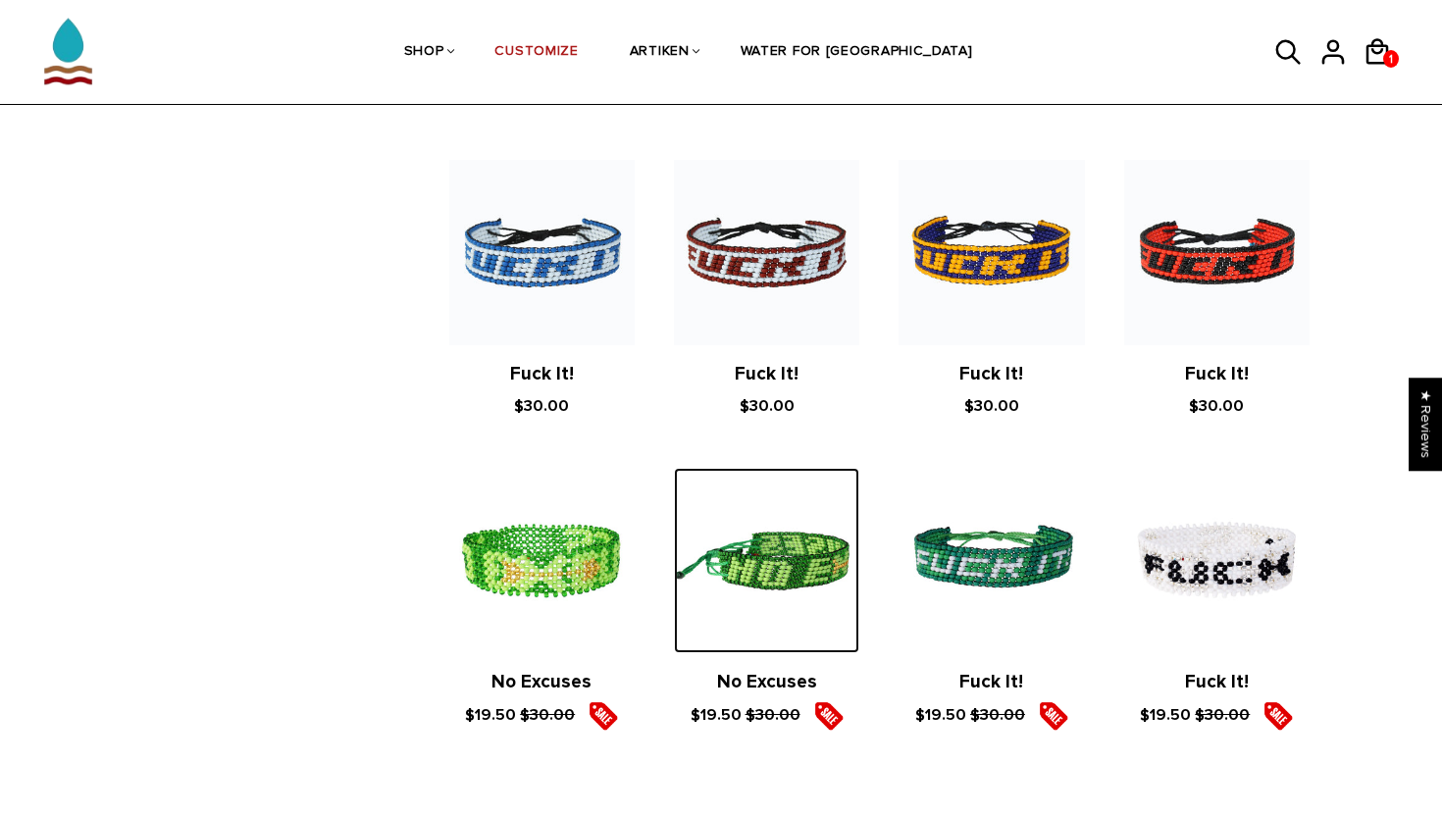
click at [758, 582] on img at bounding box center [766, 560] width 185 height 185
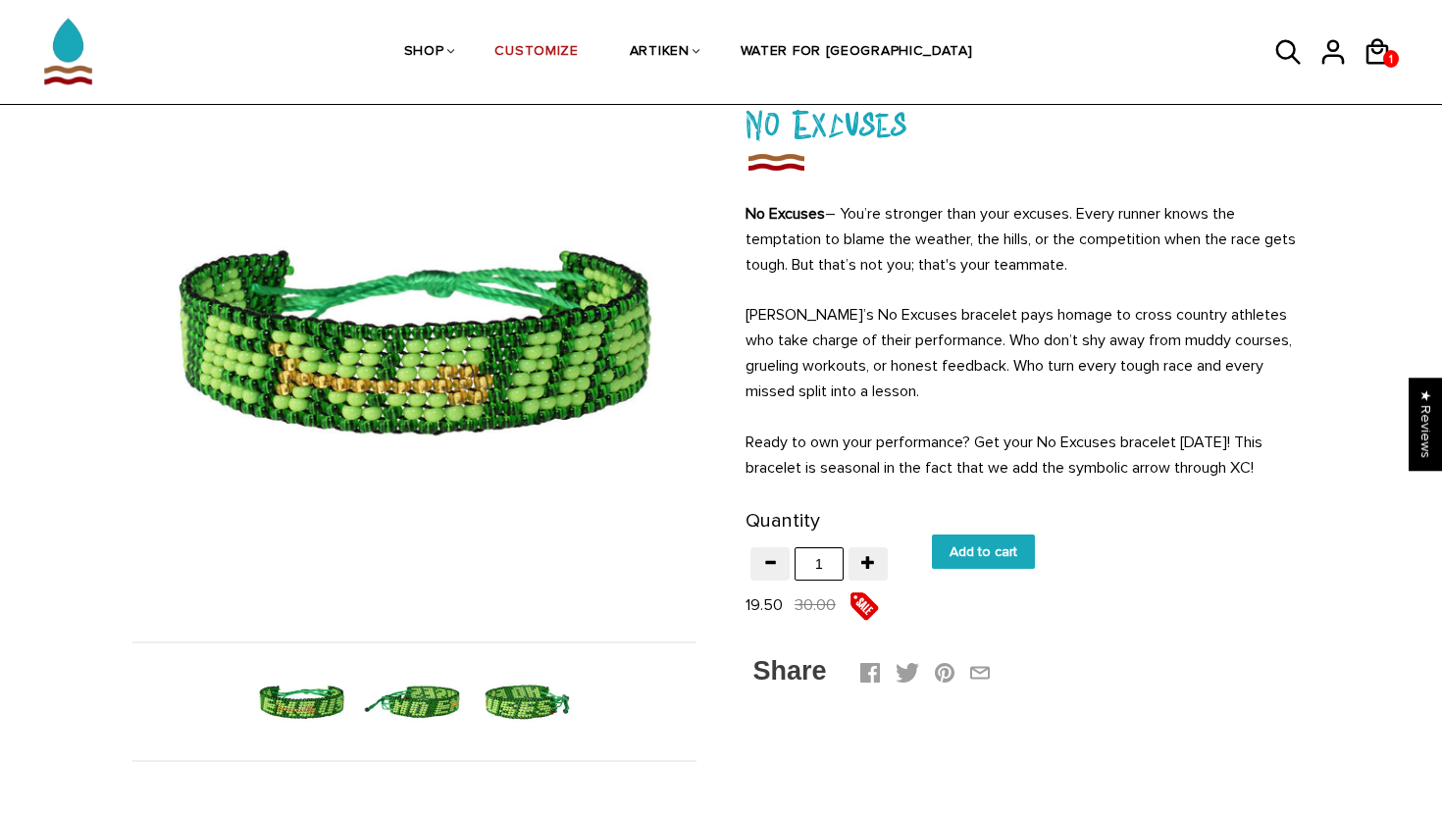
scroll to position [148, 0]
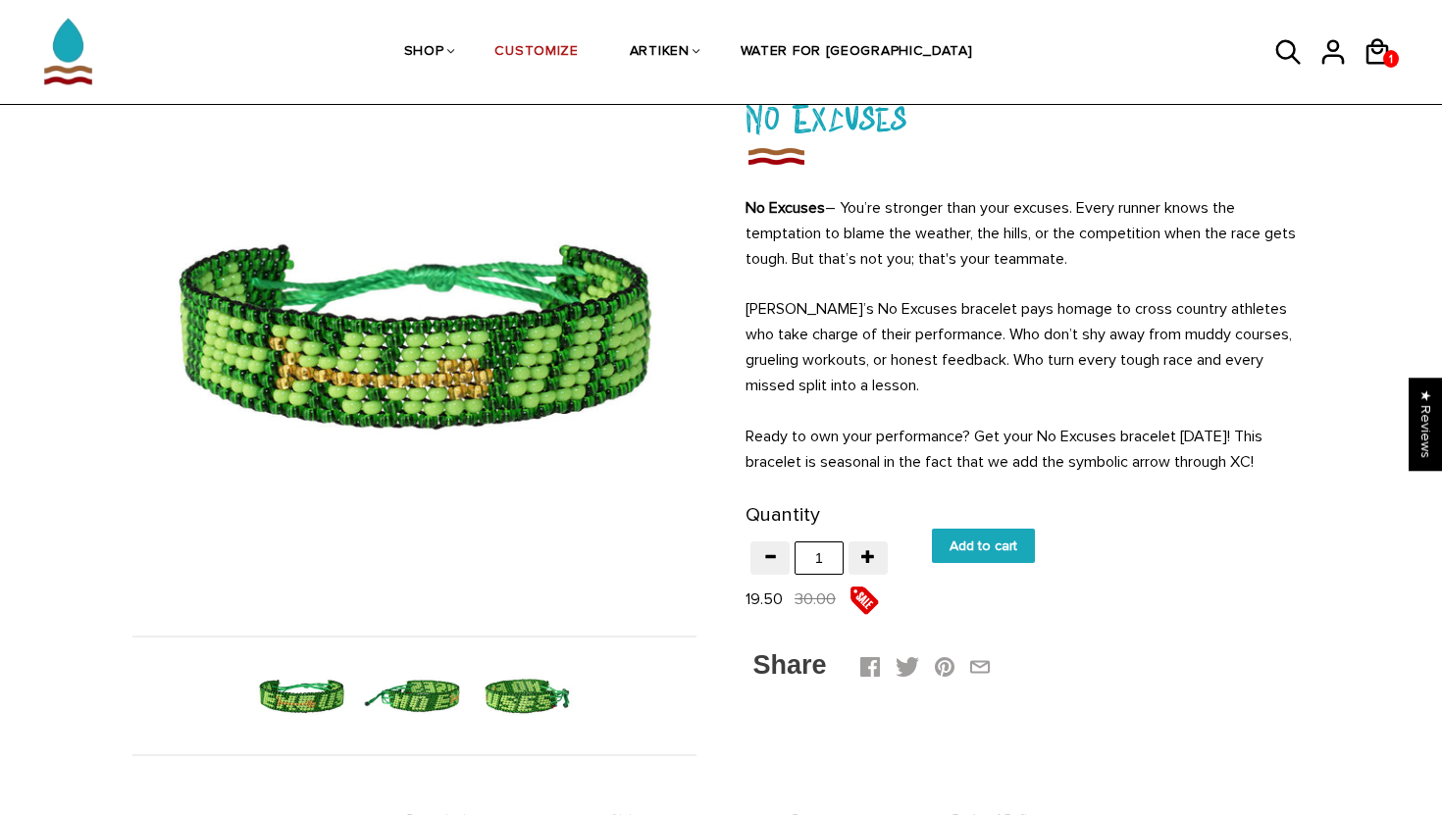
click at [446, 697] on img at bounding box center [414, 696] width 101 height 101
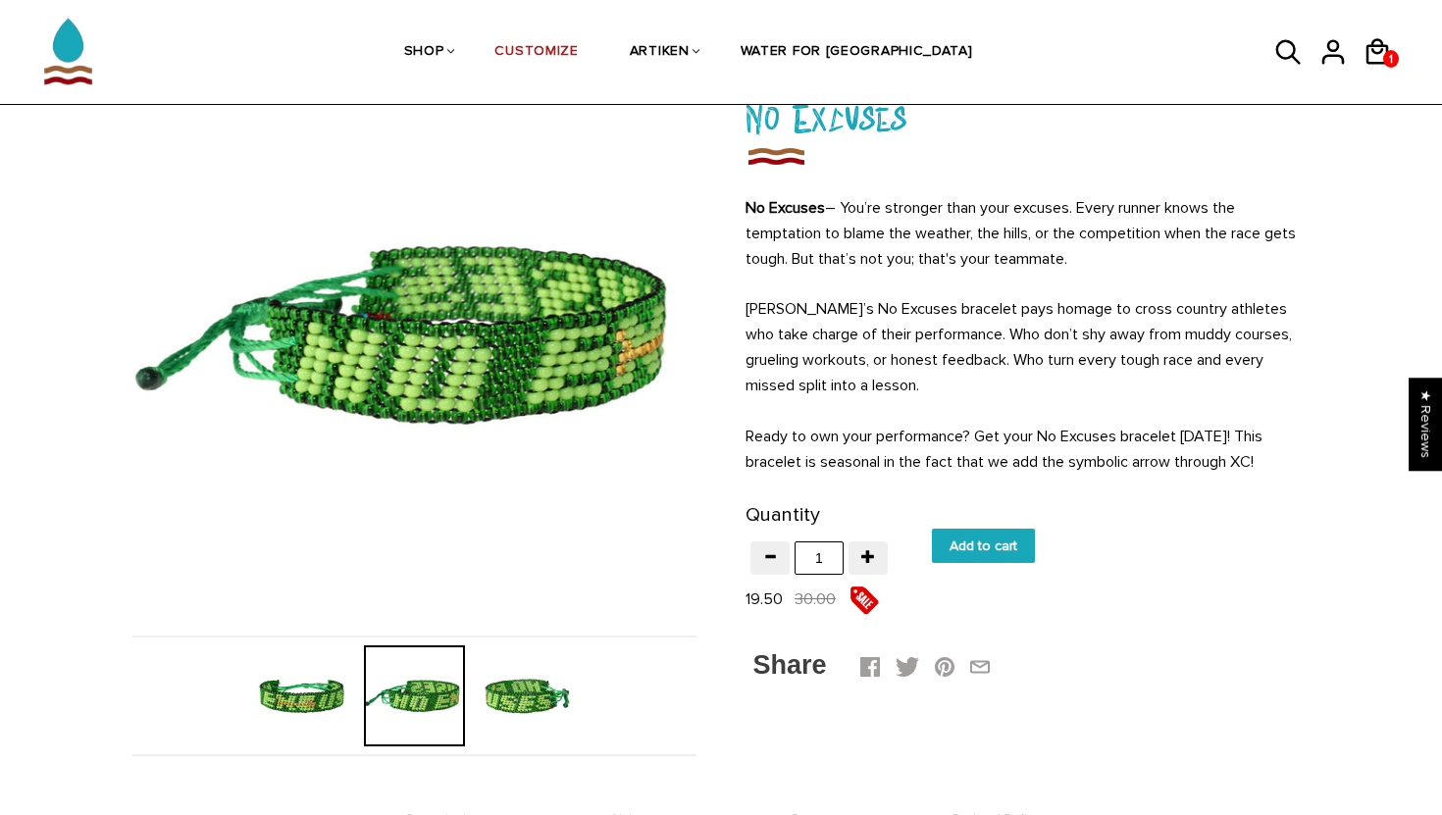
click at [535, 697] on img at bounding box center [527, 696] width 101 height 101
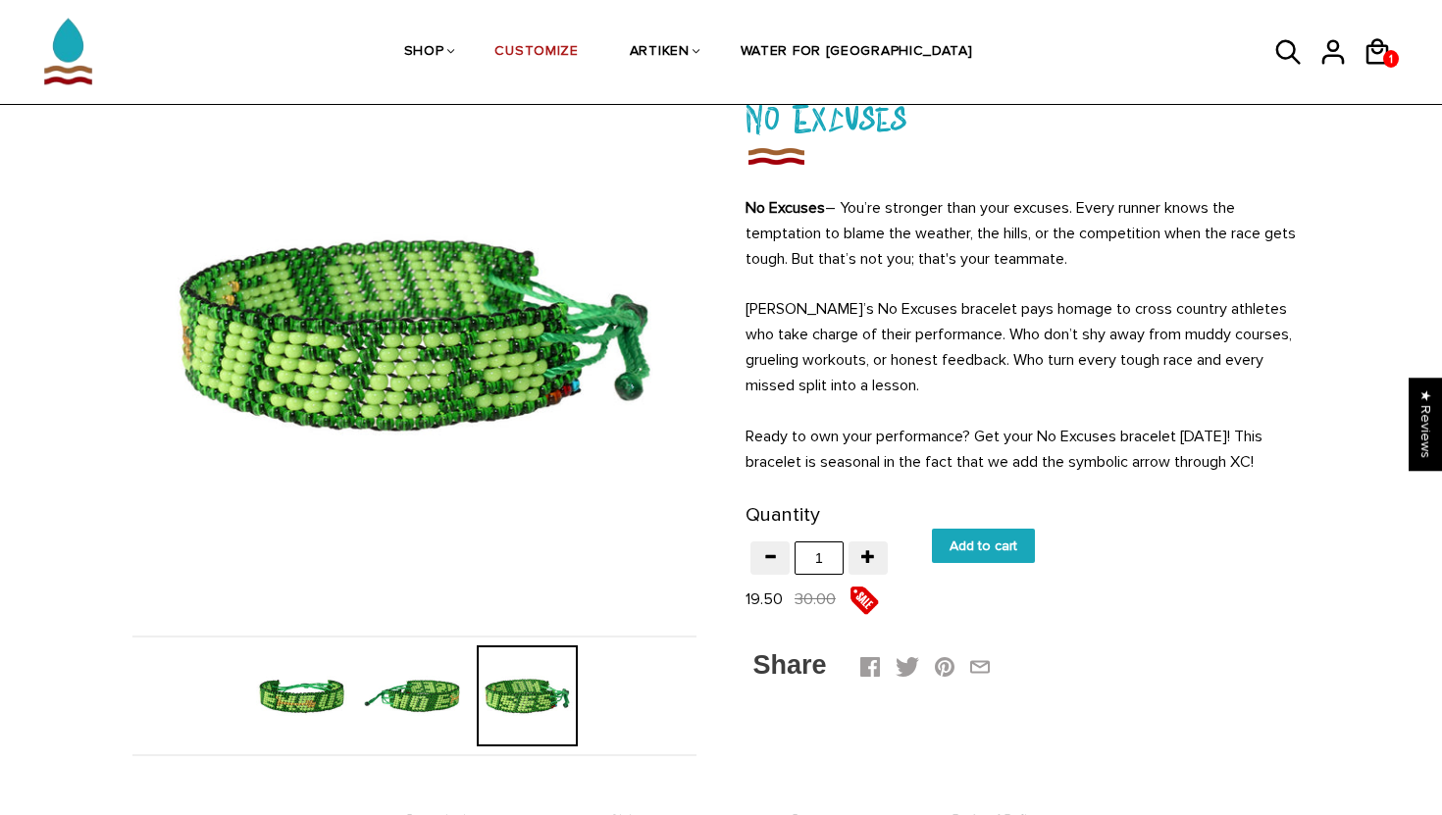
click at [309, 701] on img at bounding box center [301, 696] width 101 height 101
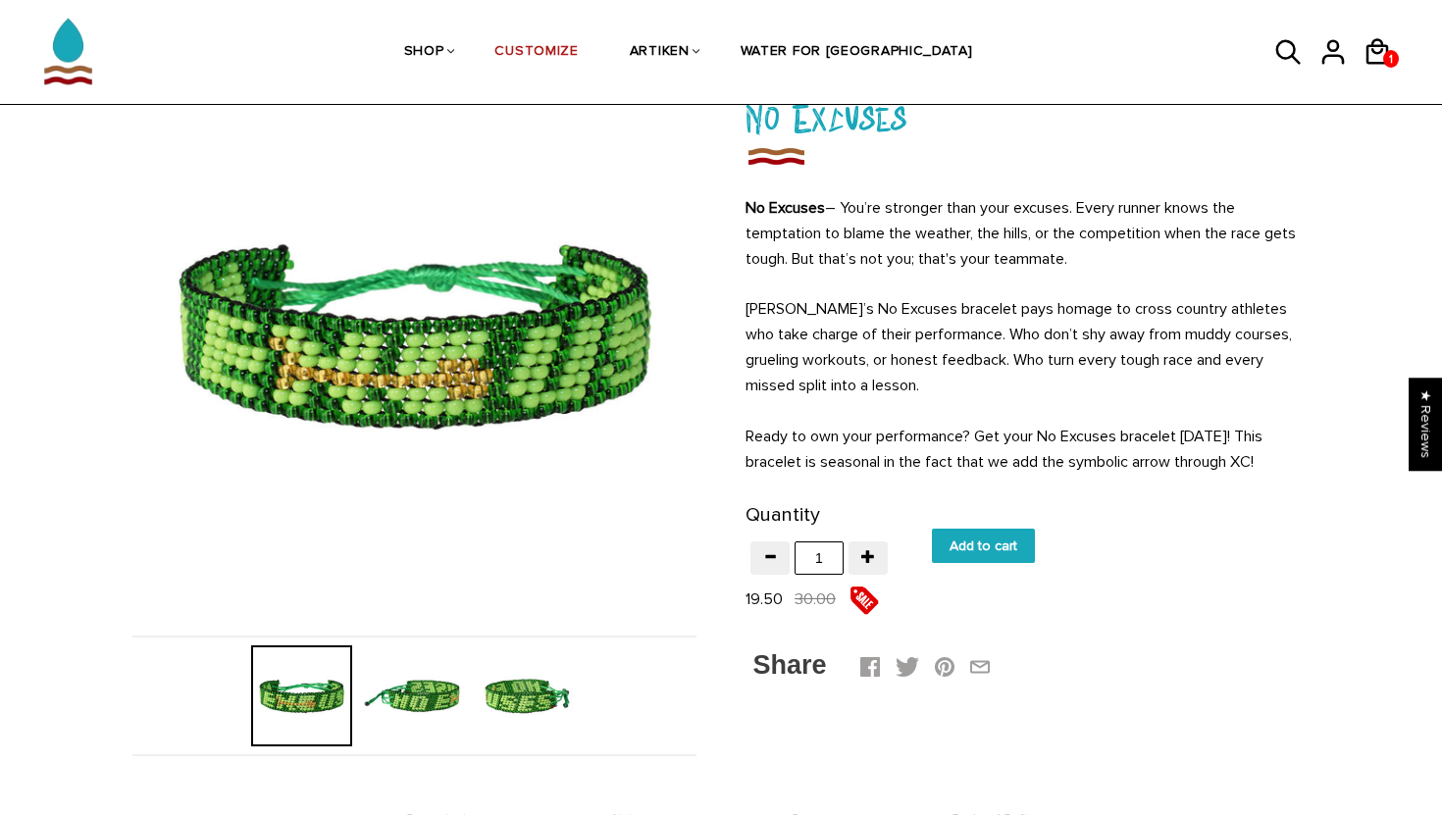
click at [442, 687] on img at bounding box center [414, 696] width 101 height 101
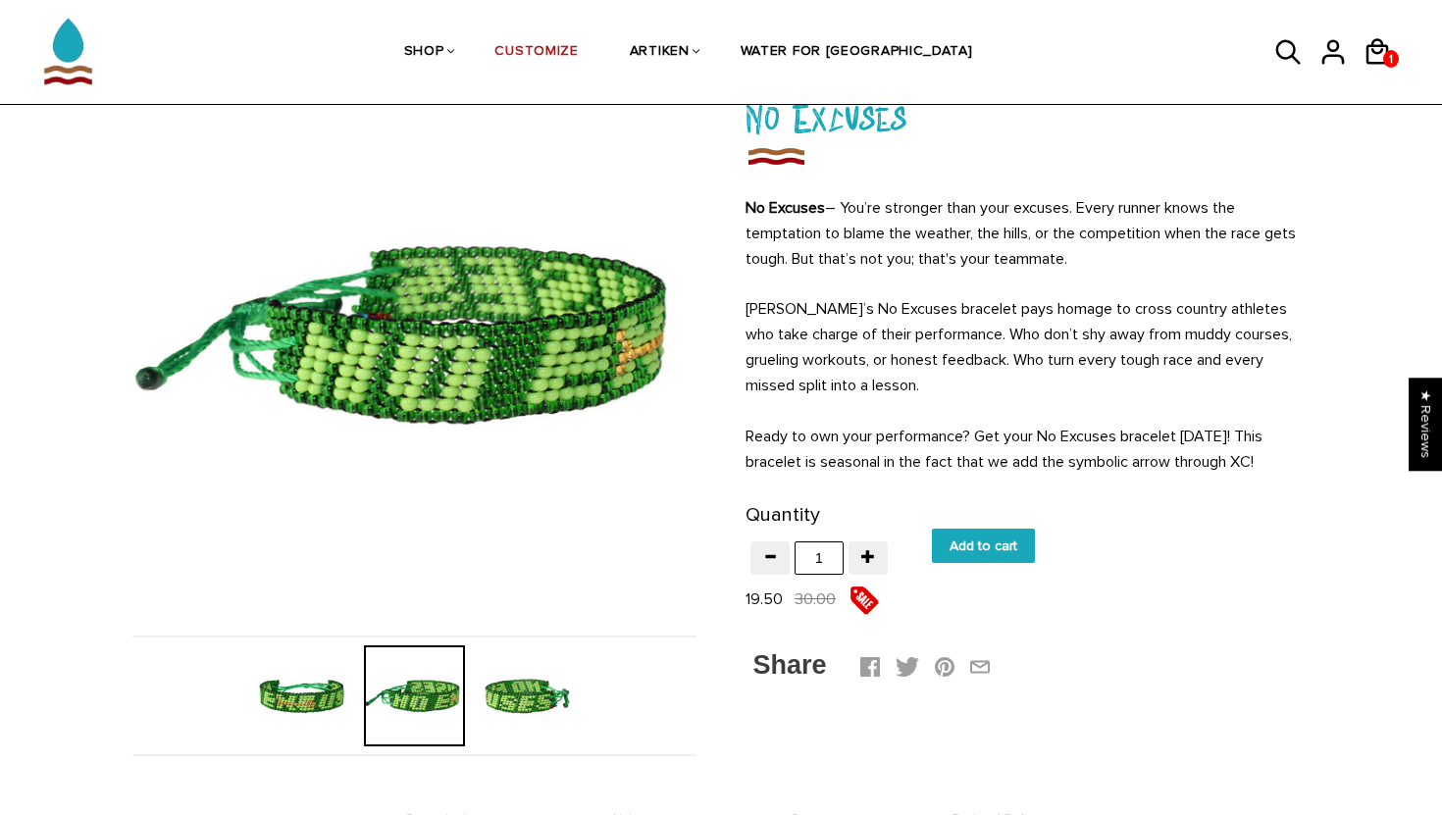
click at [552, 683] on img at bounding box center [527, 696] width 101 height 101
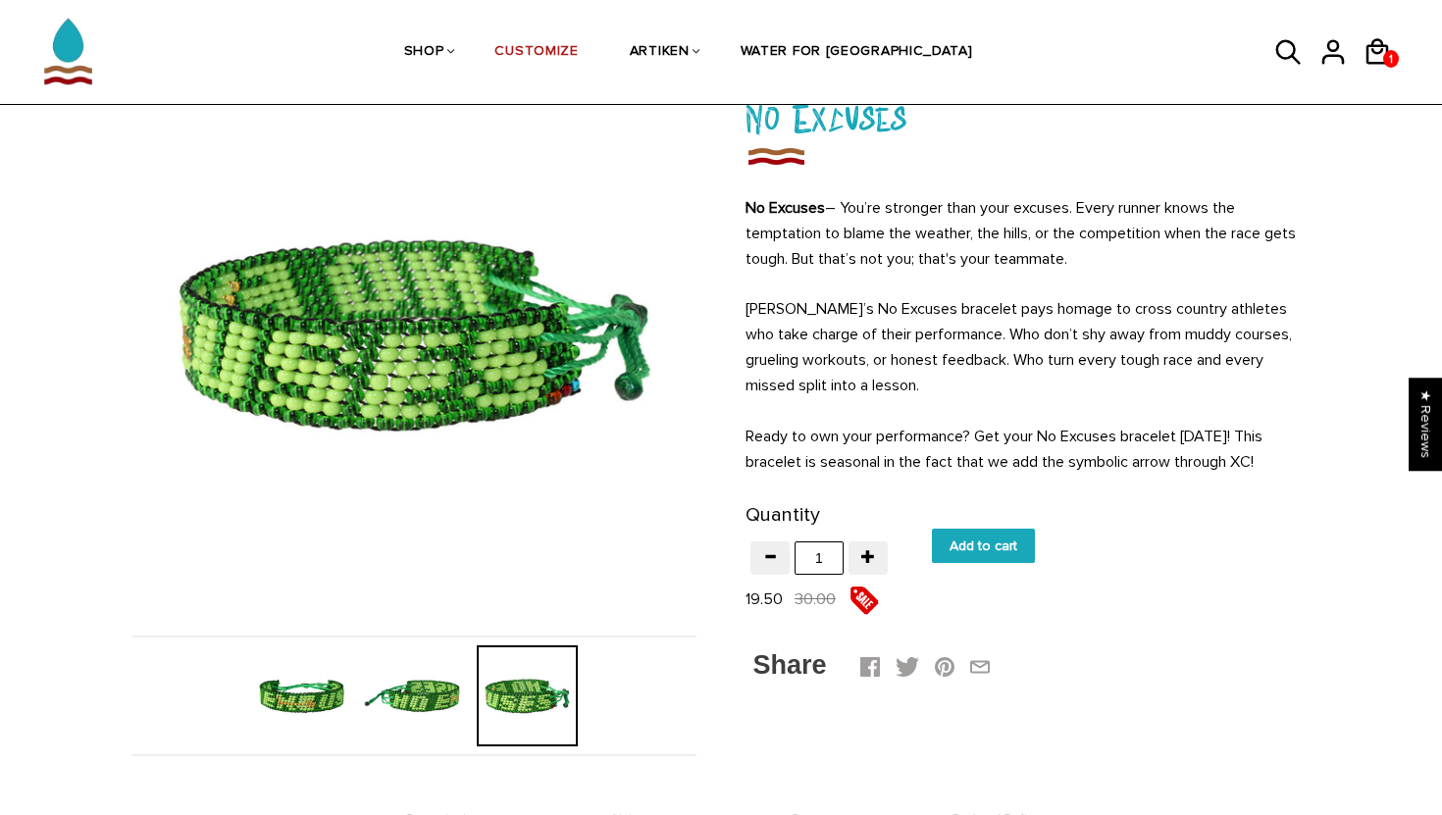
click at [458, 704] on img at bounding box center [414, 696] width 101 height 101
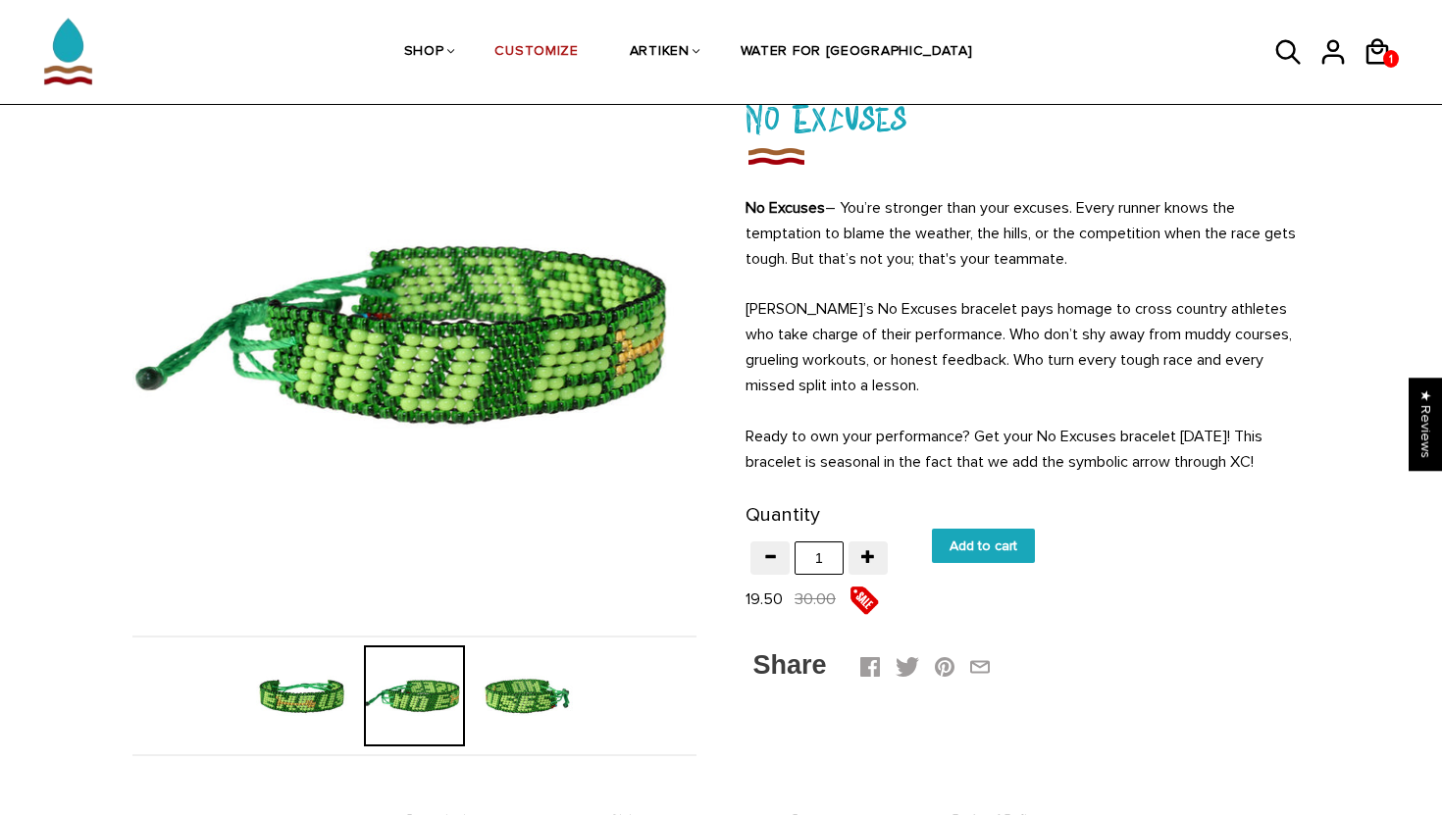
click at [303, 717] on img at bounding box center [301, 696] width 101 height 101
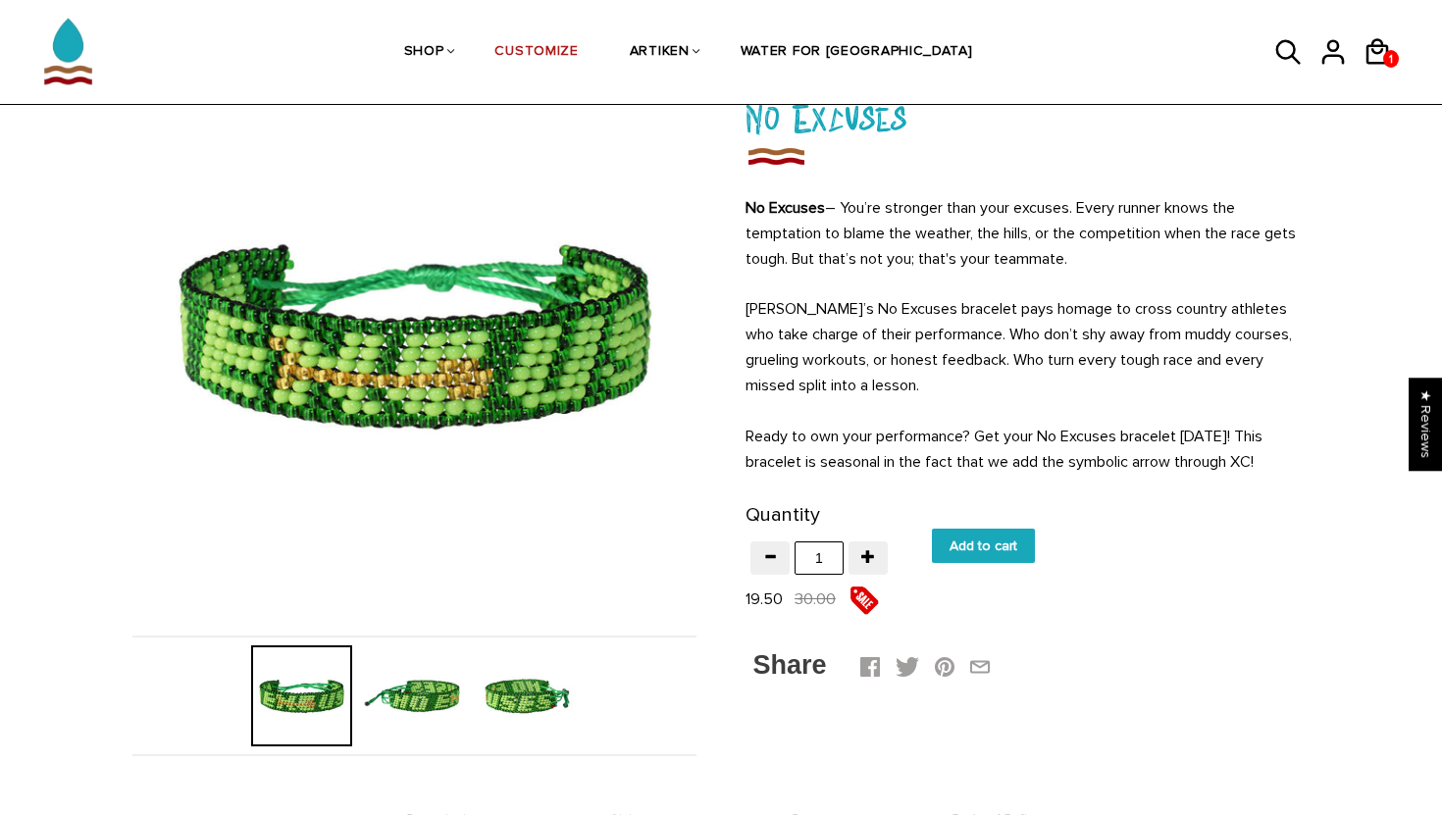
click at [500, 722] on img at bounding box center [527, 696] width 101 height 101
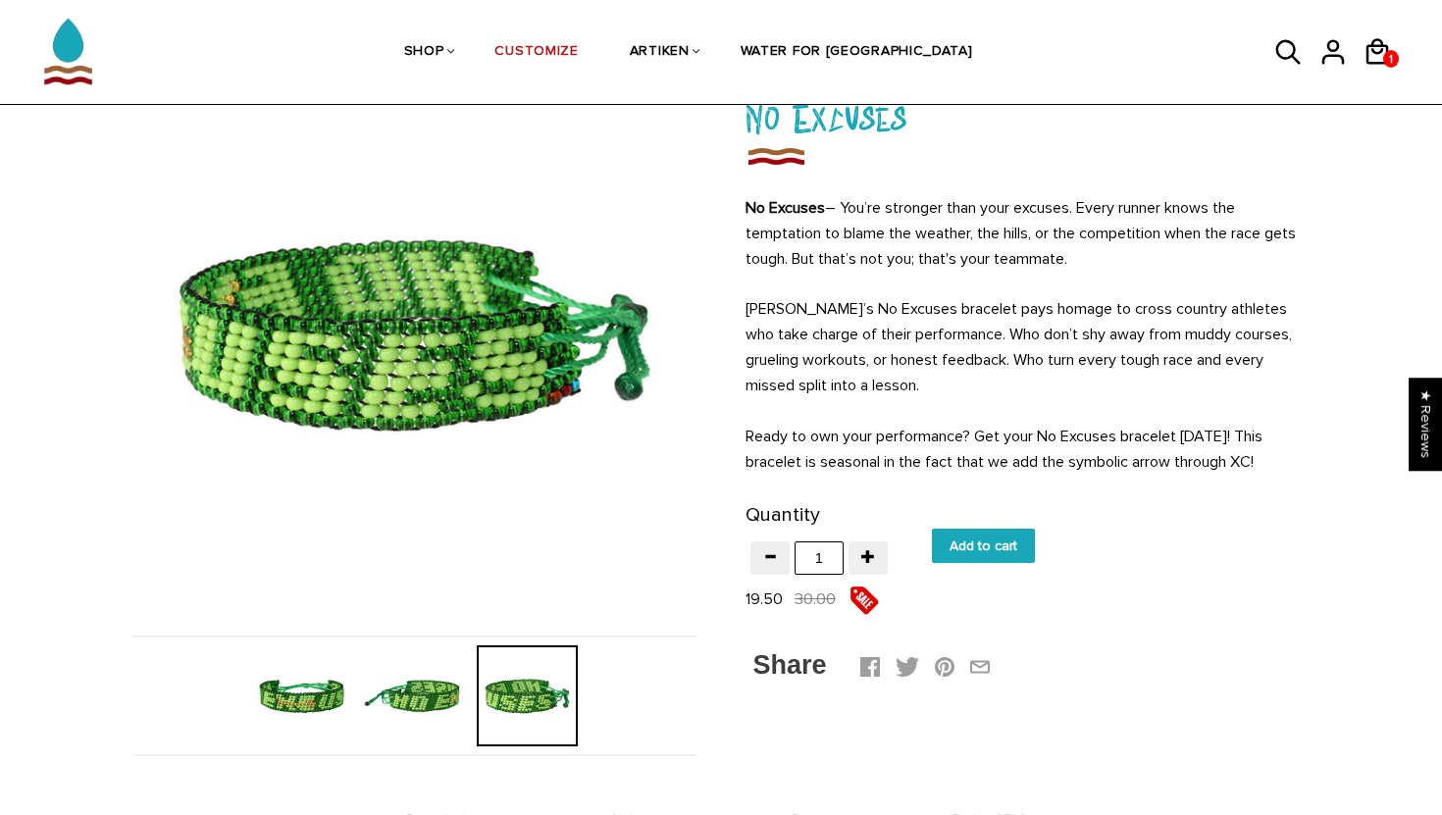
click at [442, 719] on img at bounding box center [414, 696] width 101 height 101
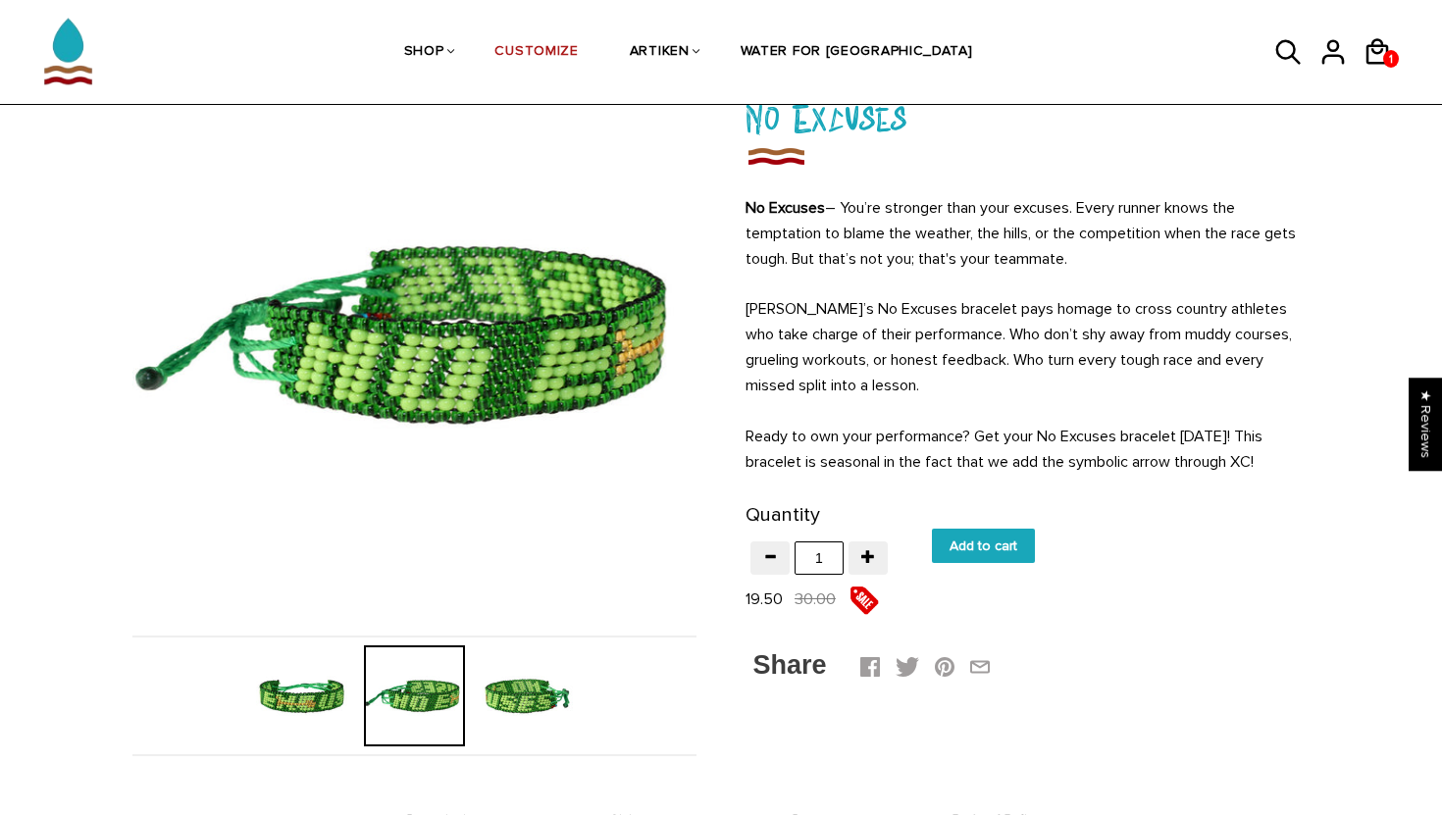
click at [988, 543] on input "Add to cart" at bounding box center [983, 546] width 103 height 34
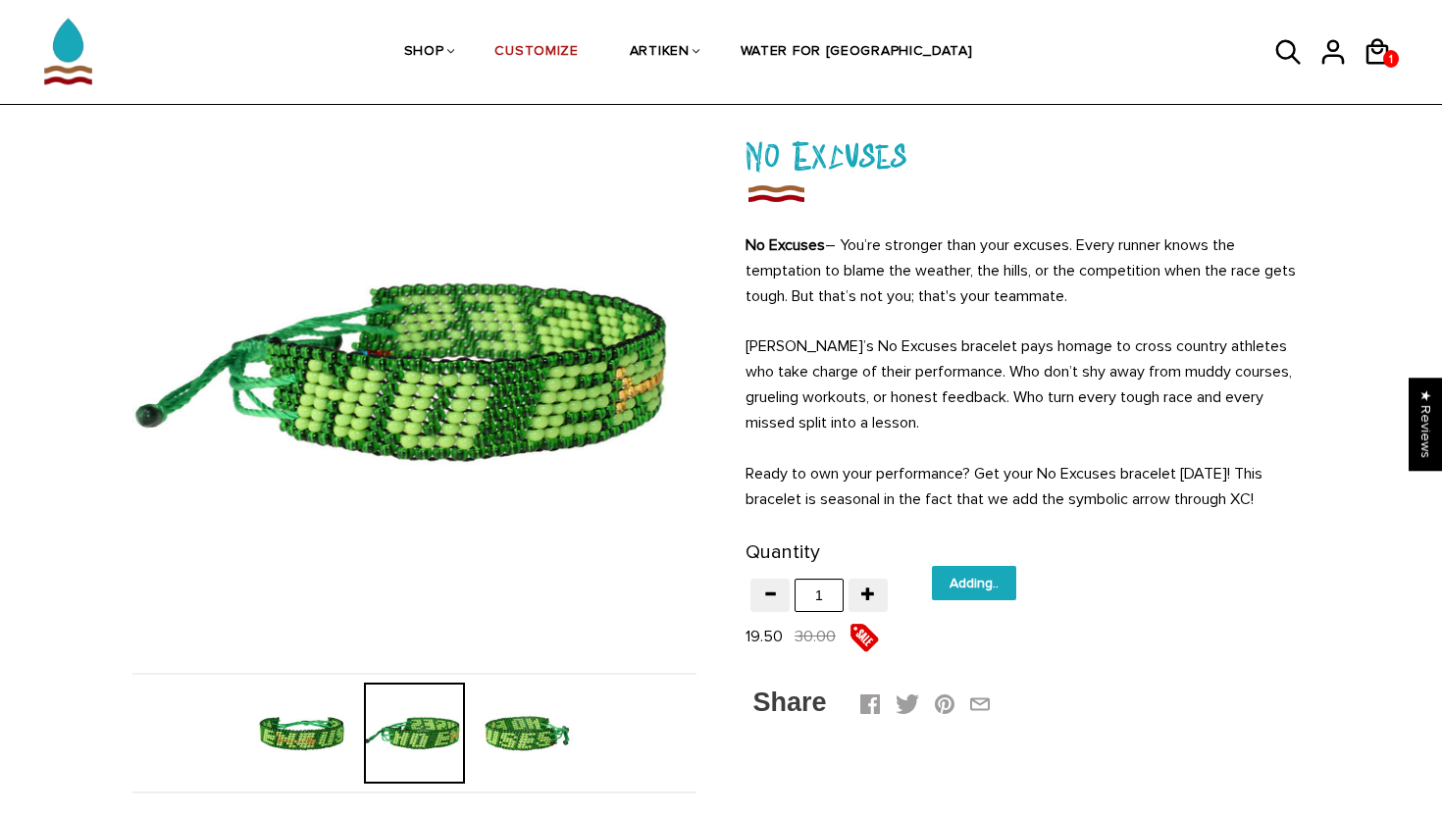
type input "Add to cart"
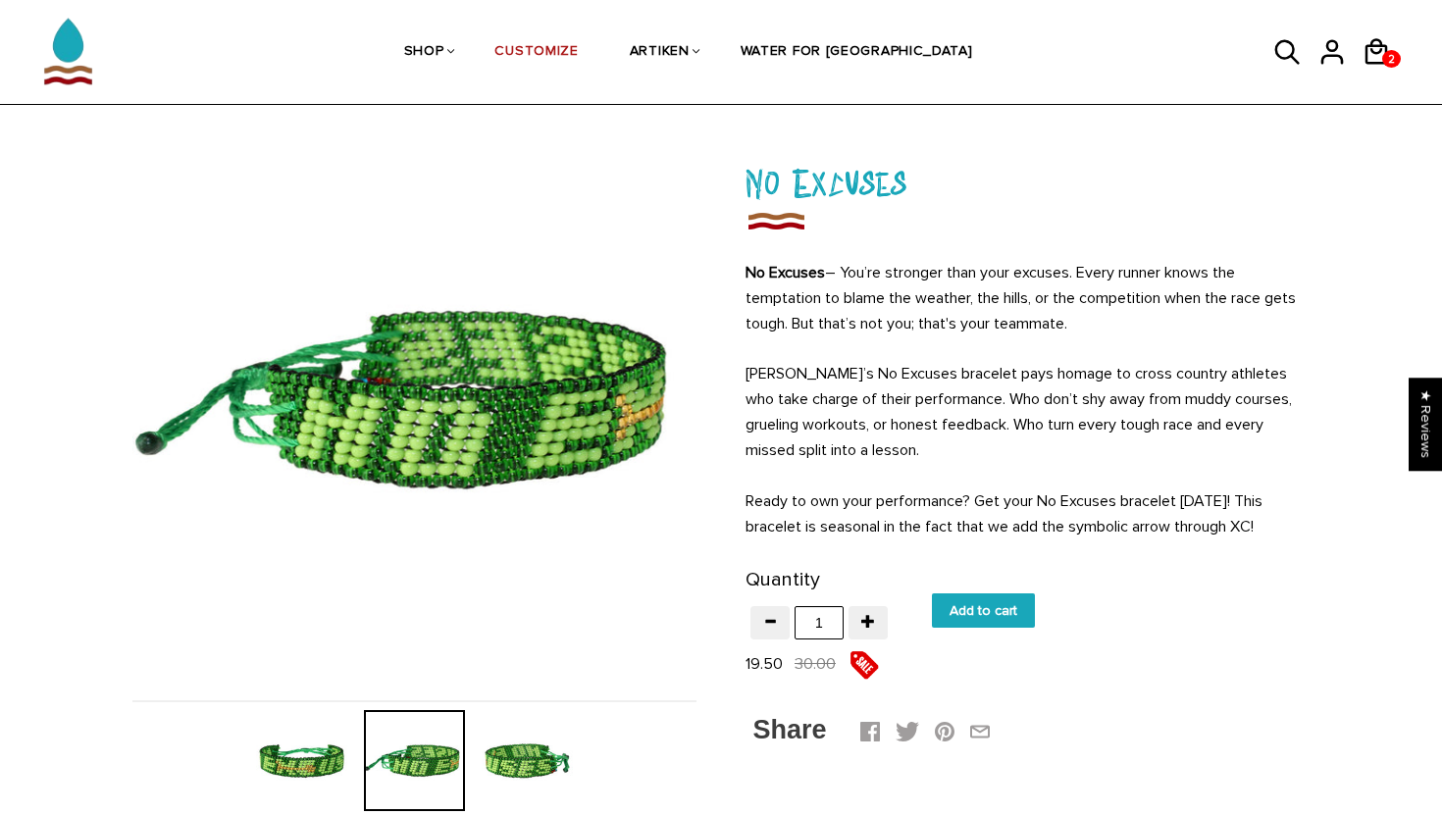
scroll to position [0, 0]
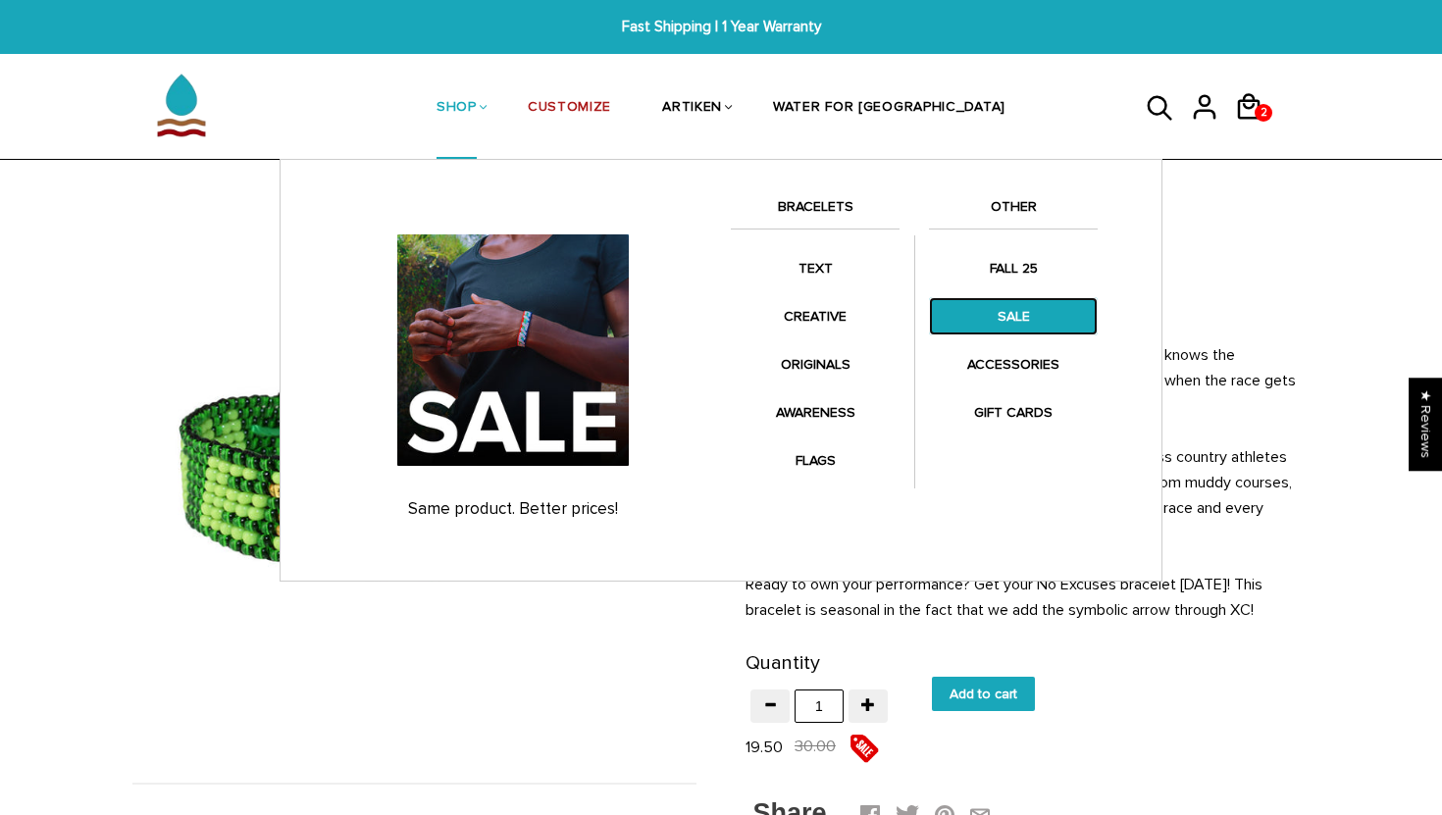
click at [1000, 315] on link "SALE" at bounding box center [1013, 316] width 169 height 38
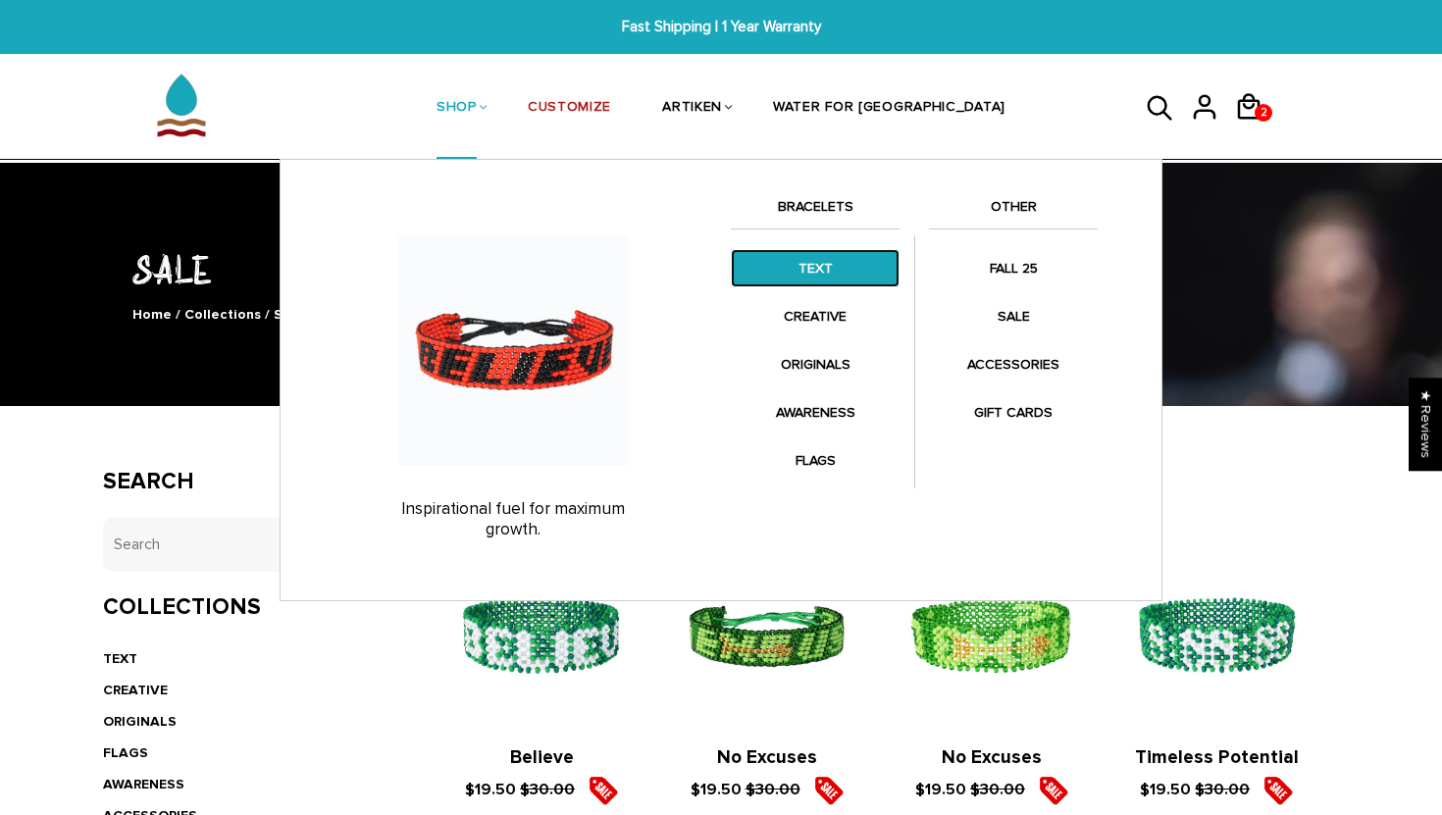
click at [831, 278] on link "TEXT" at bounding box center [815, 268] width 169 height 38
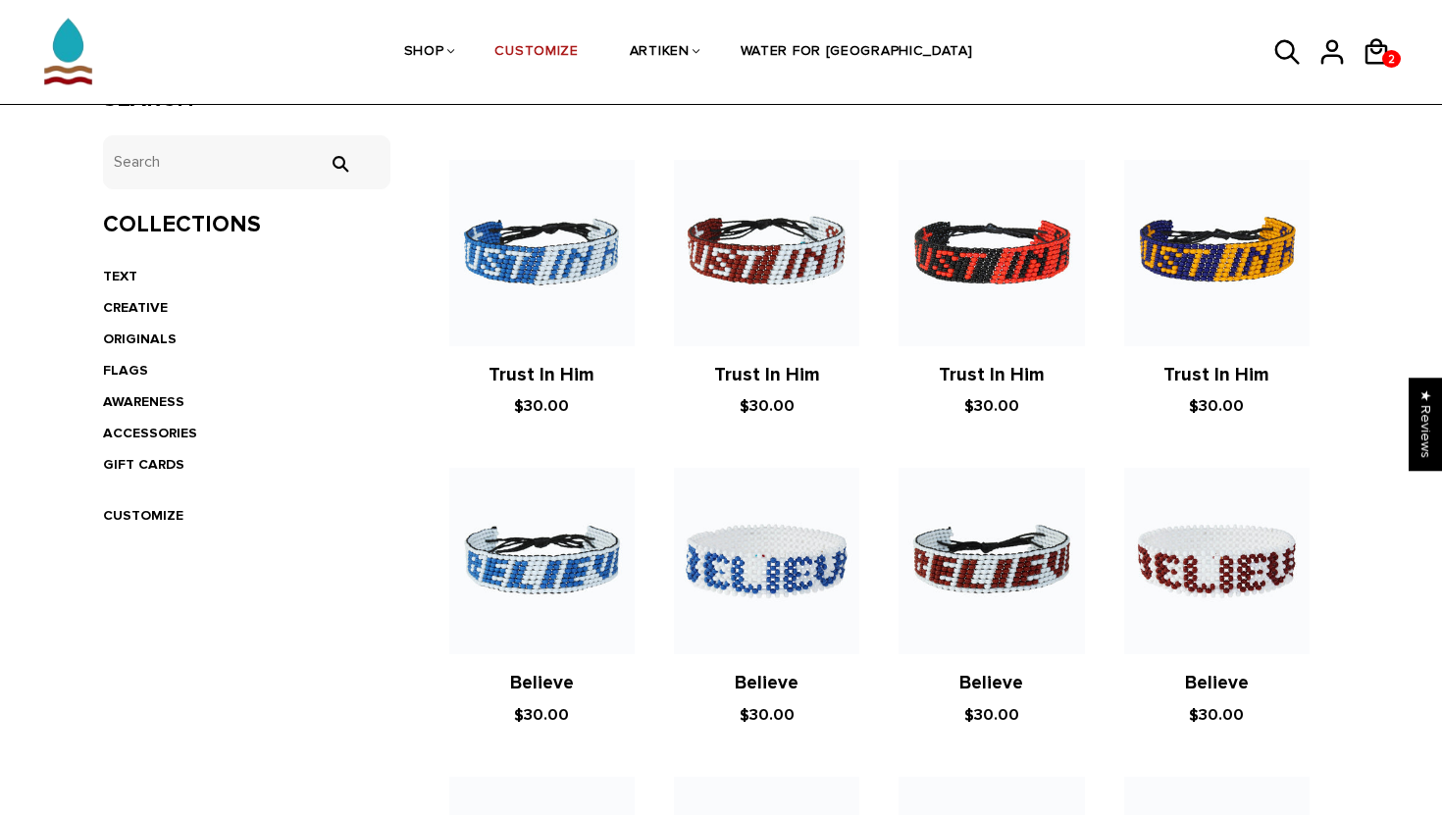
scroll to position [378, 0]
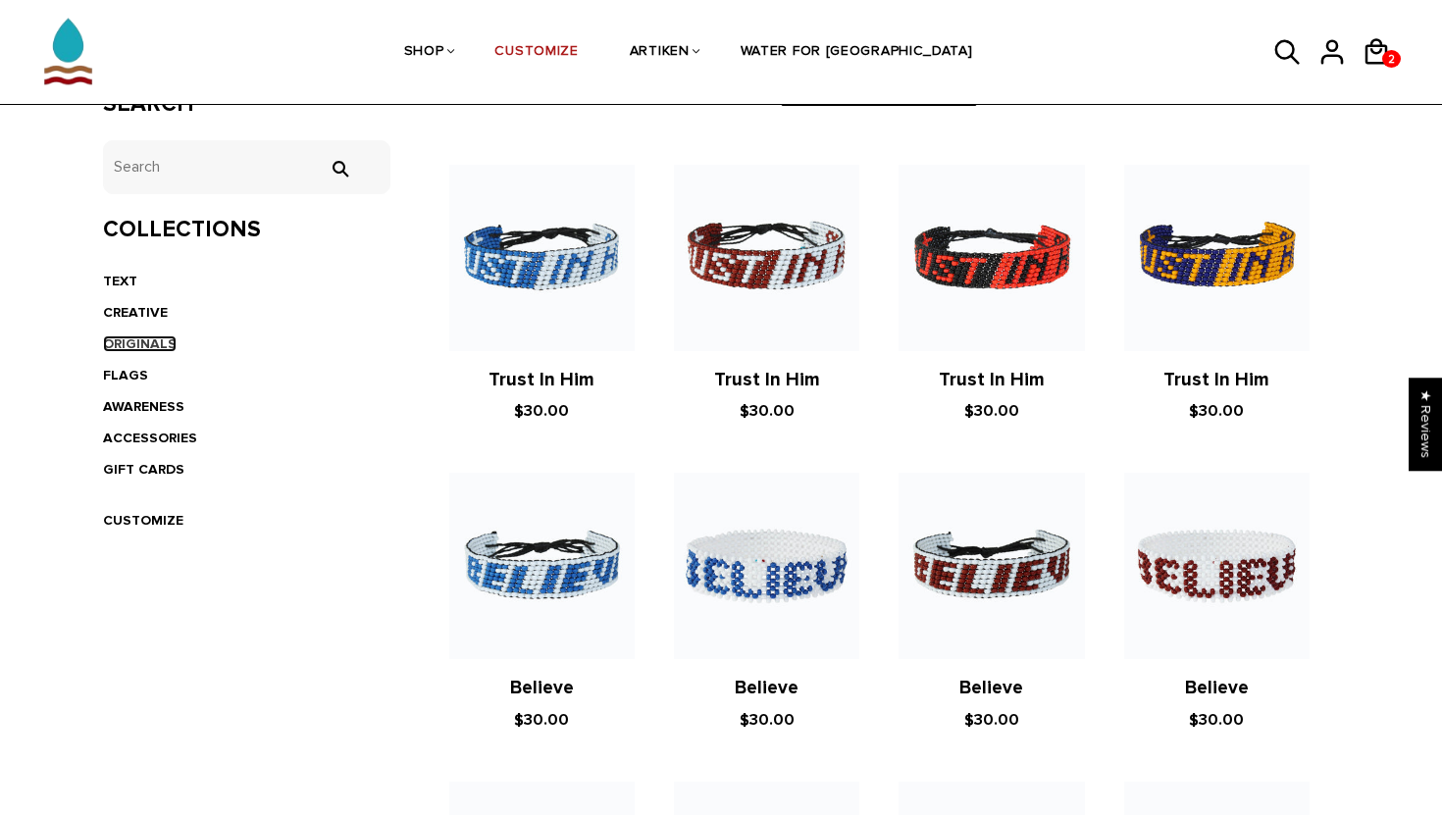
click at [140, 343] on link "ORIGINALS" at bounding box center [140, 344] width 74 height 17
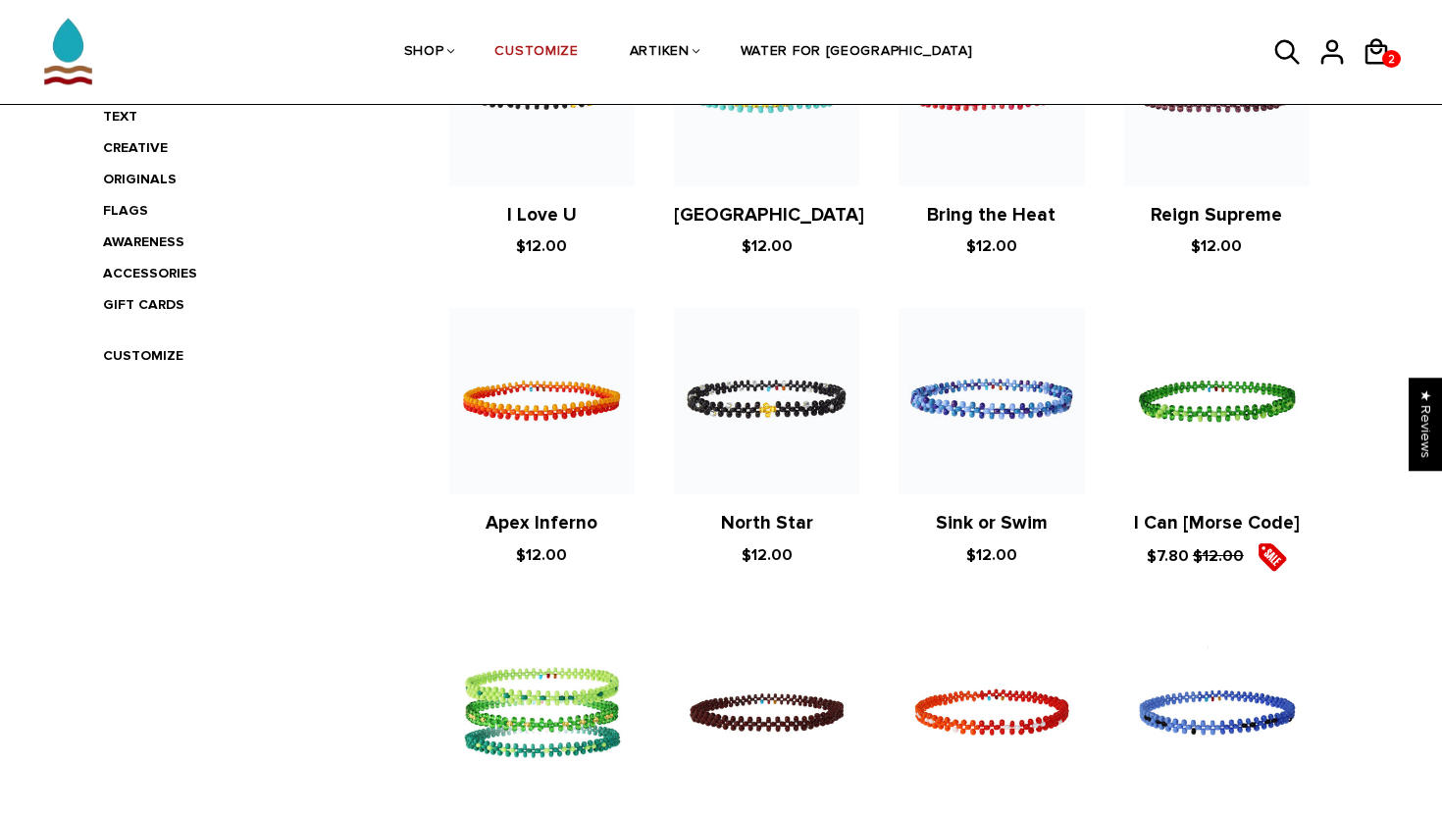
scroll to position [509, 0]
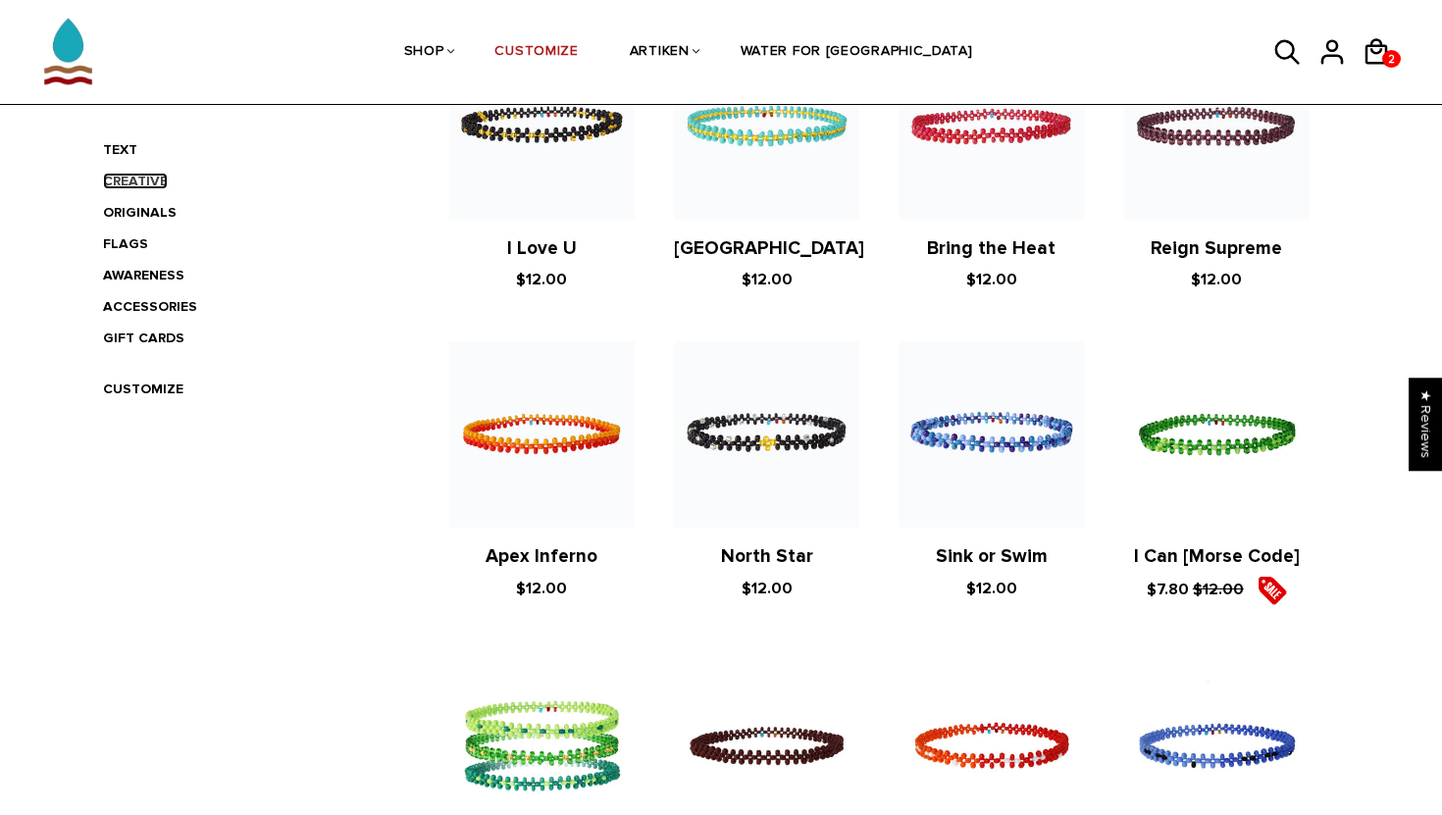
click at [141, 186] on link "CREATIVE" at bounding box center [135, 181] width 65 height 17
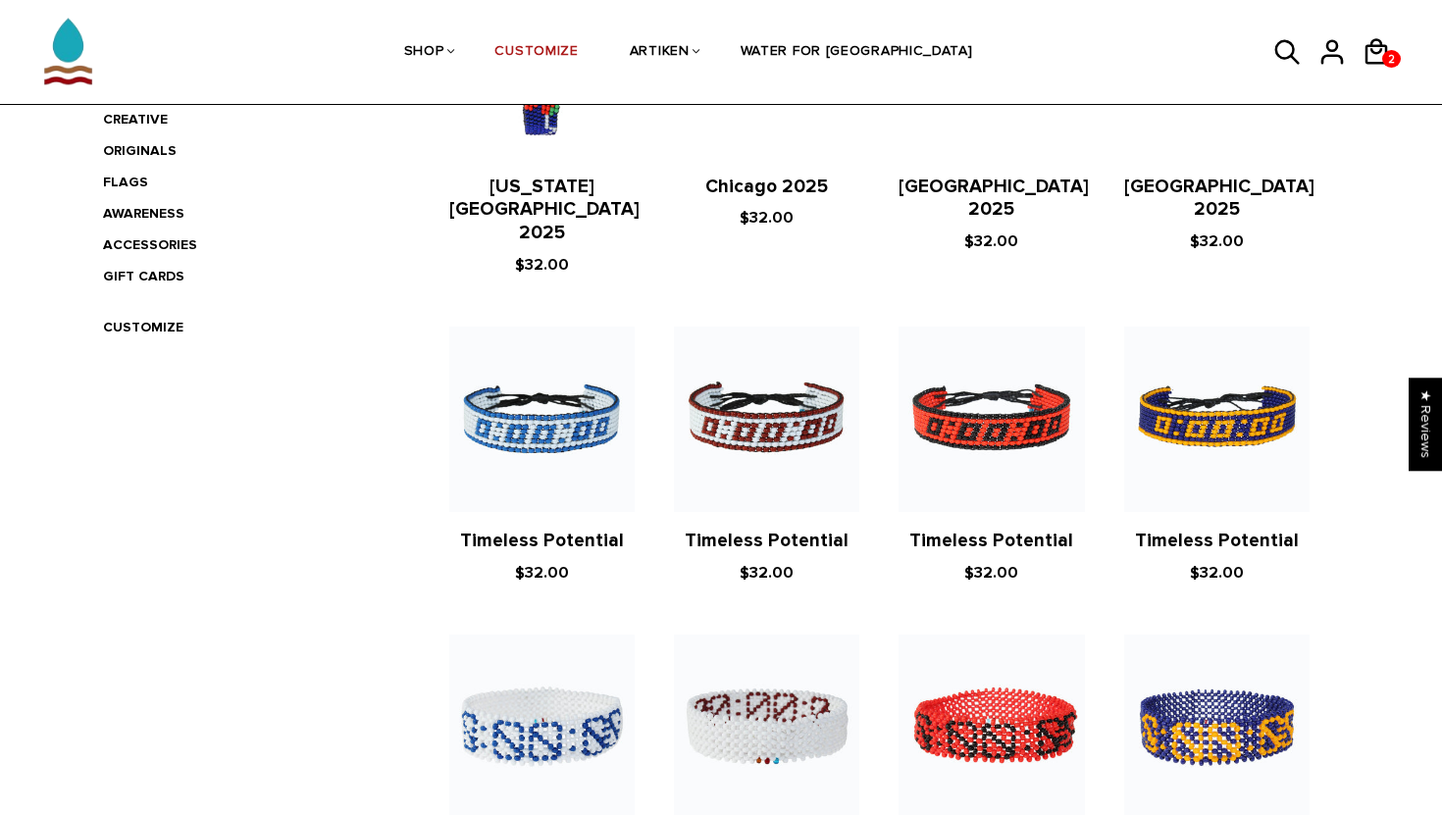
scroll to position [568, 0]
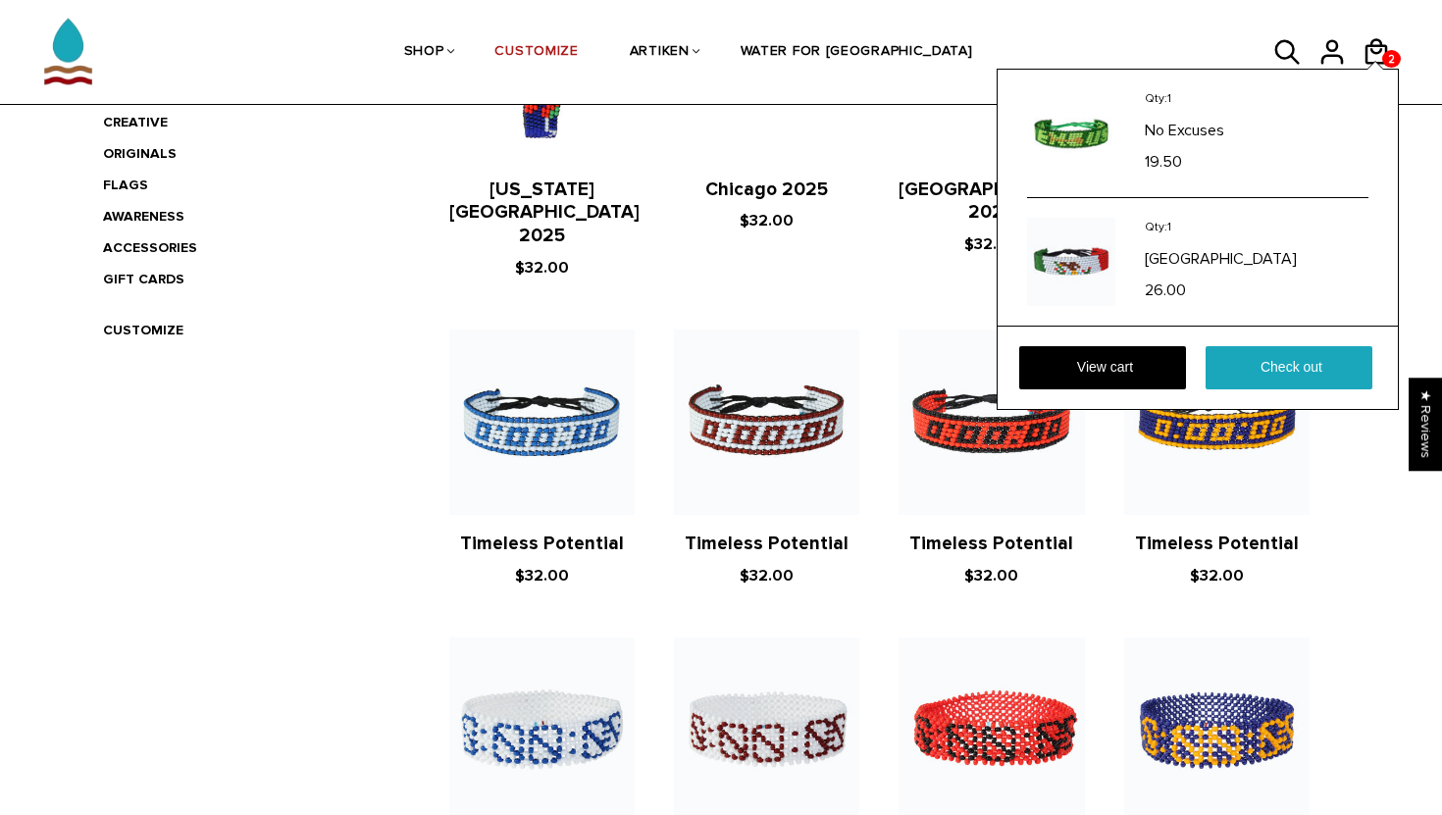
click at [1385, 69] on div "Qty: 1 No Excuses 19.50 Qty: 1 [GEOGRAPHIC_DATA] 26.00 View cart Check out" at bounding box center [1198, 239] width 402 height 341
click at [1379, 47] on icon at bounding box center [1376, 51] width 29 height 47
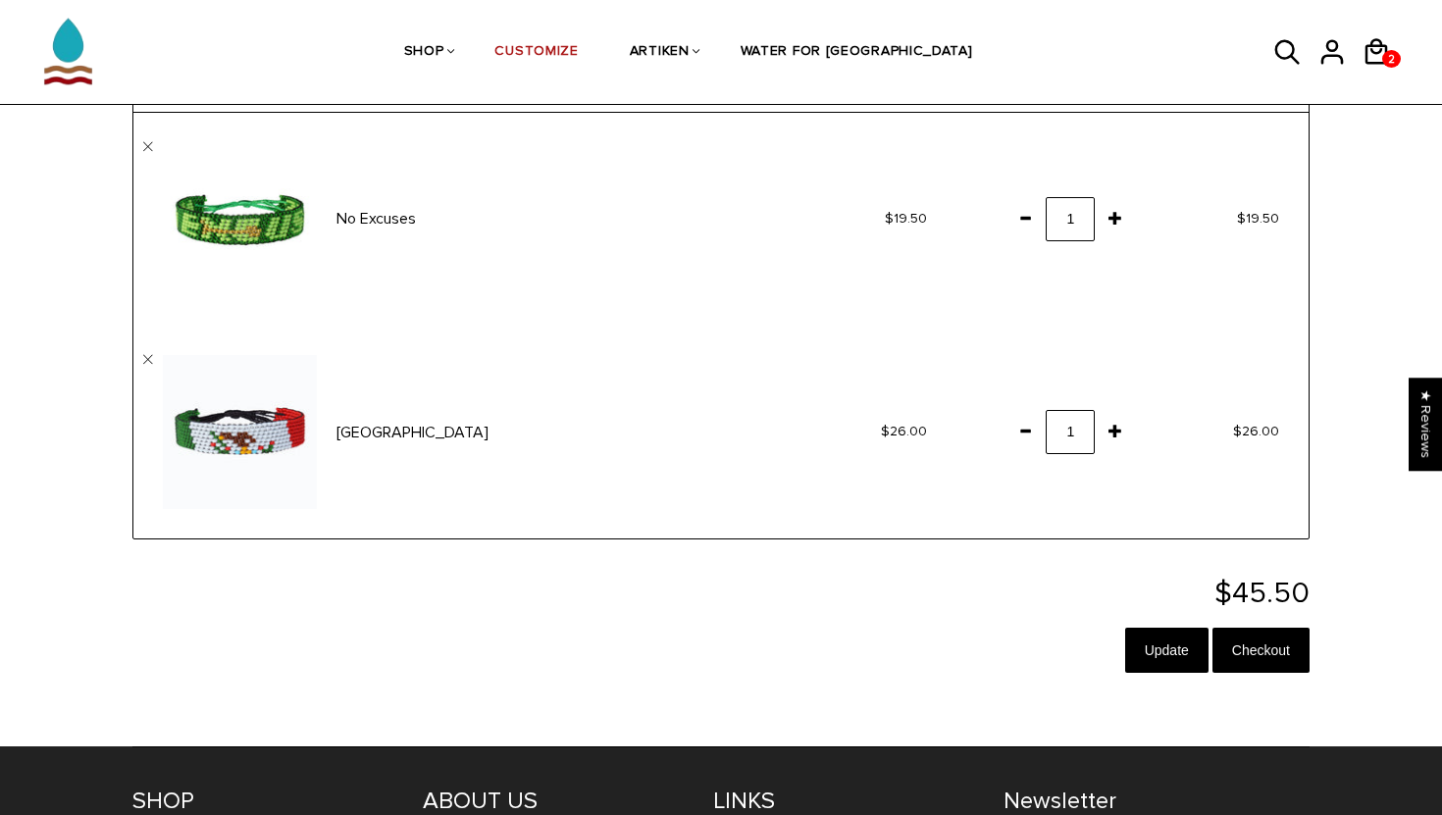
scroll to position [151, 0]
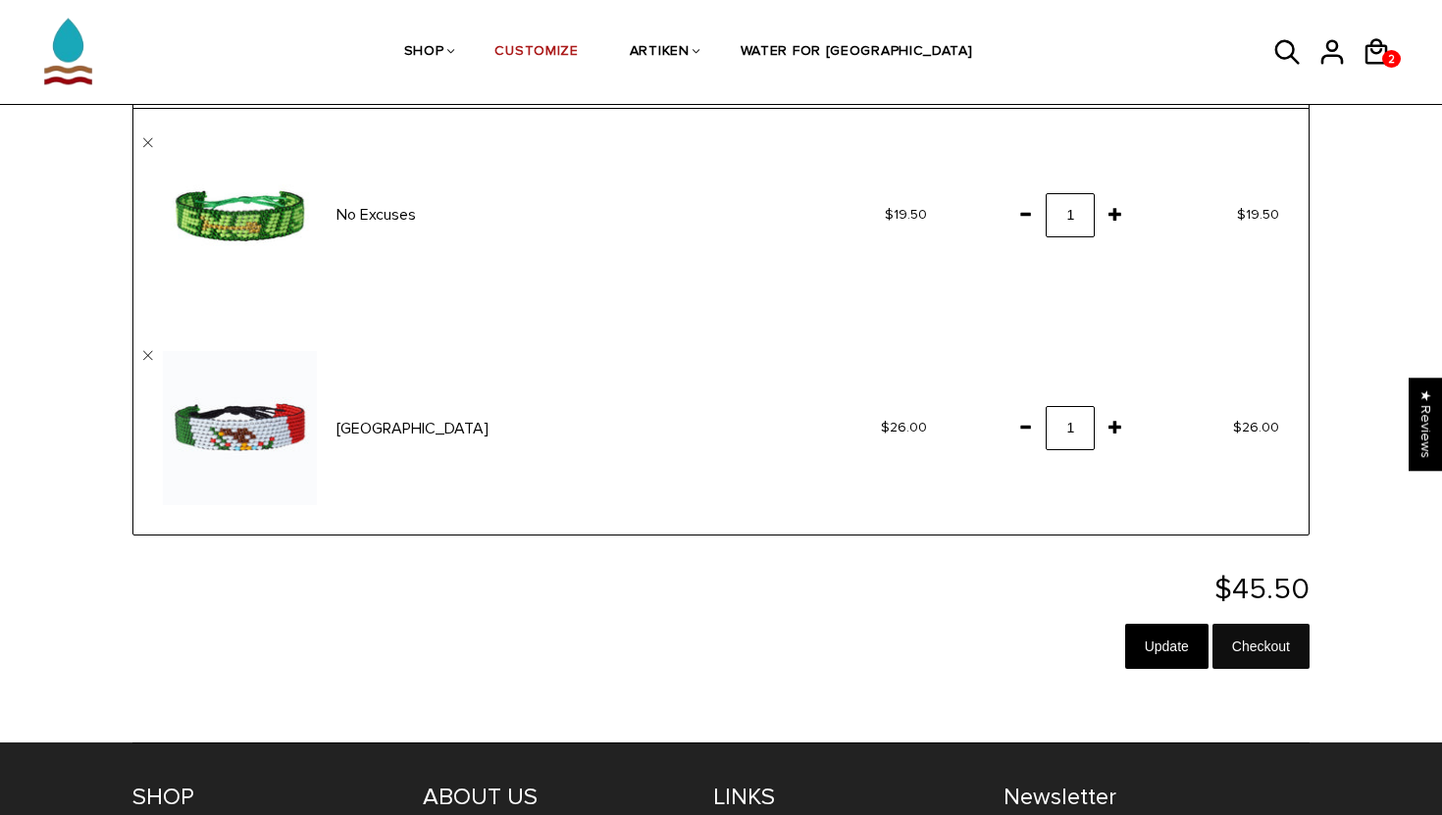
click at [1269, 643] on input "Checkout" at bounding box center [1261, 646] width 97 height 45
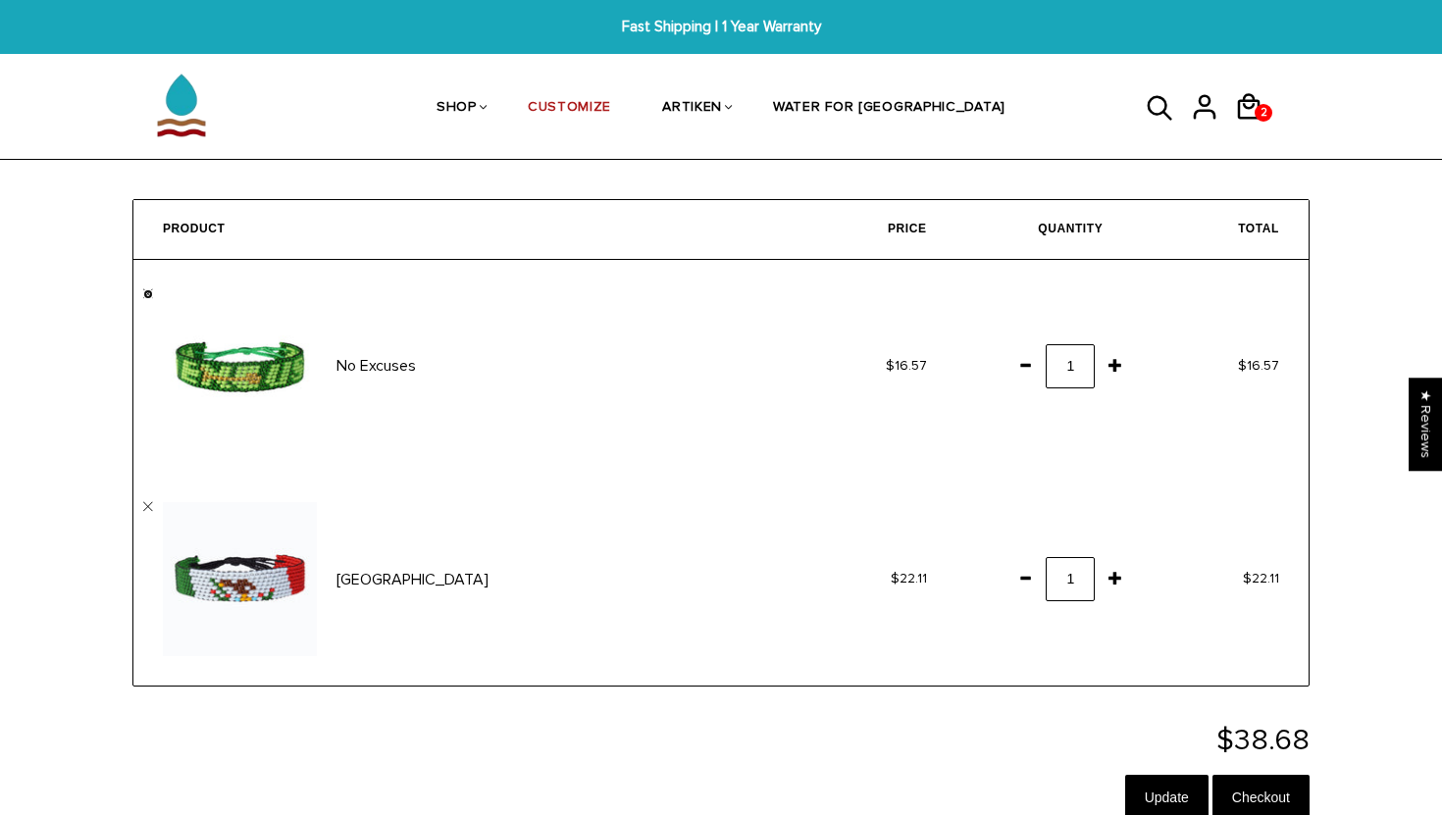
click at [152, 293] on link "" at bounding box center [148, 294] width 10 height 10
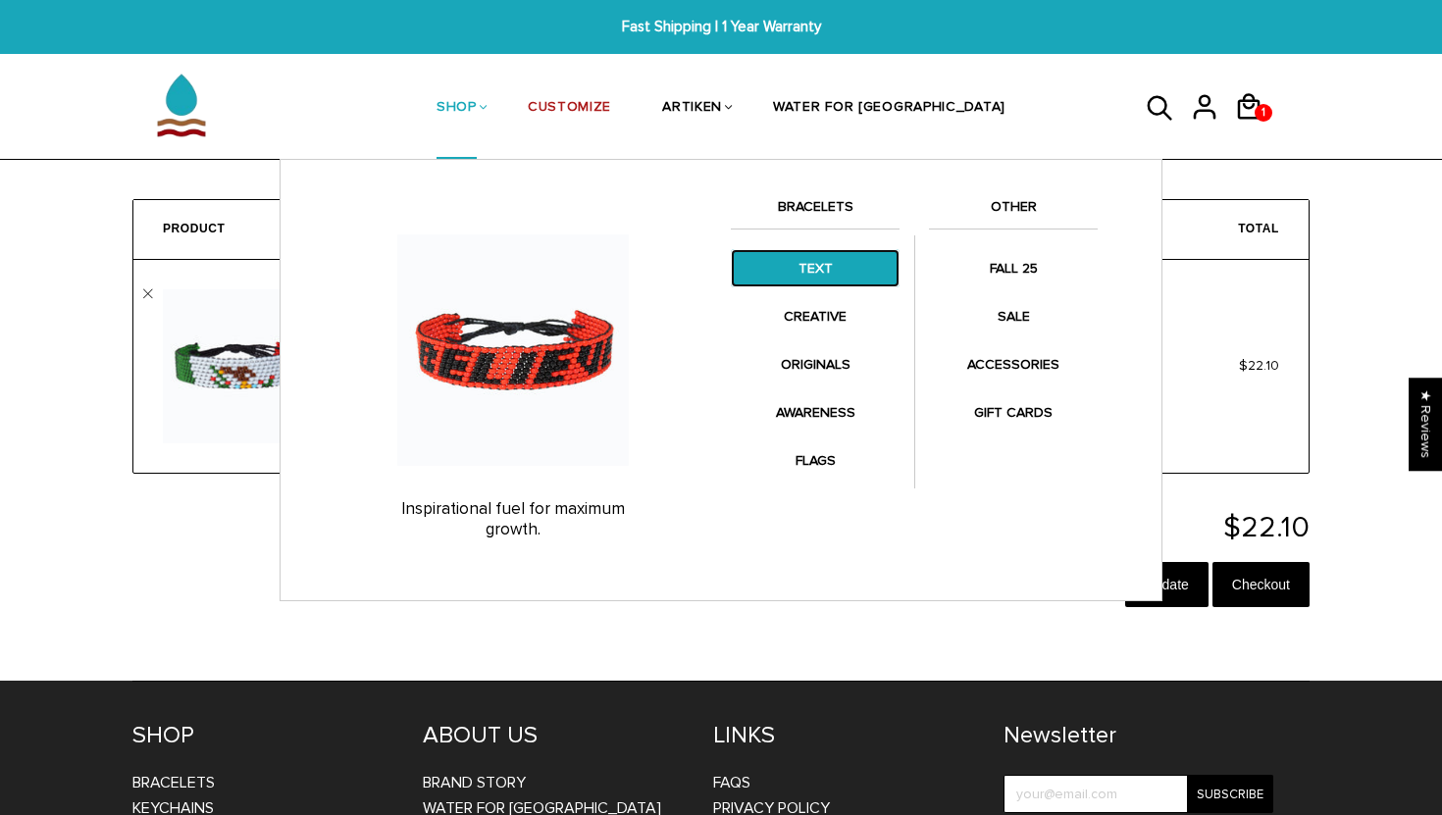
click at [836, 278] on link "TEXT" at bounding box center [815, 268] width 169 height 38
